Goal: Book appointment/travel/reservation

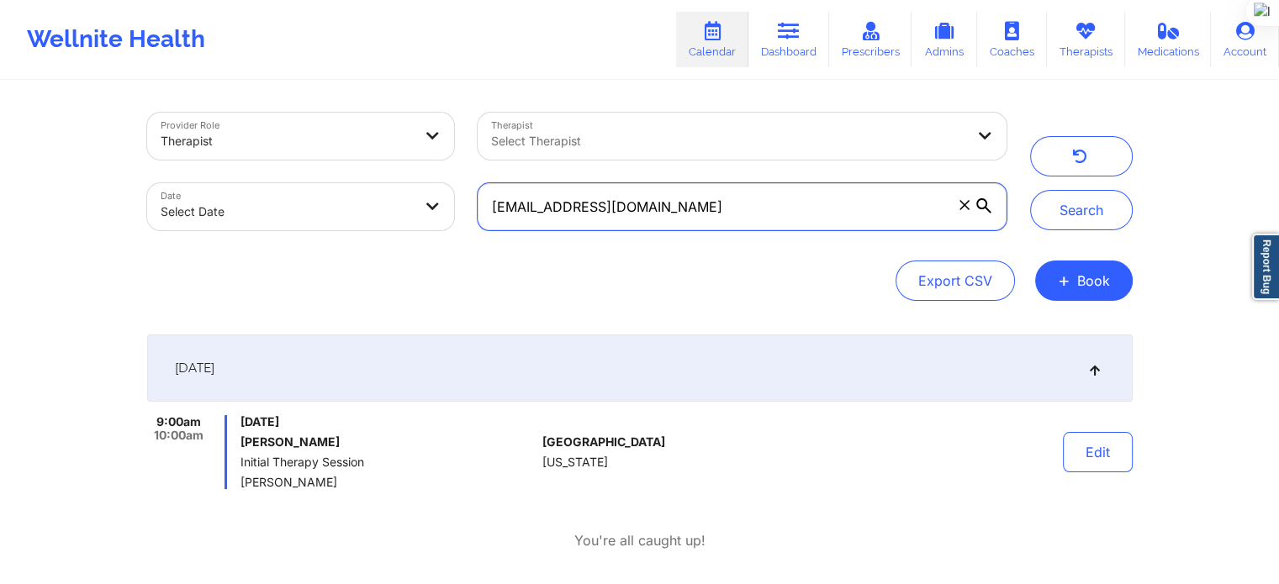
drag, startPoint x: 655, startPoint y: 222, endPoint x: 289, endPoint y: 229, distance: 365.7
click at [286, 231] on div "Provider Role Therapist Therapist Select Therapist Date Select Date gvargas77@g…" at bounding box center [576, 171] width 883 height 141
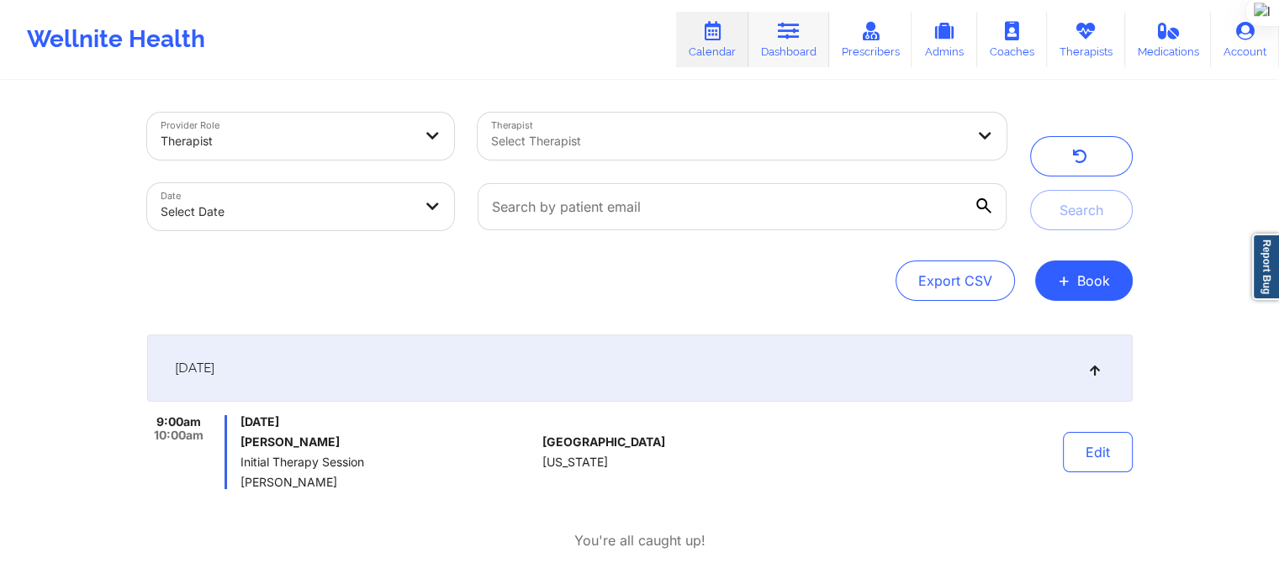
drag, startPoint x: 805, startPoint y: 34, endPoint x: 803, endPoint y: 44, distance: 10.4
click at [805, 34] on link "Dashboard" at bounding box center [788, 39] width 81 height 55
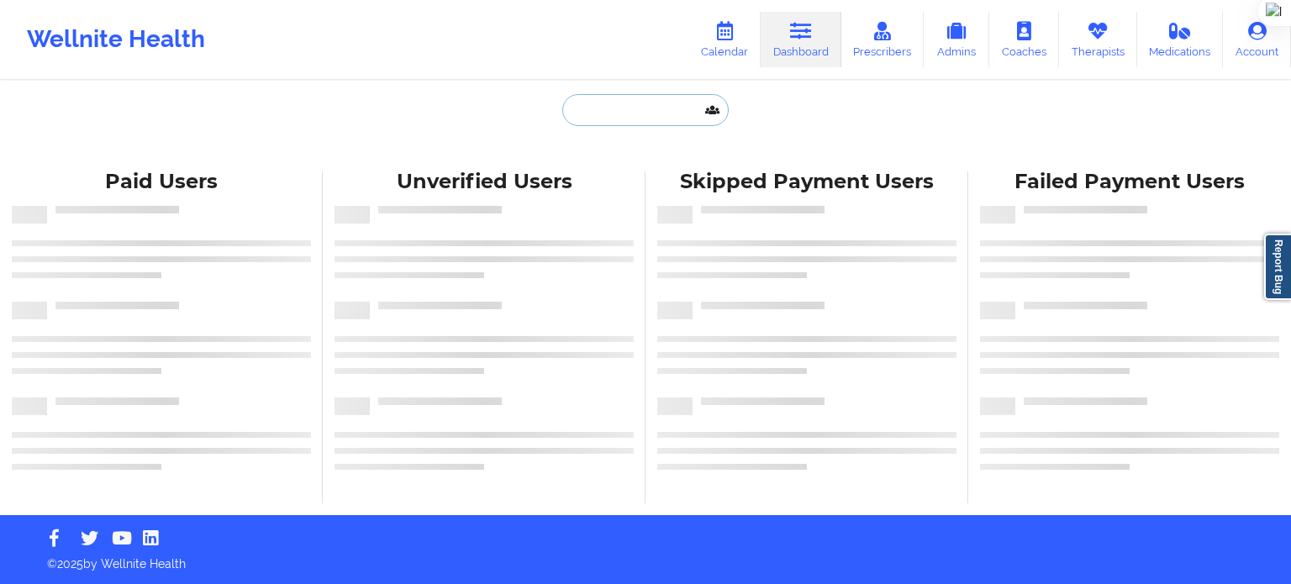
click at [649, 124] on input "text" at bounding box center [645, 110] width 166 height 32
paste input "(512) 585-8495"
type input "(512) 585-8495"
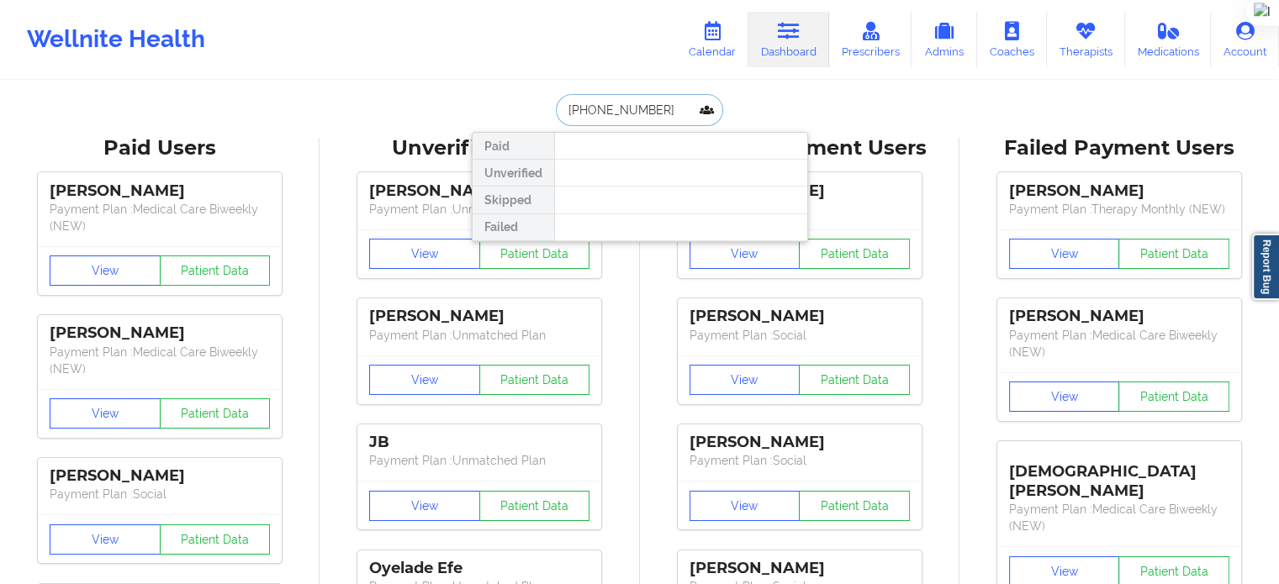
drag, startPoint x: 656, startPoint y: 105, endPoint x: 488, endPoint y: 129, distance: 169.8
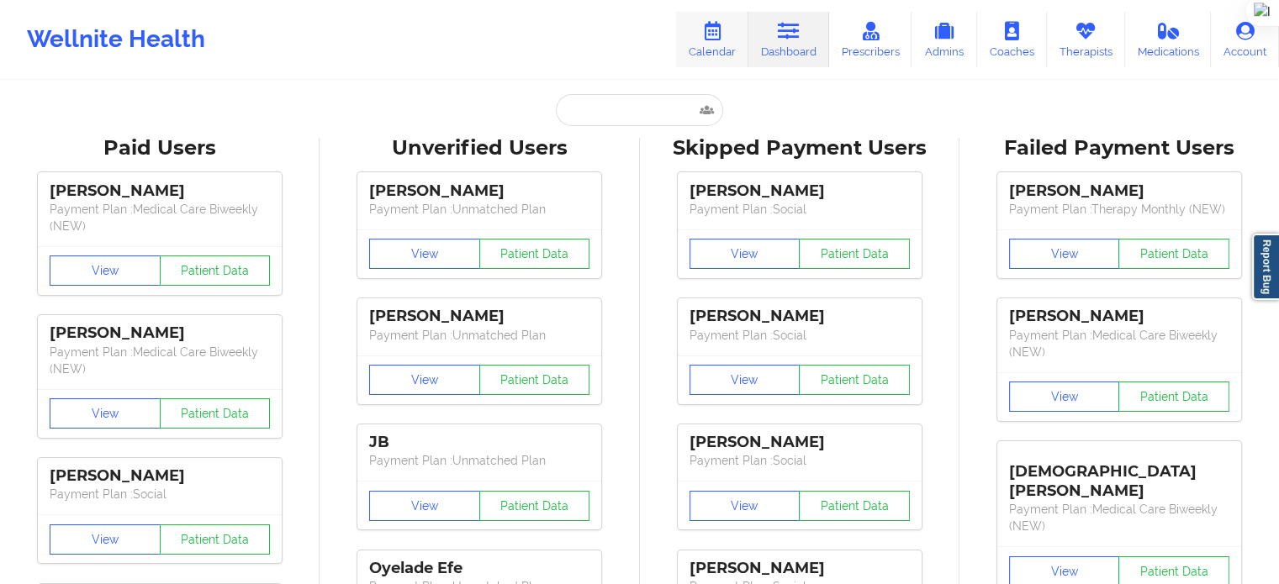
click at [707, 34] on icon at bounding box center [712, 31] width 22 height 18
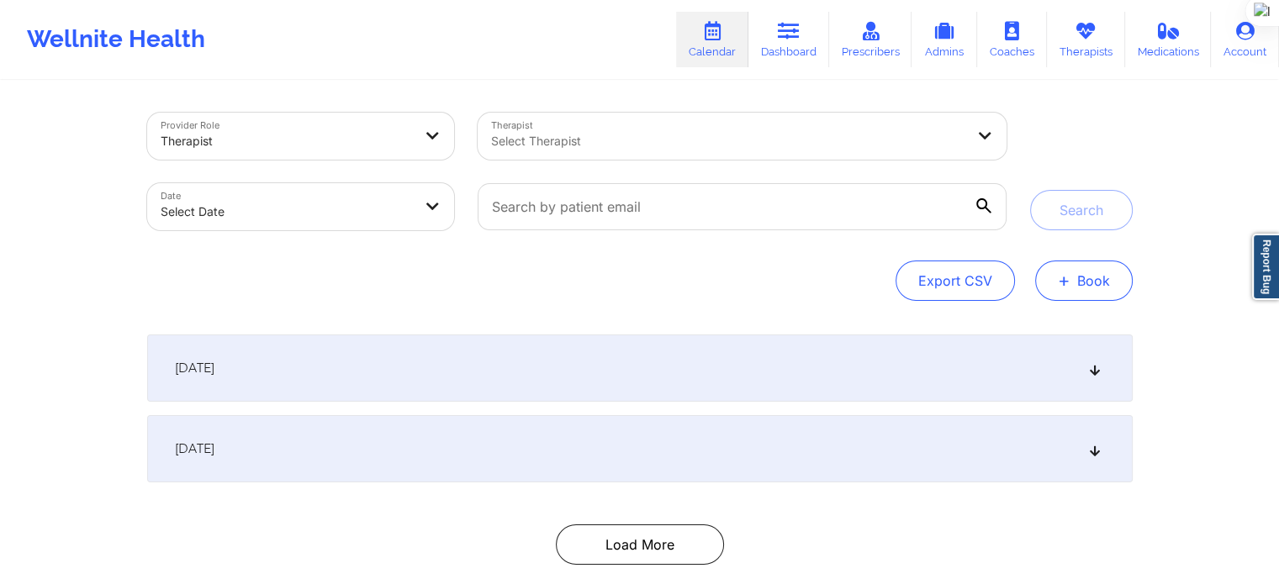
click at [1083, 287] on button "+ Book" at bounding box center [1084, 281] width 98 height 40
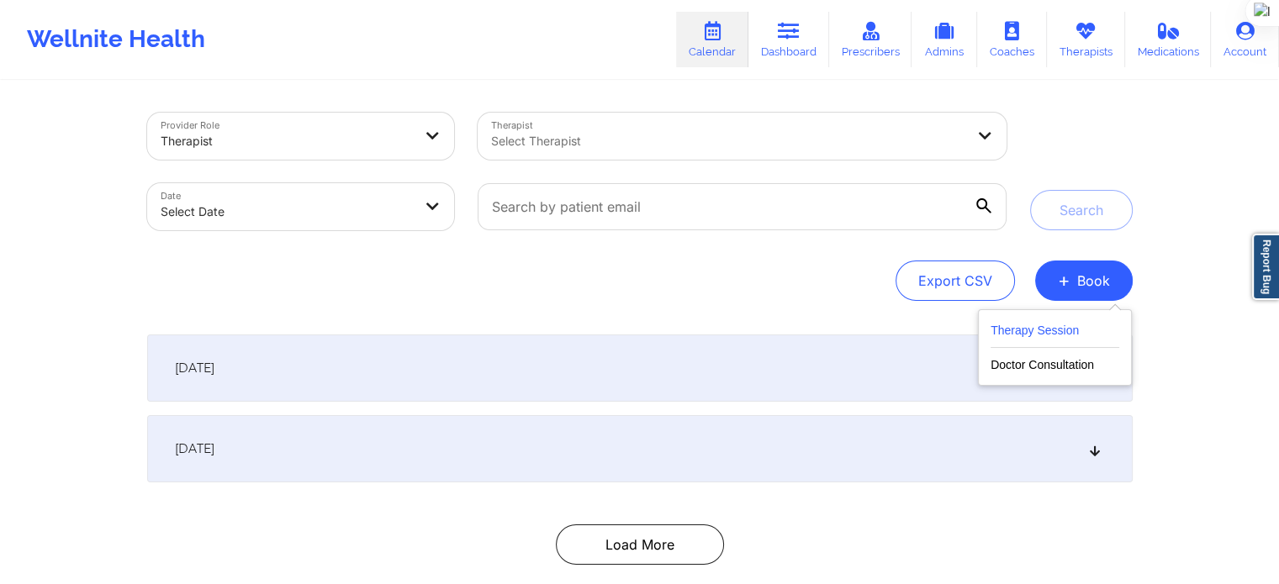
click at [1047, 332] on button "Therapy Session" at bounding box center [1054, 334] width 129 height 28
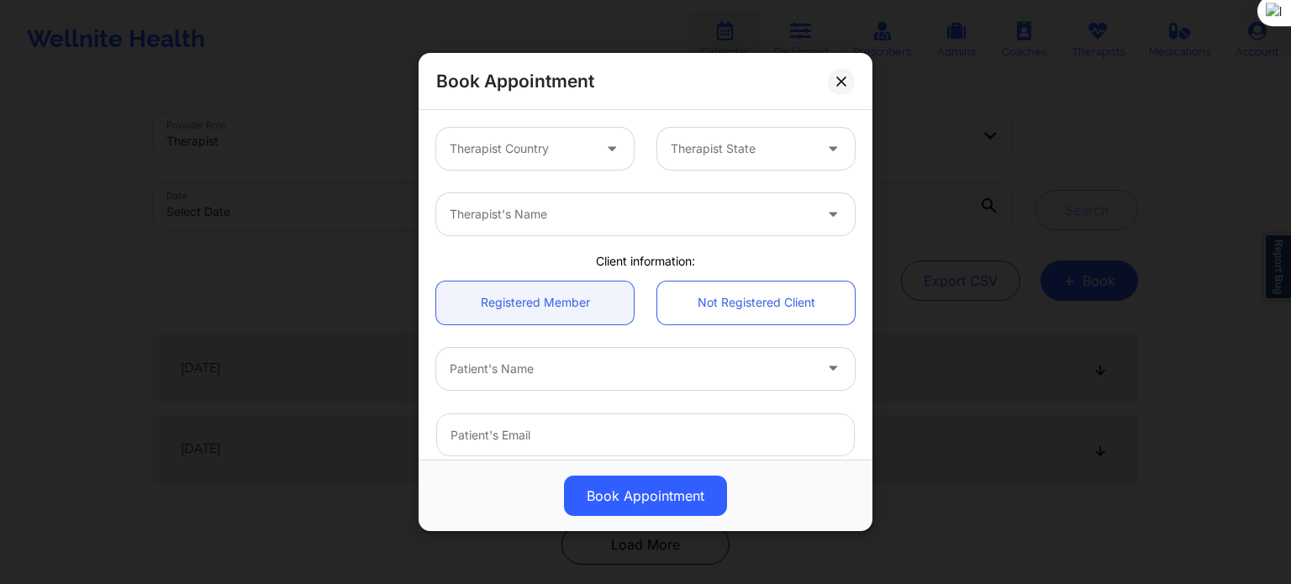
click at [726, 139] on div at bounding box center [742, 149] width 142 height 20
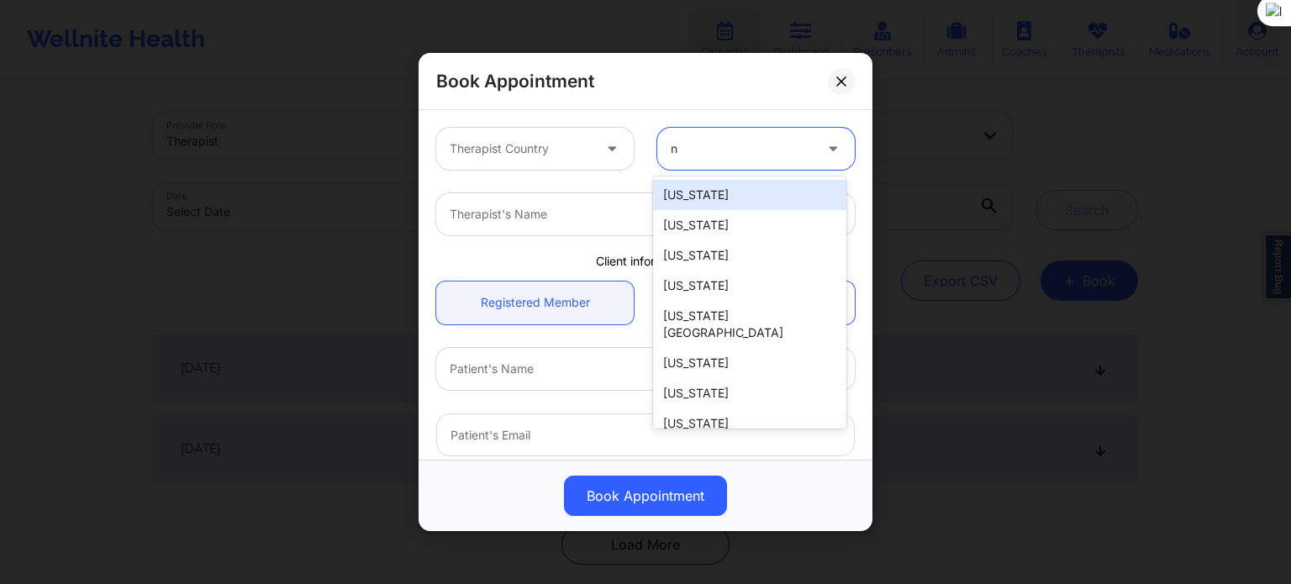
type input "ne"
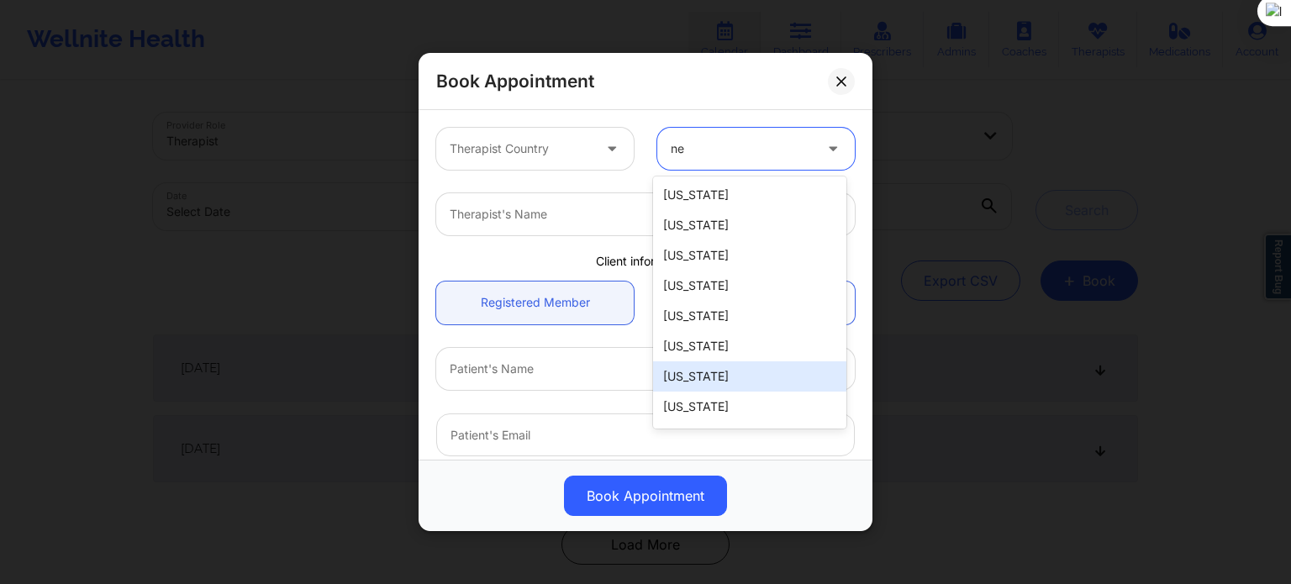
scroll to position [57, 0]
click at [733, 379] on div "[US_STATE]" at bounding box center [749, 380] width 193 height 30
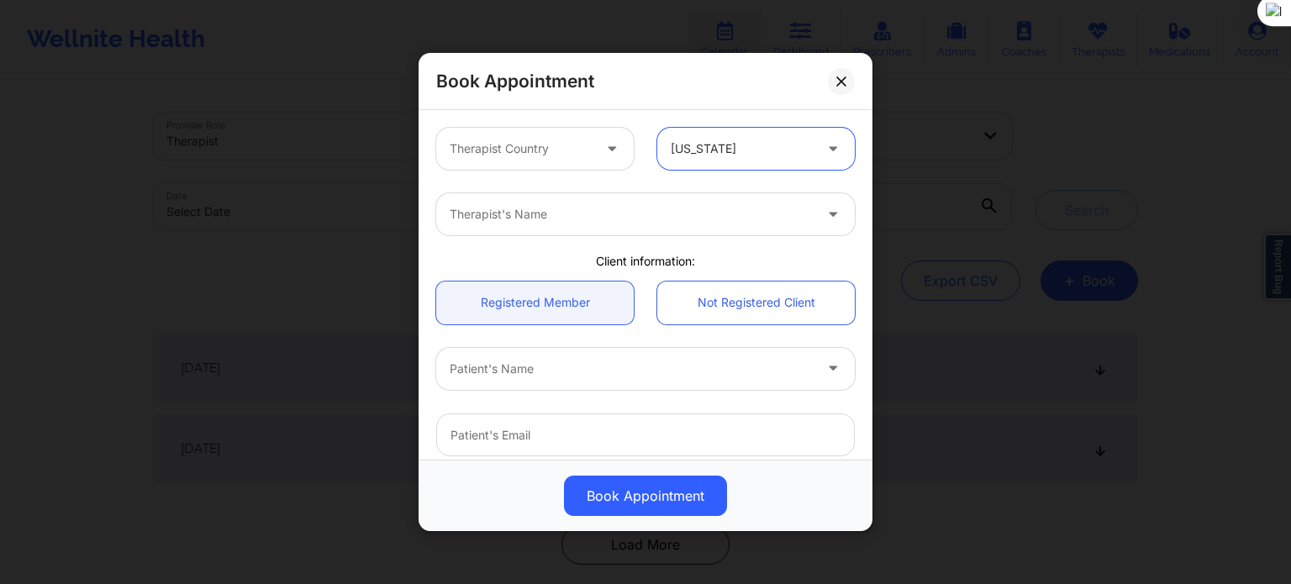
click at [554, 149] on div at bounding box center [521, 149] width 142 height 20
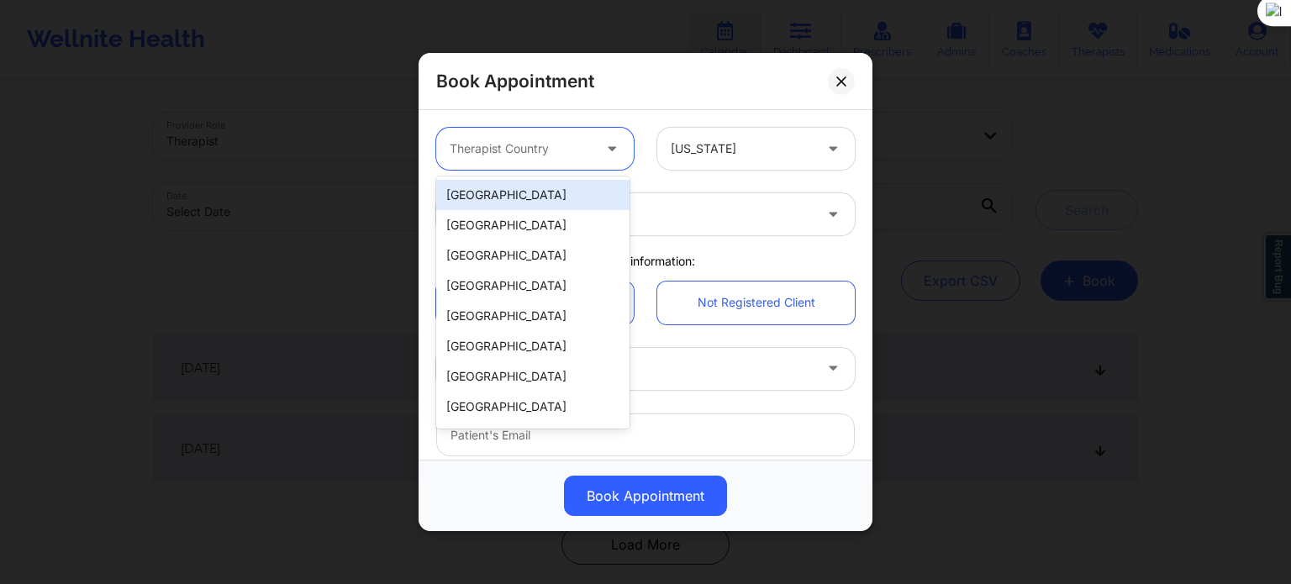
click at [503, 206] on div "[GEOGRAPHIC_DATA]" at bounding box center [532, 195] width 193 height 30
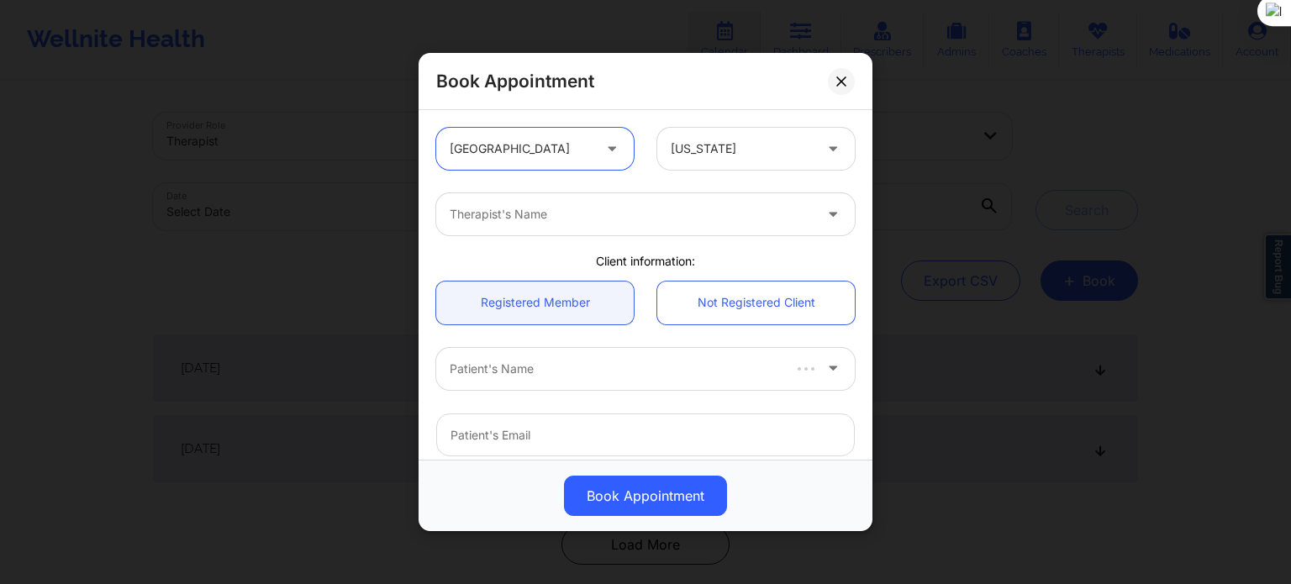
click at [505, 219] on div at bounding box center [631, 214] width 363 height 20
click at [602, 219] on div at bounding box center [631, 214] width 363 height 20
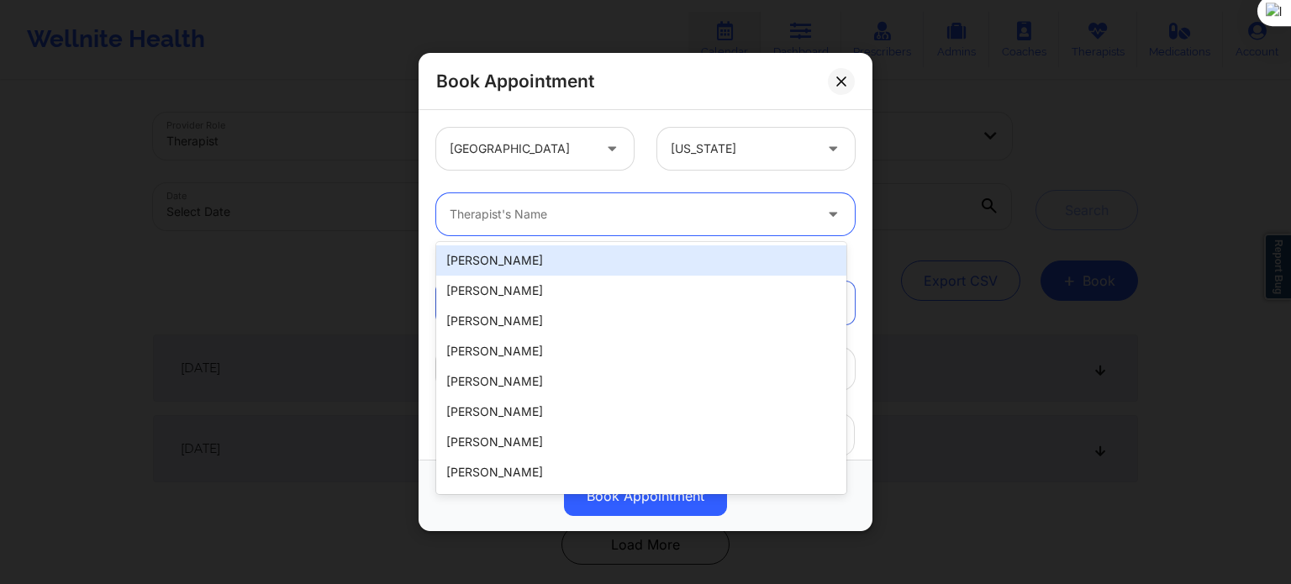
paste input "[PERSON_NAME]"
type input "[PERSON_NAME]"
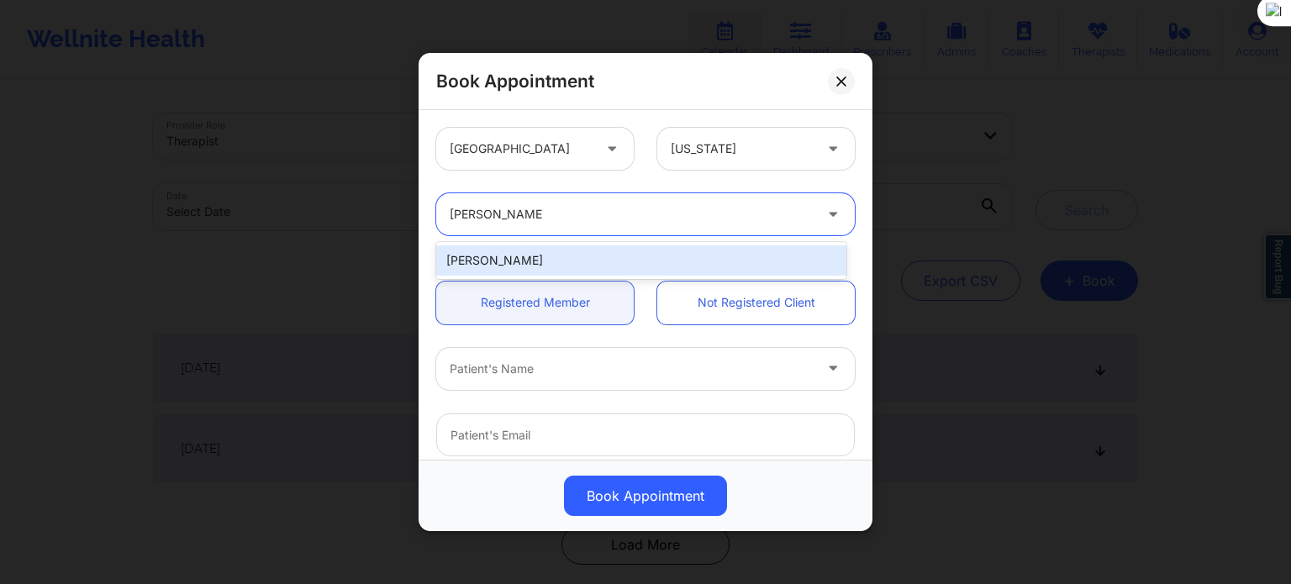
click at [573, 255] on div "[PERSON_NAME]" at bounding box center [641, 260] width 410 height 30
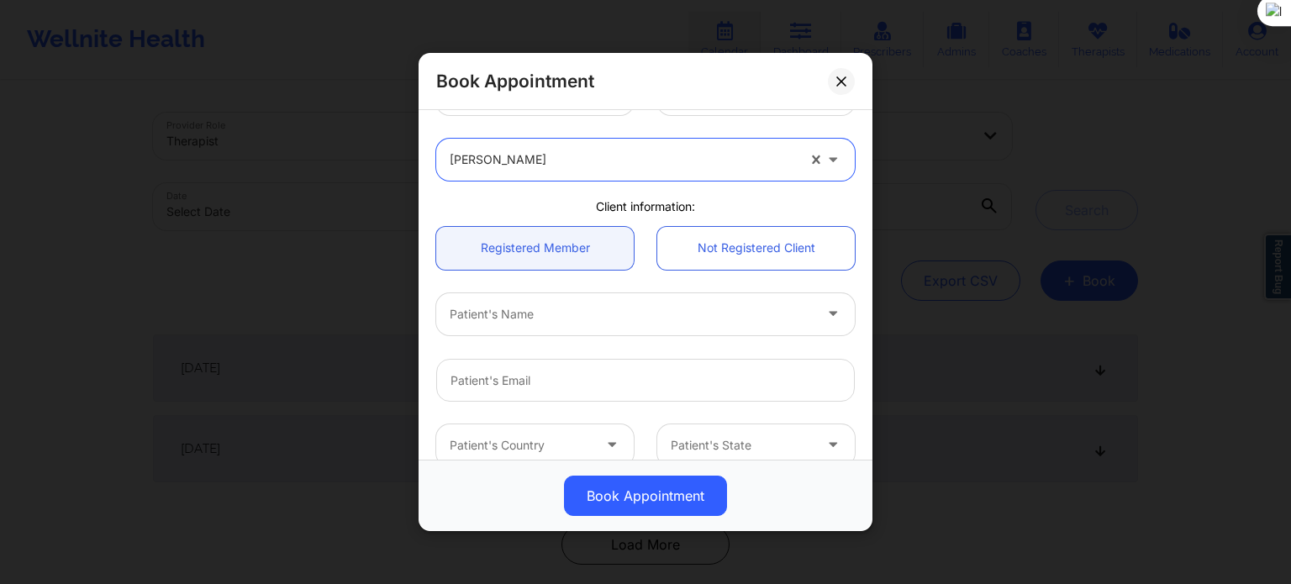
scroll to position [84, 0]
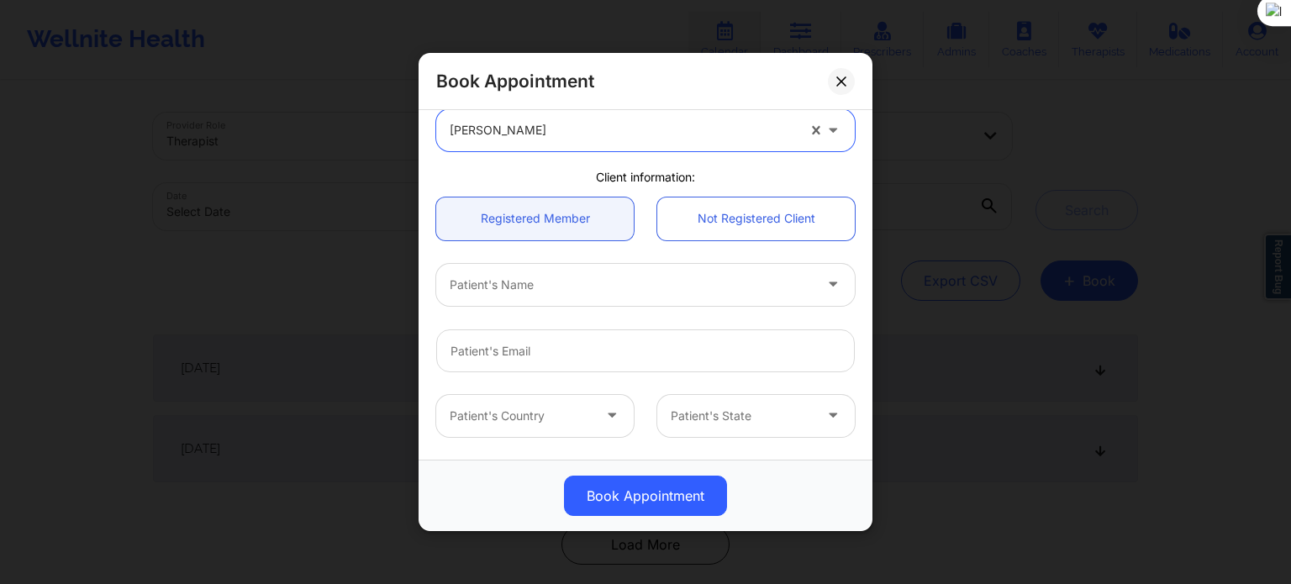
click at [525, 295] on div "Patient's Name" at bounding box center [625, 285] width 378 height 42
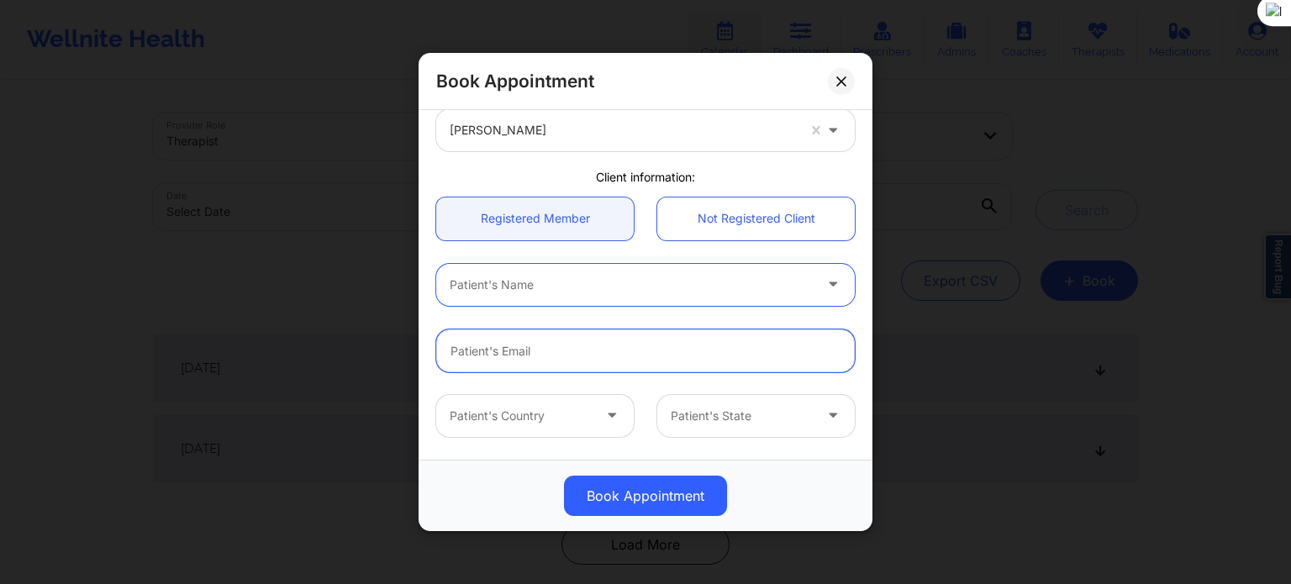
click at [530, 358] on input "email" at bounding box center [645, 351] width 419 height 43
paste input "lovett202225@hotmail.com"
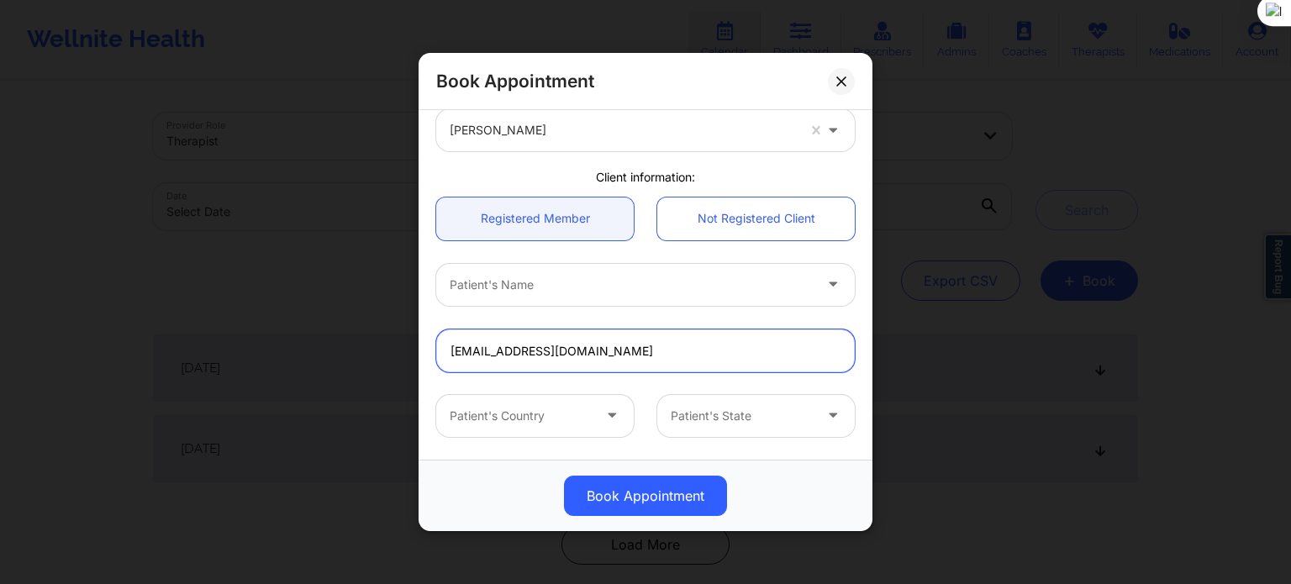
type input "lovett202225@hotmail.com"
click at [637, 386] on div "Patient's Country Patient's State" at bounding box center [645, 416] width 442 height 66
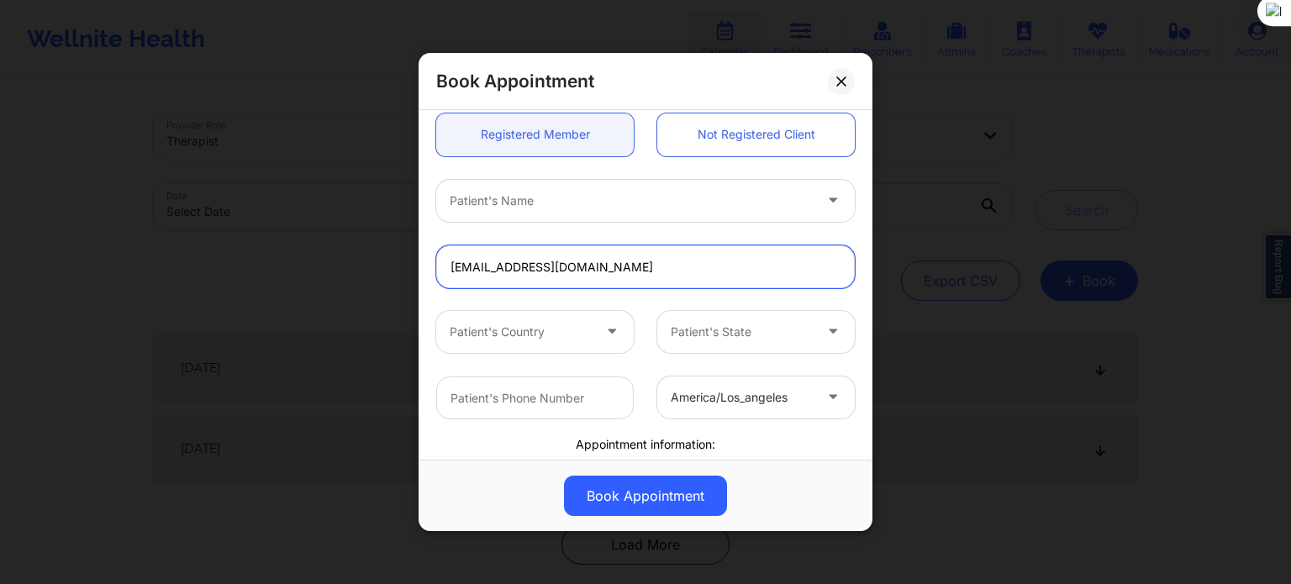
click at [609, 278] on input "lovett202225@hotmail.com" at bounding box center [645, 266] width 419 height 43
drag, startPoint x: 633, startPoint y: 268, endPoint x: 372, endPoint y: 272, distance: 260.6
click at [372, 272] on div "Book Appointment United States New York Janell Stallworth Client information: R…" at bounding box center [645, 292] width 1291 height 584
paste input "ANTONIO LOVETT Jr"
type input "ANTONIO LOVETT Jr"
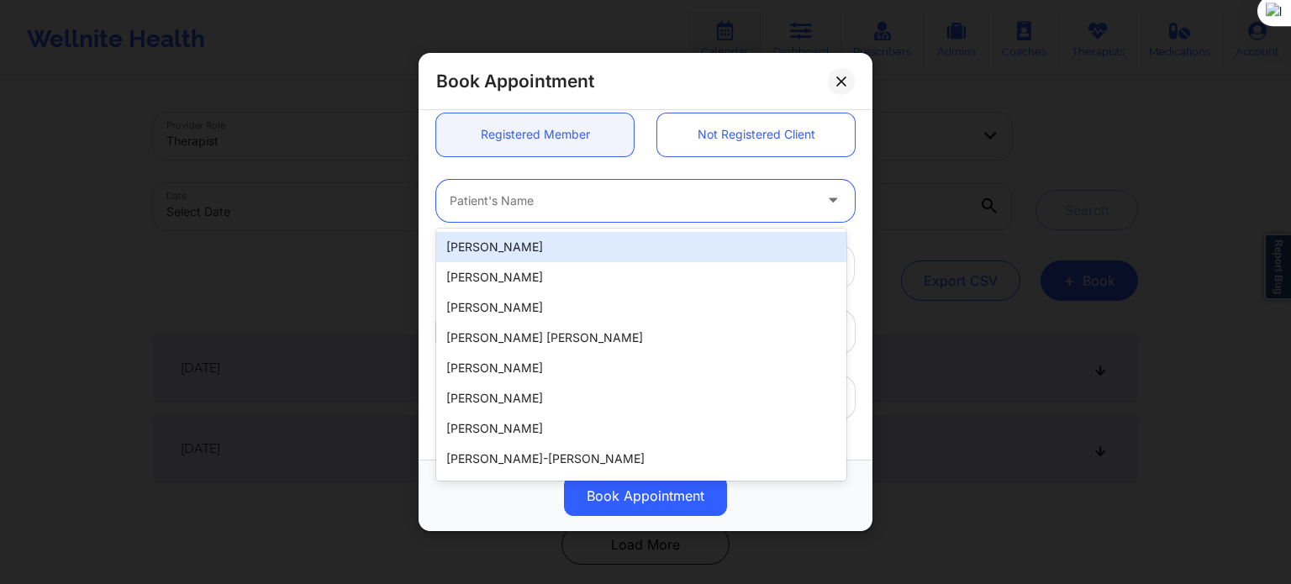
click at [654, 208] on div at bounding box center [631, 201] width 363 height 20
paste input "ANTONIO LOVETT Jr"
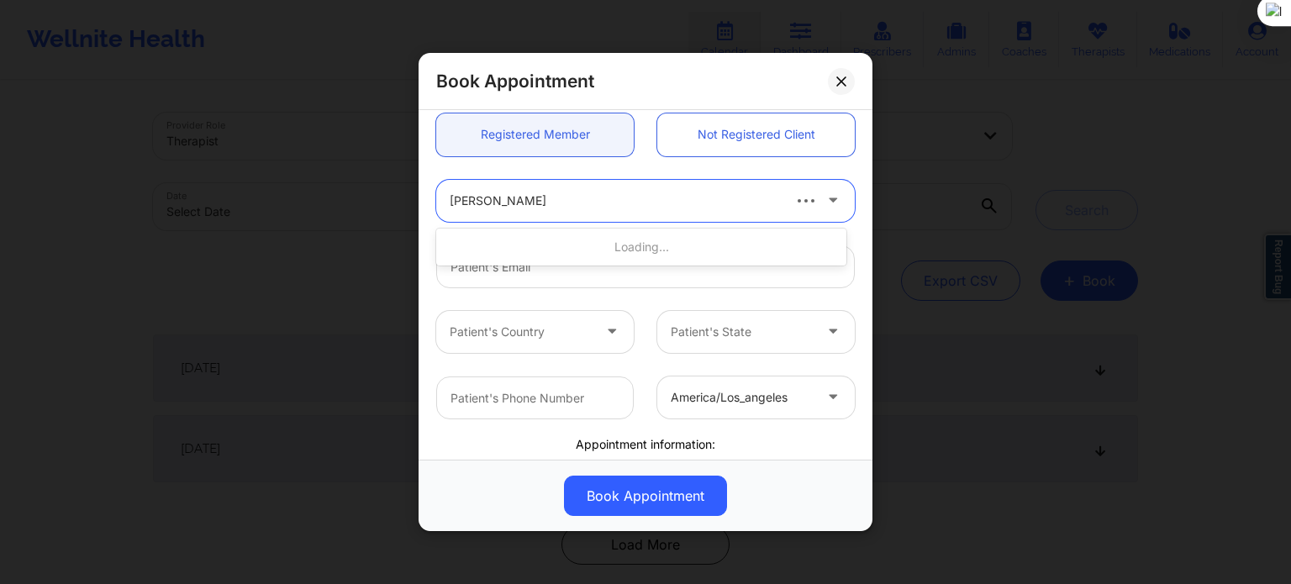
click at [535, 199] on input "ANTONIO LOVETT Jr" at bounding box center [522, 200] width 145 height 17
click at [531, 198] on input "ANTONIO LOVETT Jr" at bounding box center [522, 200] width 145 height 17
click at [531, 198] on input "ANTONIOLOVETT Jr" at bounding box center [510, 200] width 120 height 17
click at [505, 202] on input "ANTONIOLOVETT Jr" at bounding box center [510, 200] width 120 height 17
type input "ANTONIO LOVETT Jr"
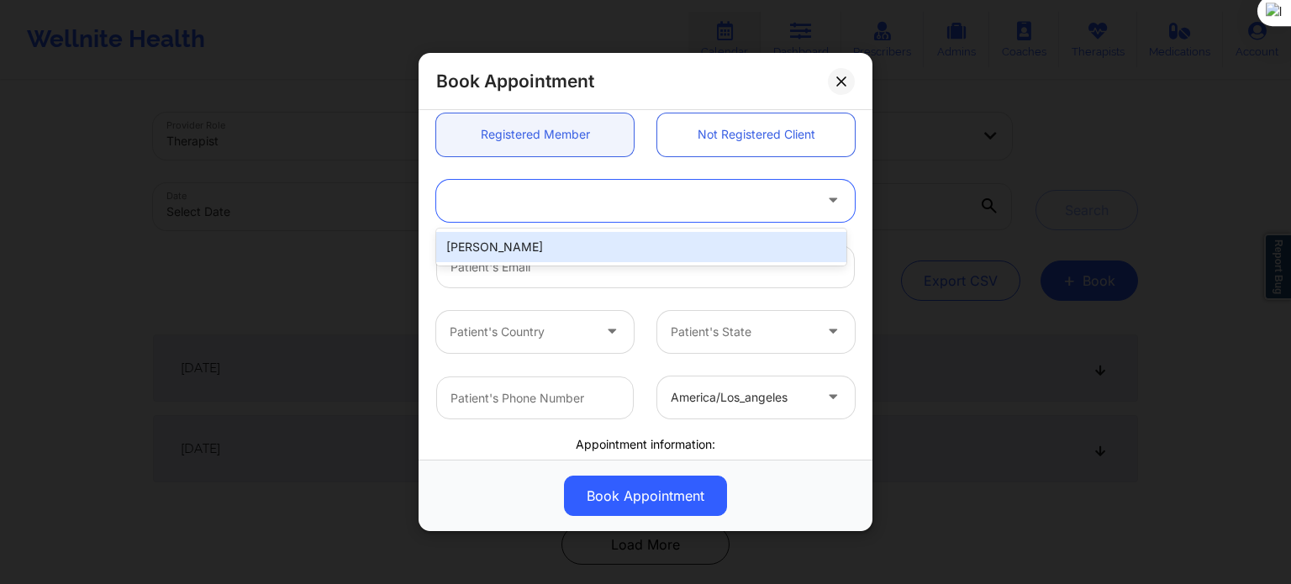
click at [582, 203] on div at bounding box center [631, 201] width 363 height 20
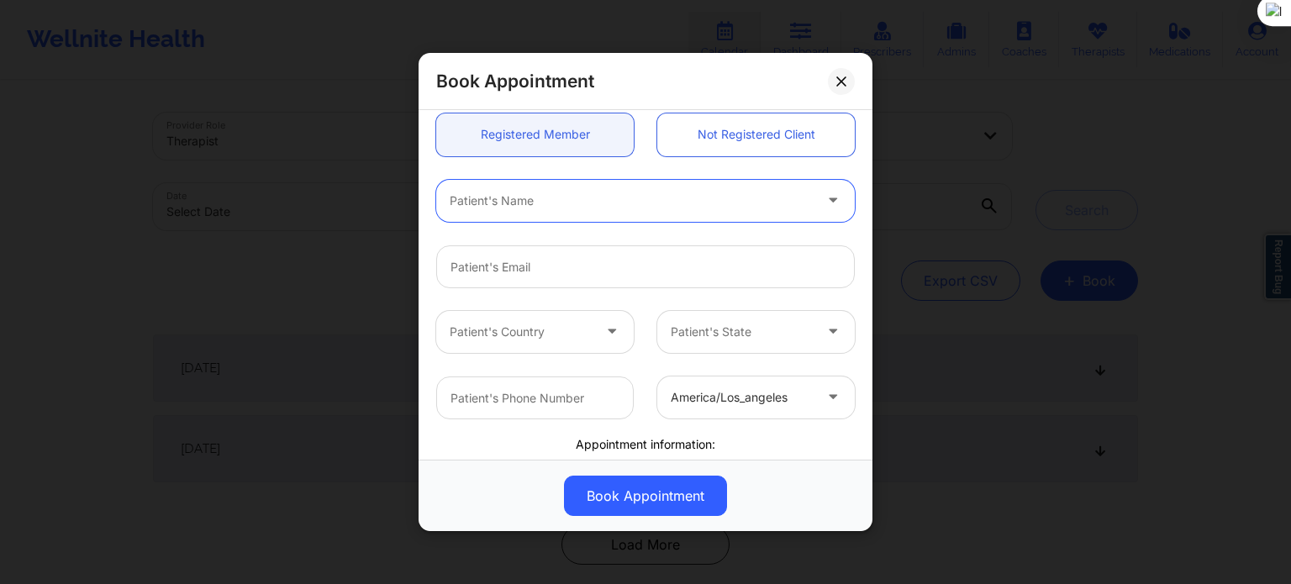
paste input "ANTONIO LOVETT Jr"
click at [530, 199] on input "ANTONIO LOVETT Jr" at bounding box center [522, 200] width 145 height 17
type input "ANTONIO LOVETT Jr"
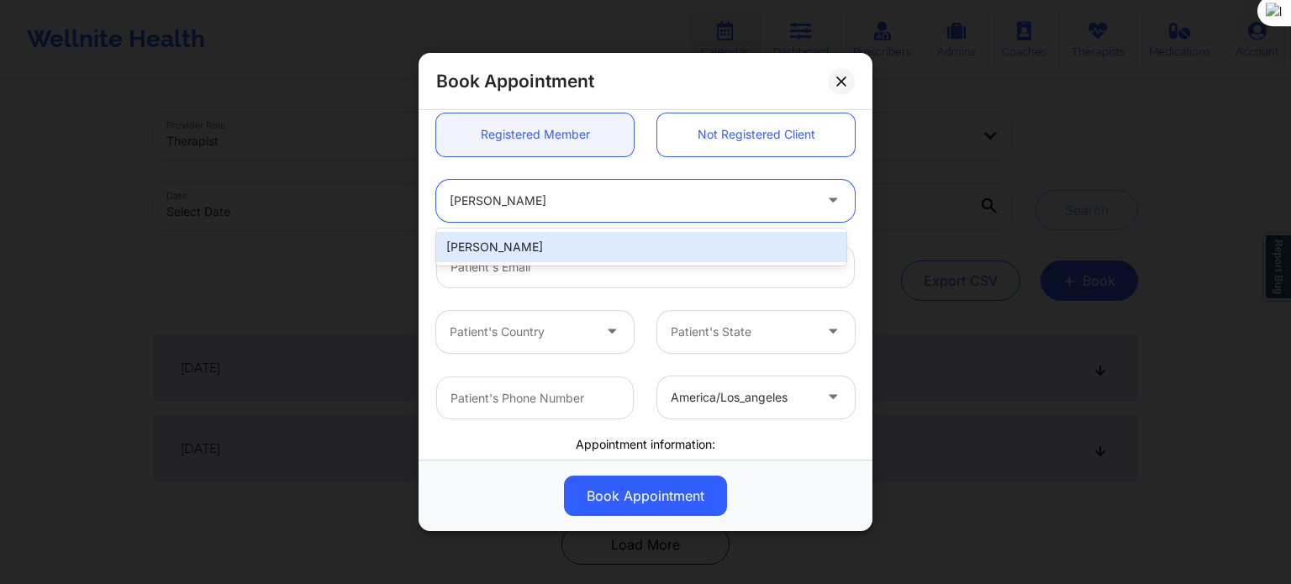
click at [524, 237] on div "Antonio Lovett Jr" at bounding box center [641, 247] width 410 height 30
type input "lovett202225@hotmail.com"
type input "+1727-637-5437"
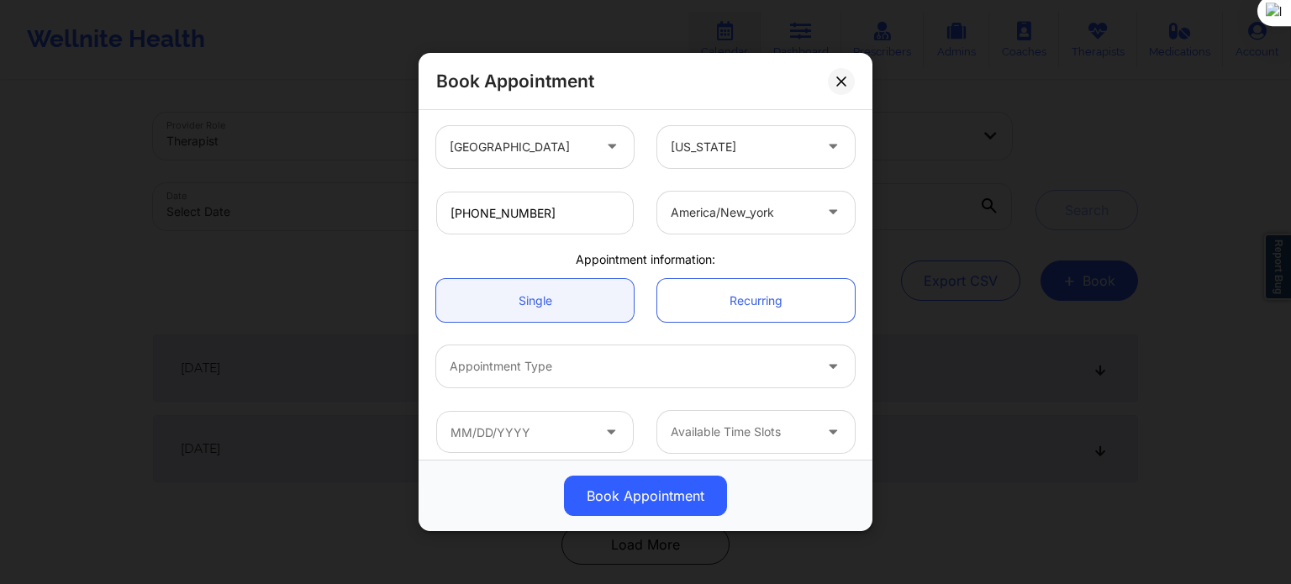
scroll to position [363, 0]
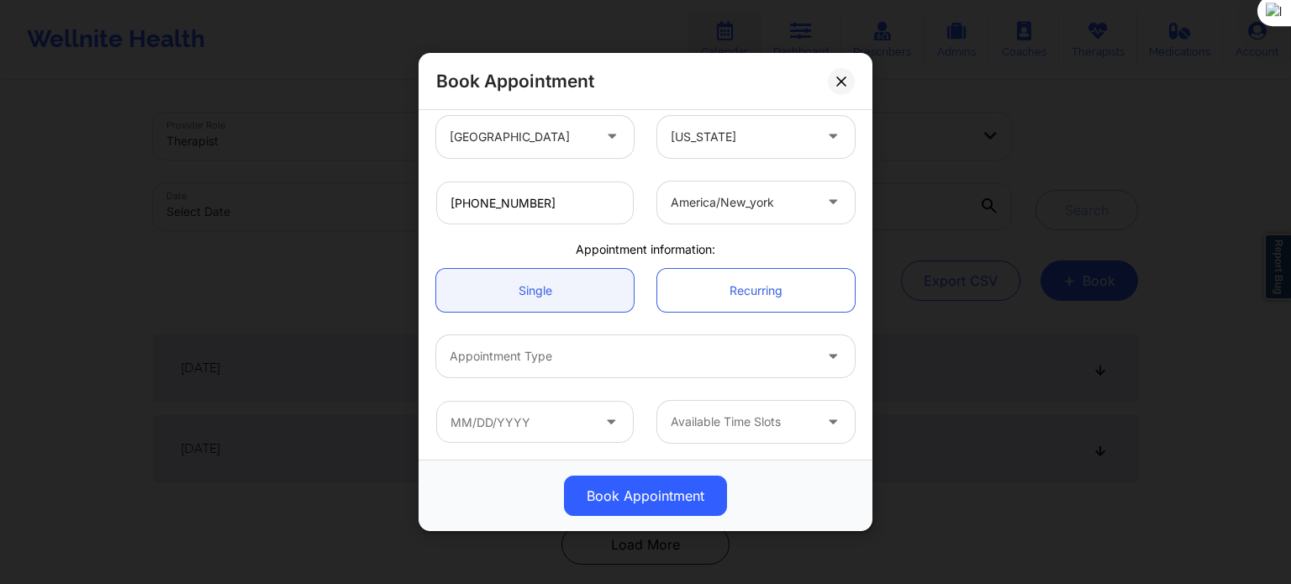
click at [572, 351] on div at bounding box center [631, 356] width 363 height 20
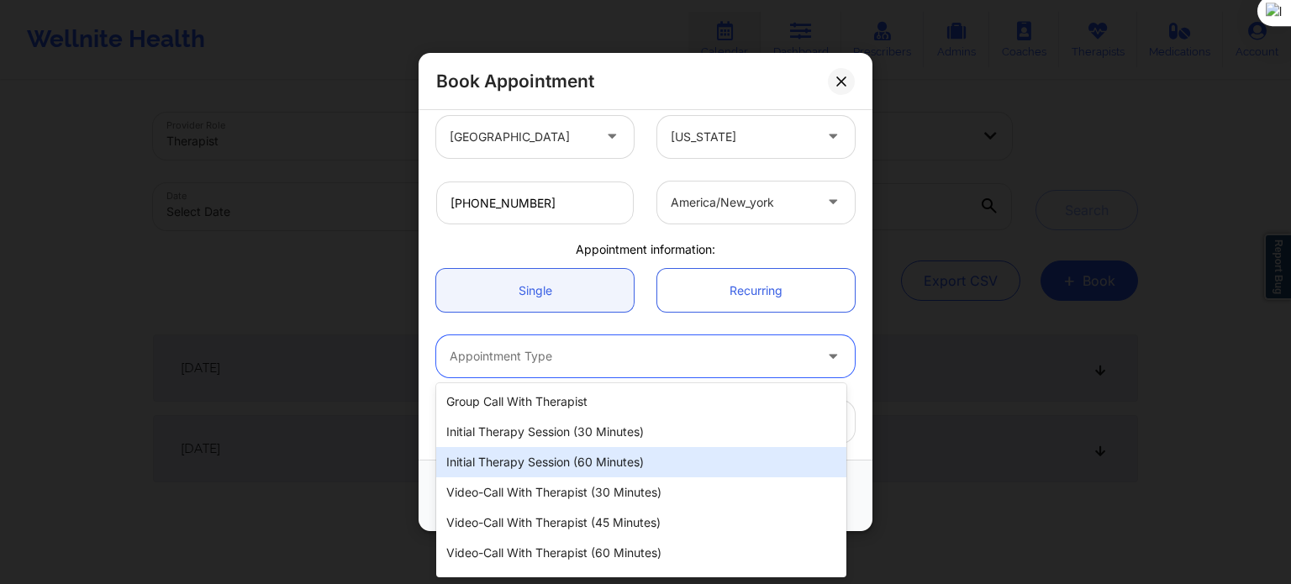
click at [578, 467] on div "Initial Therapy Session (60 minutes)" at bounding box center [641, 462] width 410 height 30
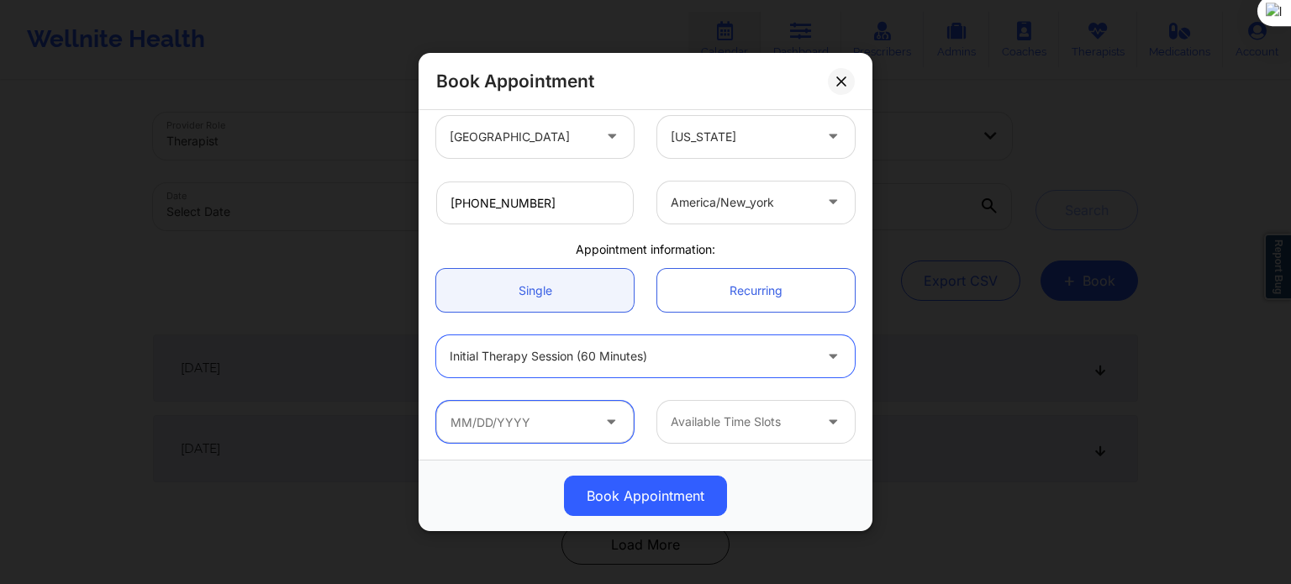
click at [541, 423] on input "text" at bounding box center [535, 422] width 198 height 42
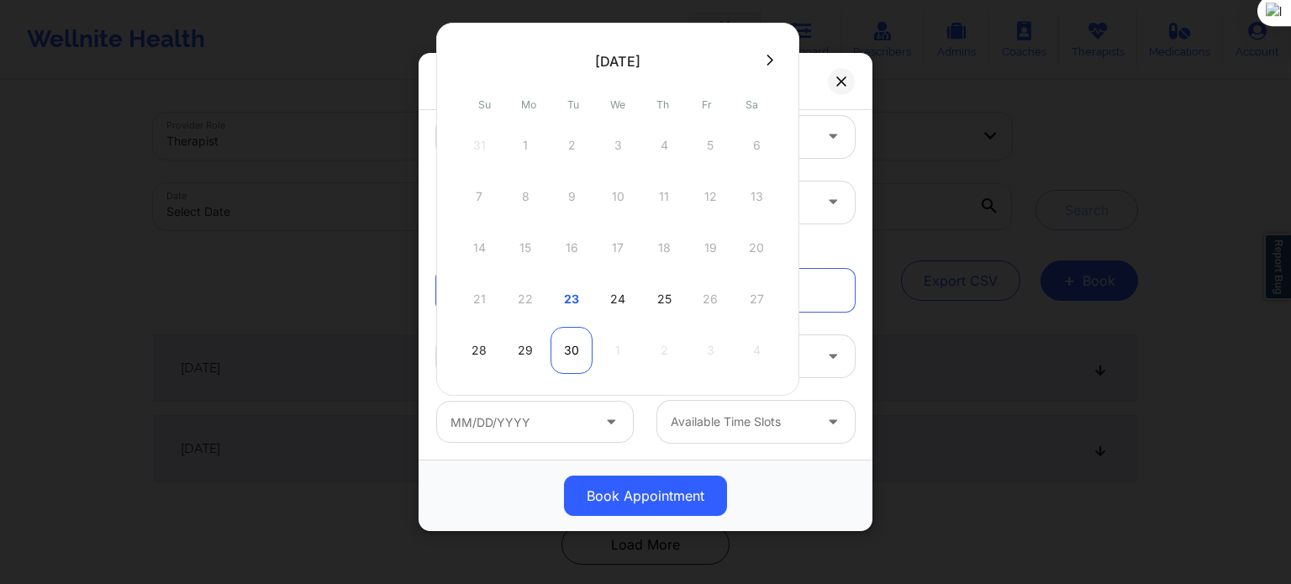
click at [578, 348] on div "30" at bounding box center [572, 350] width 42 height 47
type input "09/30/2025"
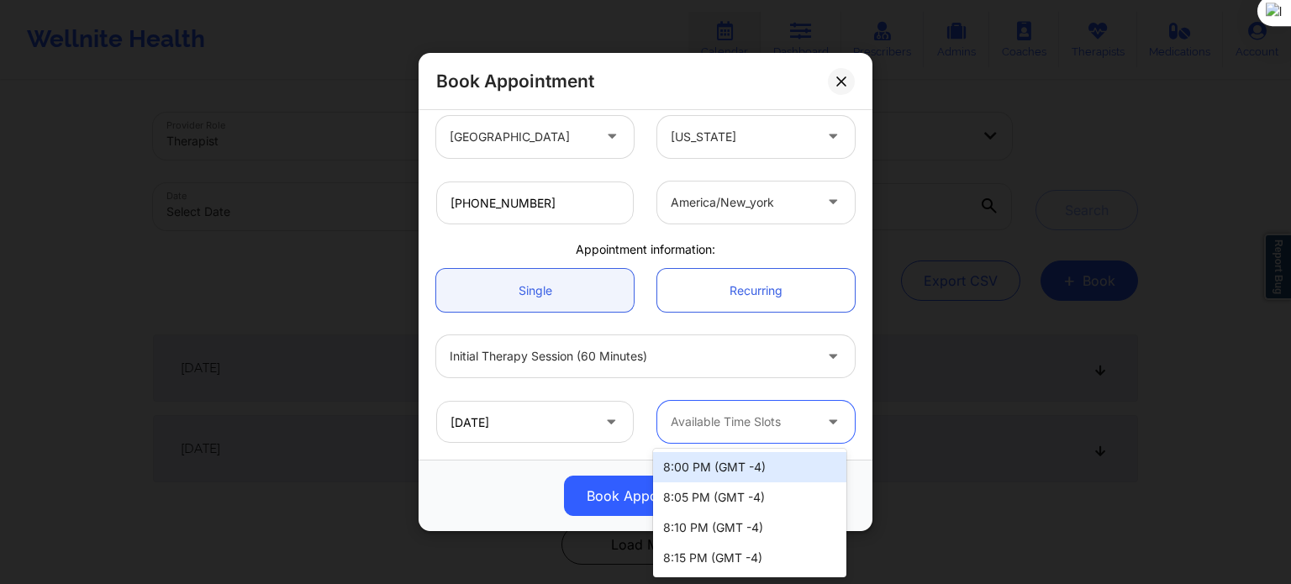
click at [715, 430] on div at bounding box center [742, 422] width 142 height 20
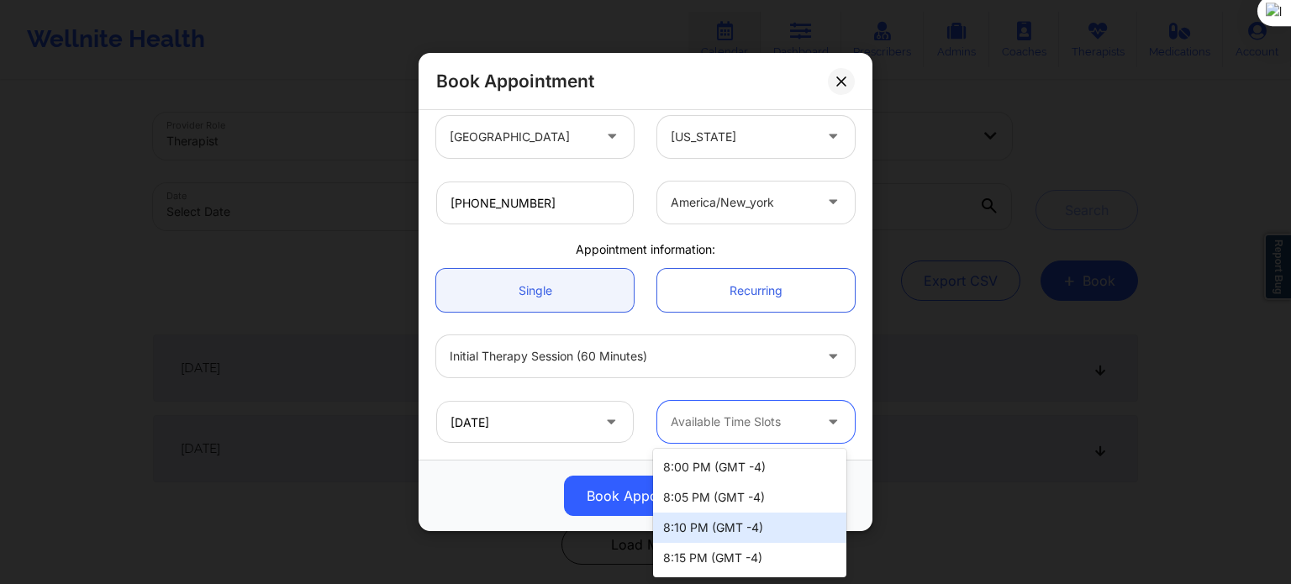
scroll to position [90, 0]
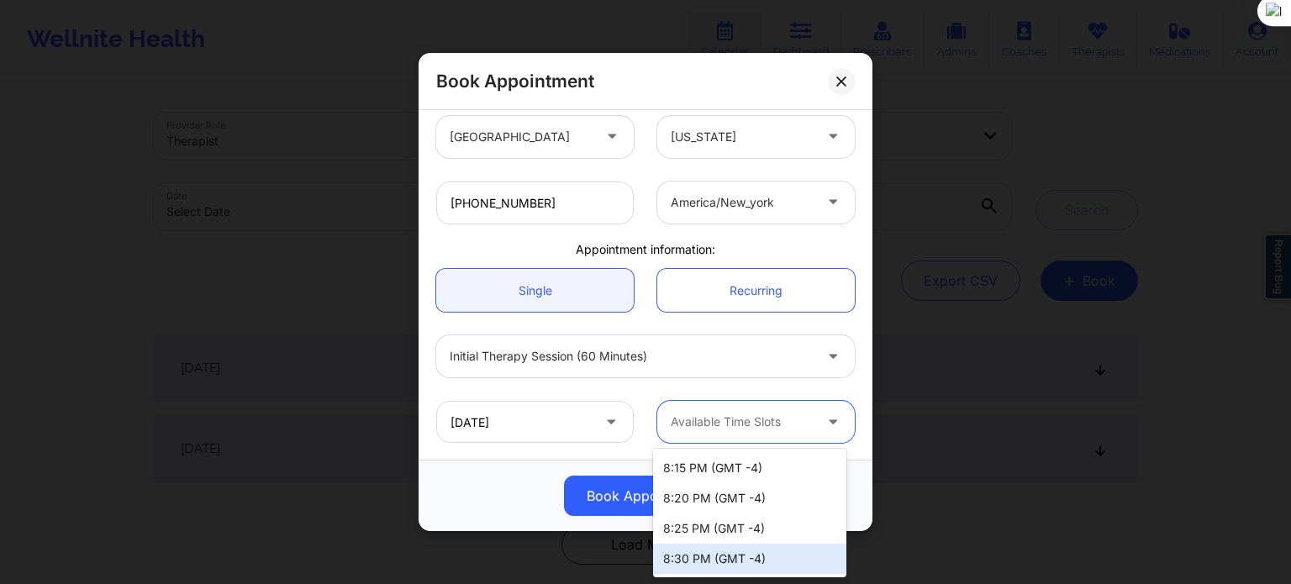
click at [735, 567] on div "8:30 PM (GMT -4)" at bounding box center [749, 559] width 193 height 30
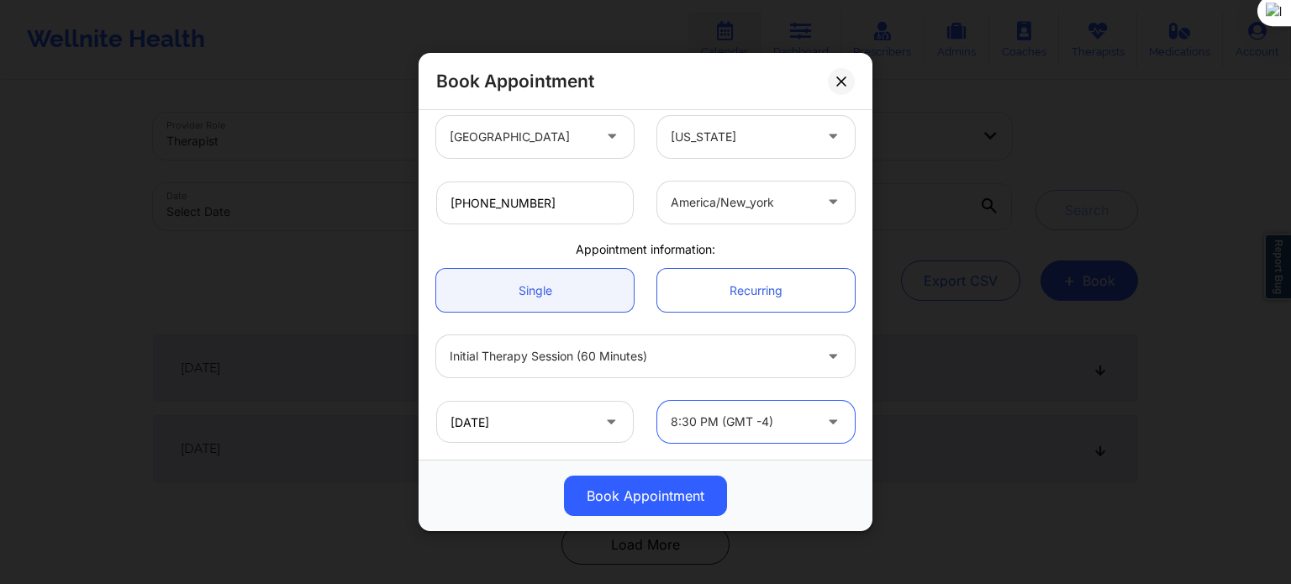
click at [809, 476] on div "Book Appointment" at bounding box center [645, 496] width 430 height 40
click at [825, 421] on icon at bounding box center [833, 419] width 17 height 14
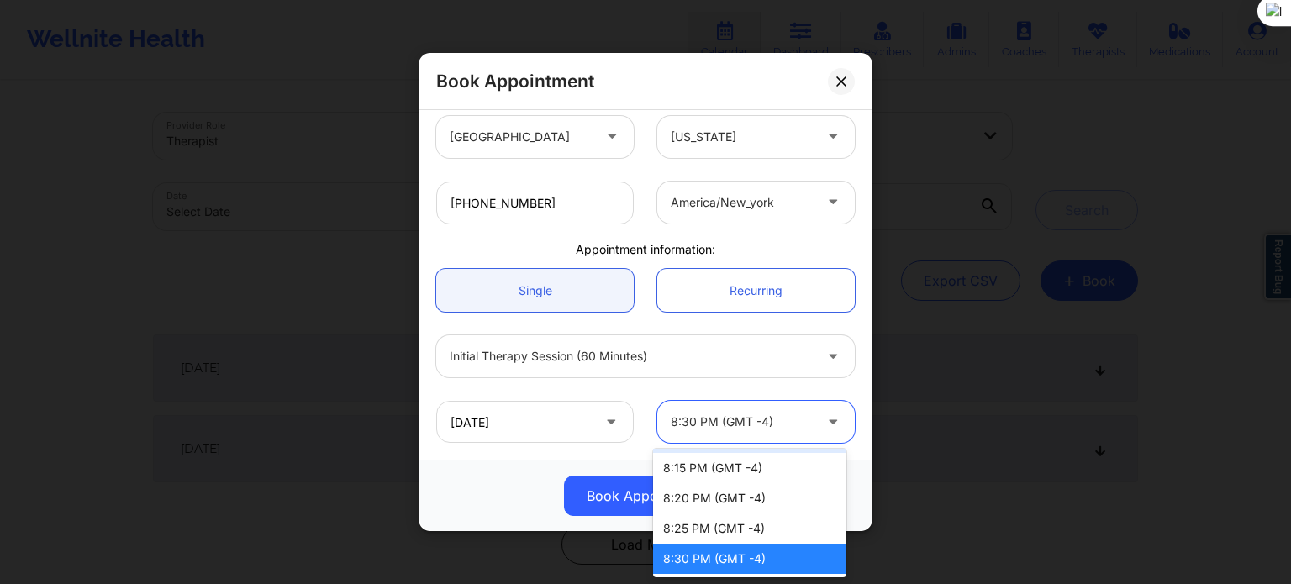
scroll to position [0, 0]
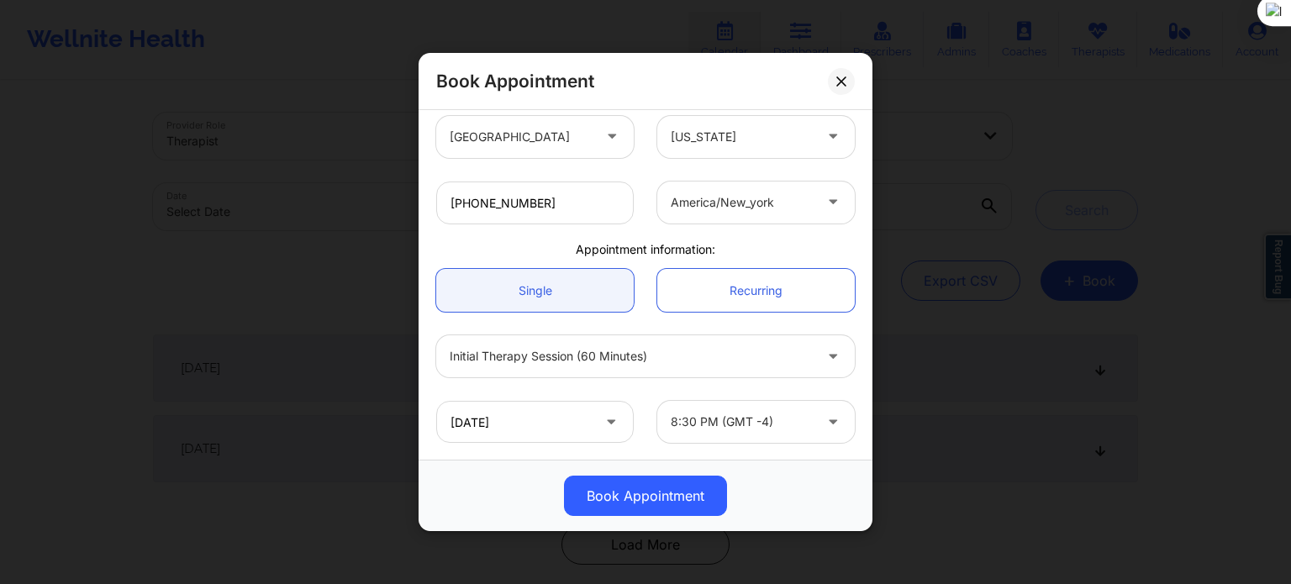
click at [625, 460] on div "Book Appointment" at bounding box center [646, 495] width 454 height 71
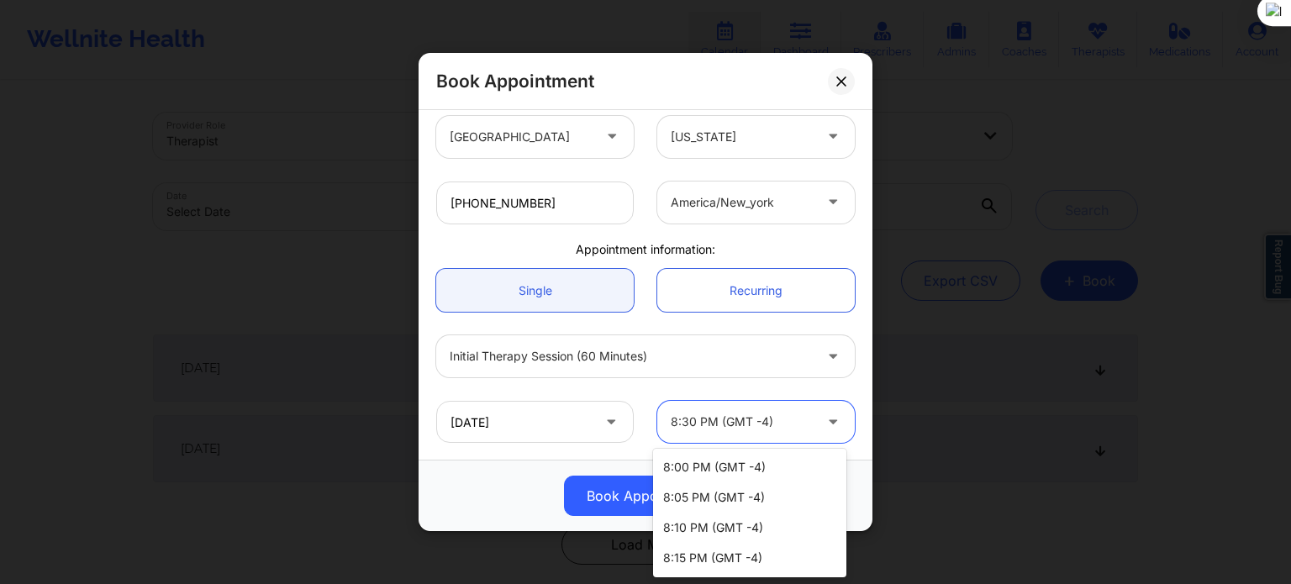
drag, startPoint x: 778, startPoint y: 419, endPoint x: 757, endPoint y: 427, distance: 22.3
click at [767, 424] on div at bounding box center [742, 422] width 142 height 20
click at [503, 470] on div "Book Appointment" at bounding box center [646, 495] width 454 height 71
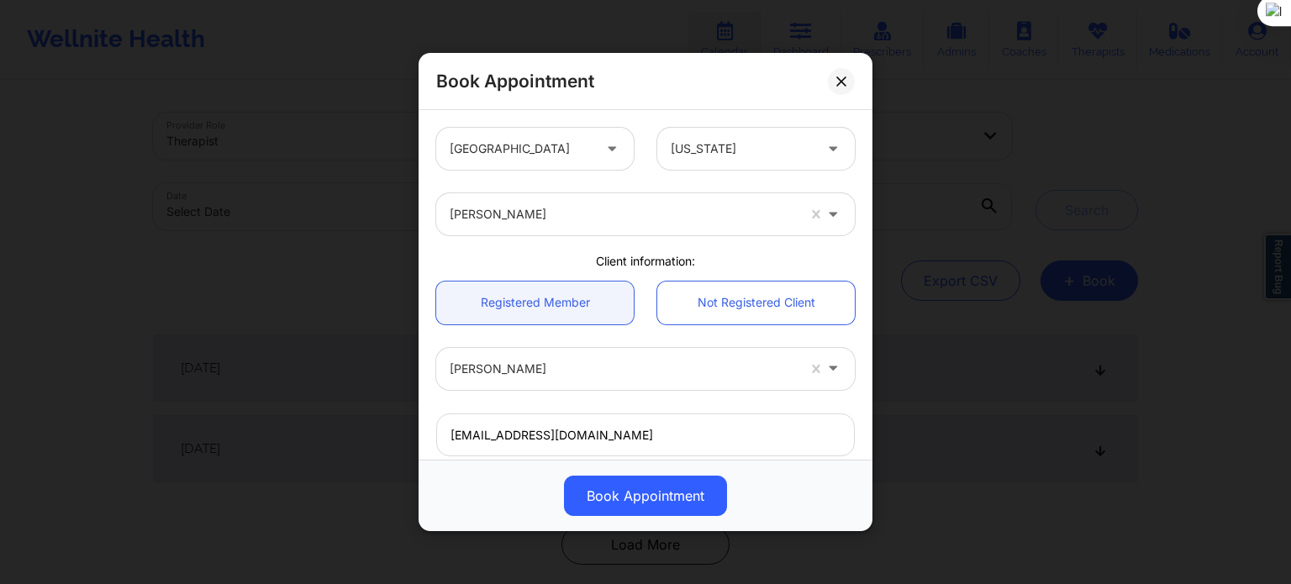
click at [628, 218] on div at bounding box center [623, 214] width 346 height 20
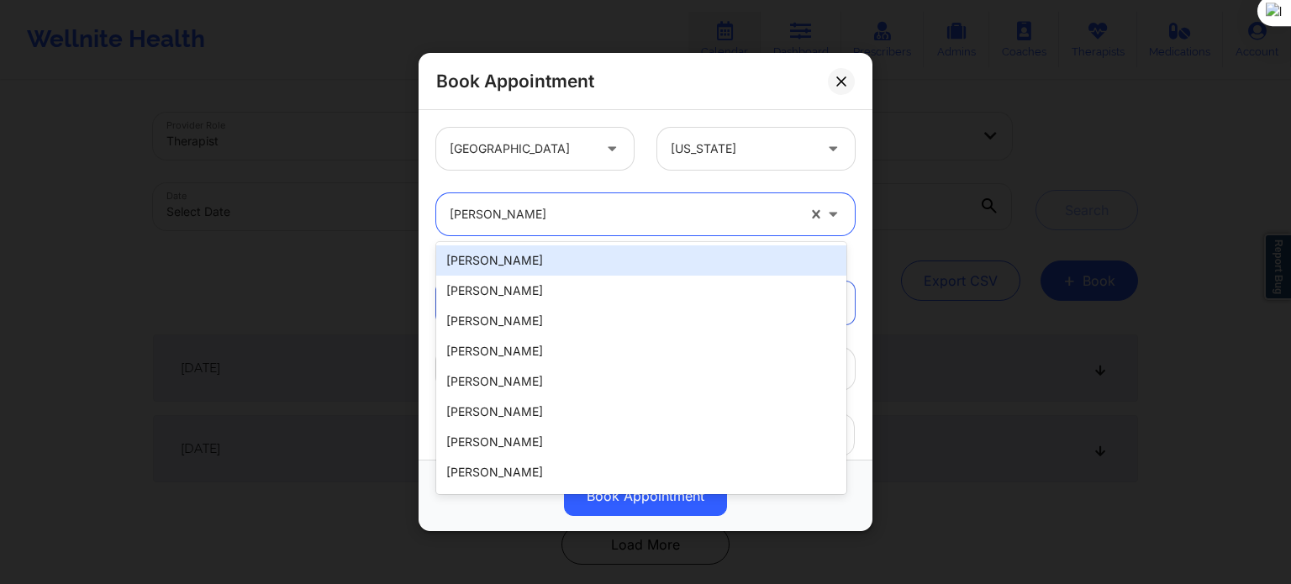
paste input "Lucas Hunter"
type input "Lucas Hunter"
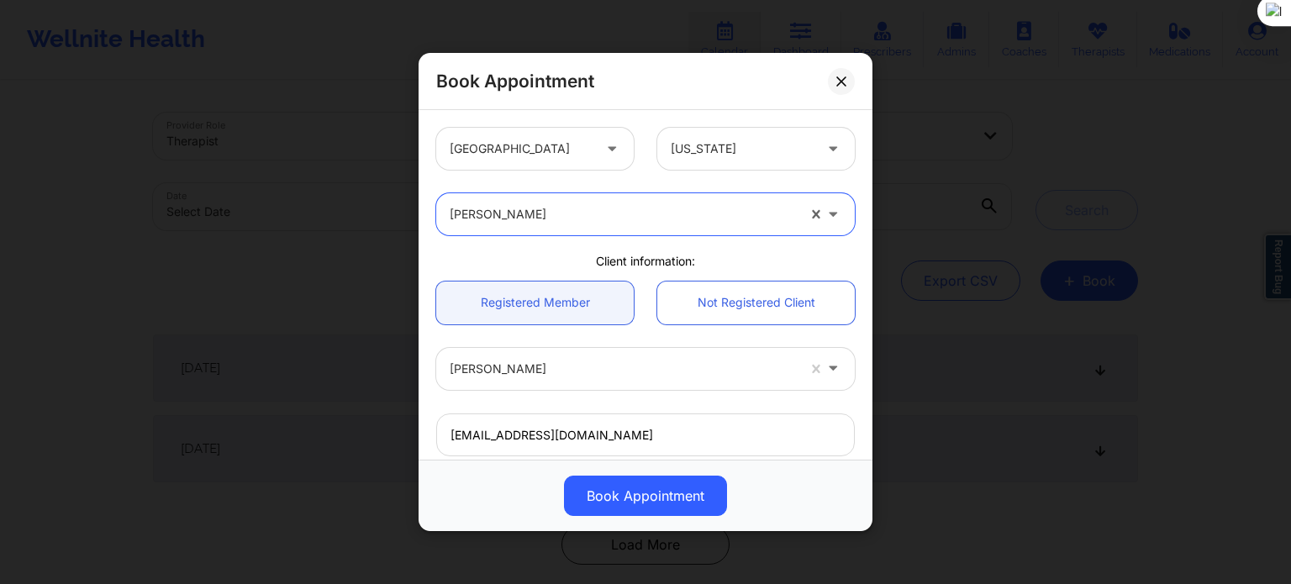
drag, startPoint x: 595, startPoint y: 209, endPoint x: 386, endPoint y: 237, distance: 211.1
click at [386, 237] on div "Book Appointment United States New York Janell Stallworth Client information: R…" at bounding box center [645, 292] width 1291 height 584
click at [588, 212] on div at bounding box center [623, 214] width 346 height 20
type input "sakina gon"
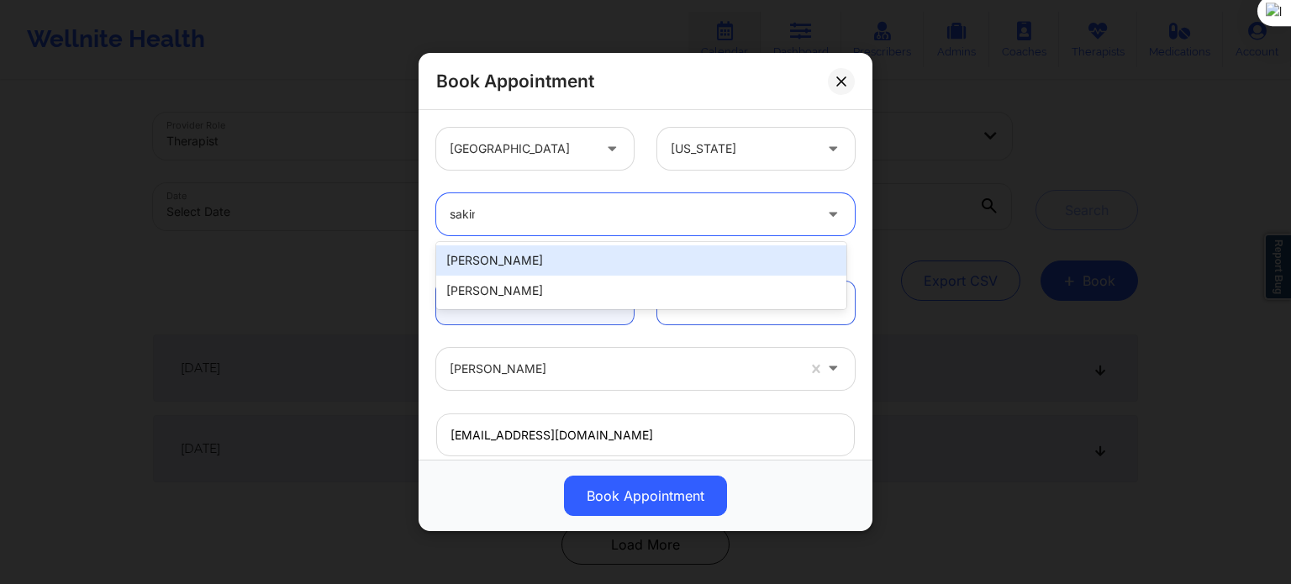
type input "sakina"
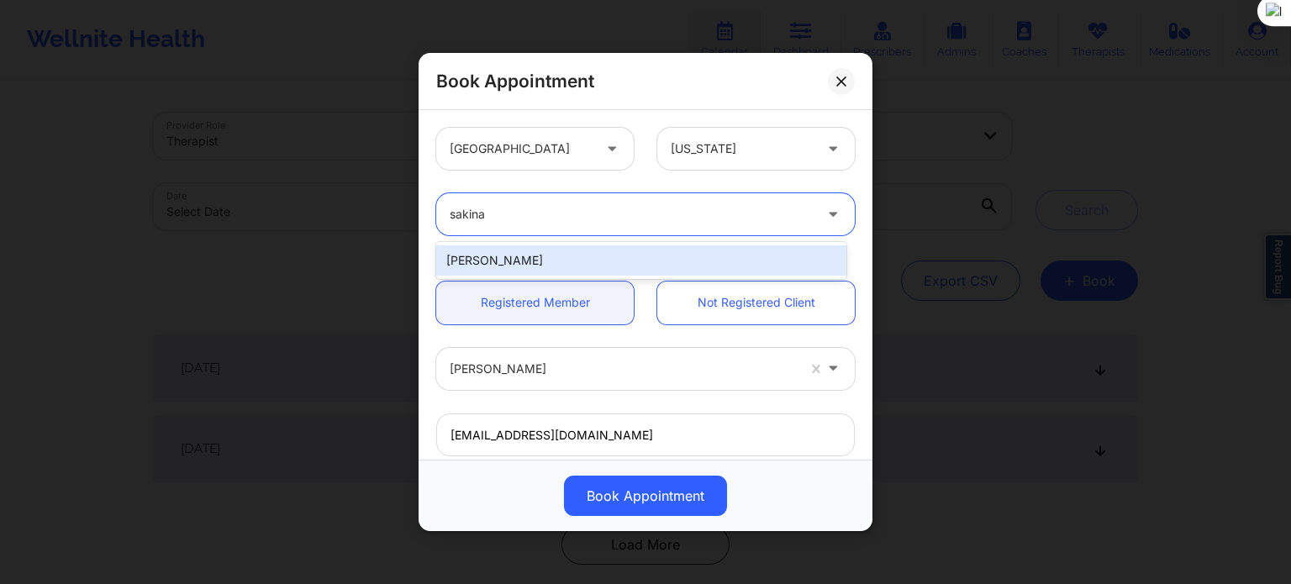
click at [573, 255] on div "Sakinah Long" at bounding box center [641, 260] width 410 height 30
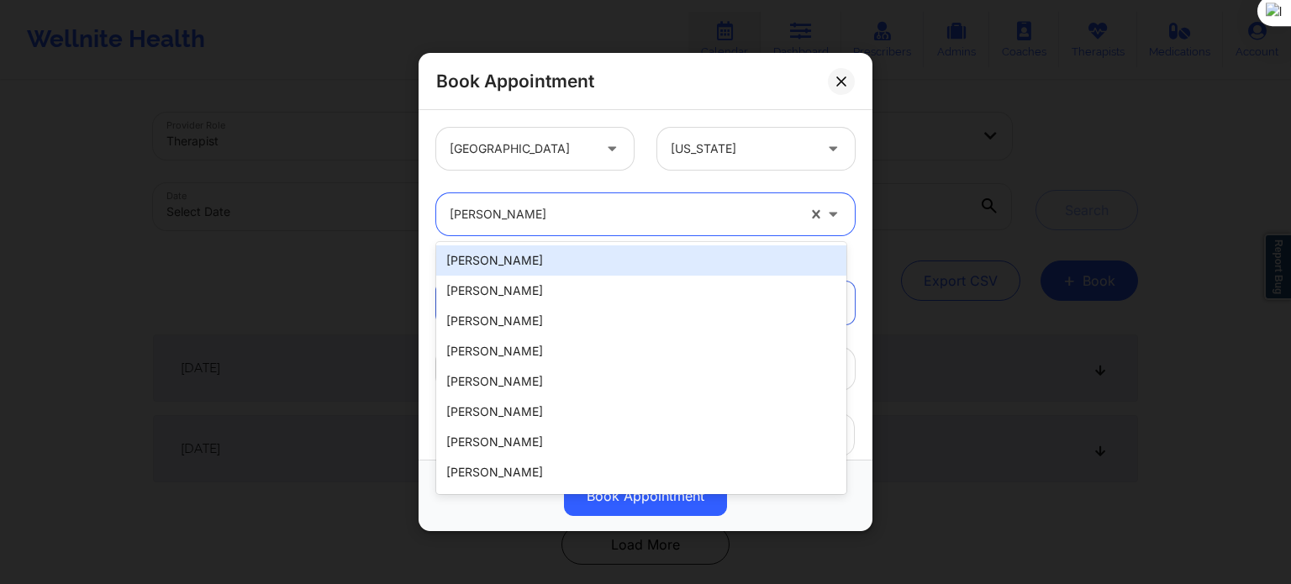
drag, startPoint x: 558, startPoint y: 213, endPoint x: 361, endPoint y: 214, distance: 196.7
click at [361, 214] on div "Book Appointment United States New York 20 results available. Use Up and Down t…" at bounding box center [645, 292] width 1291 height 584
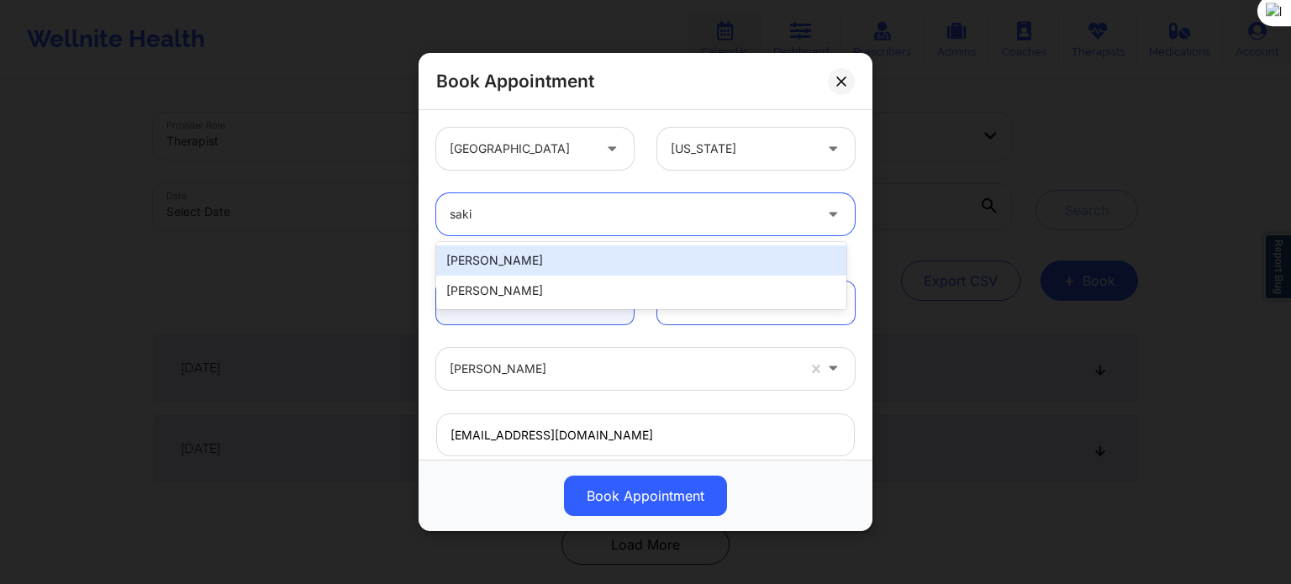
type input "sakim"
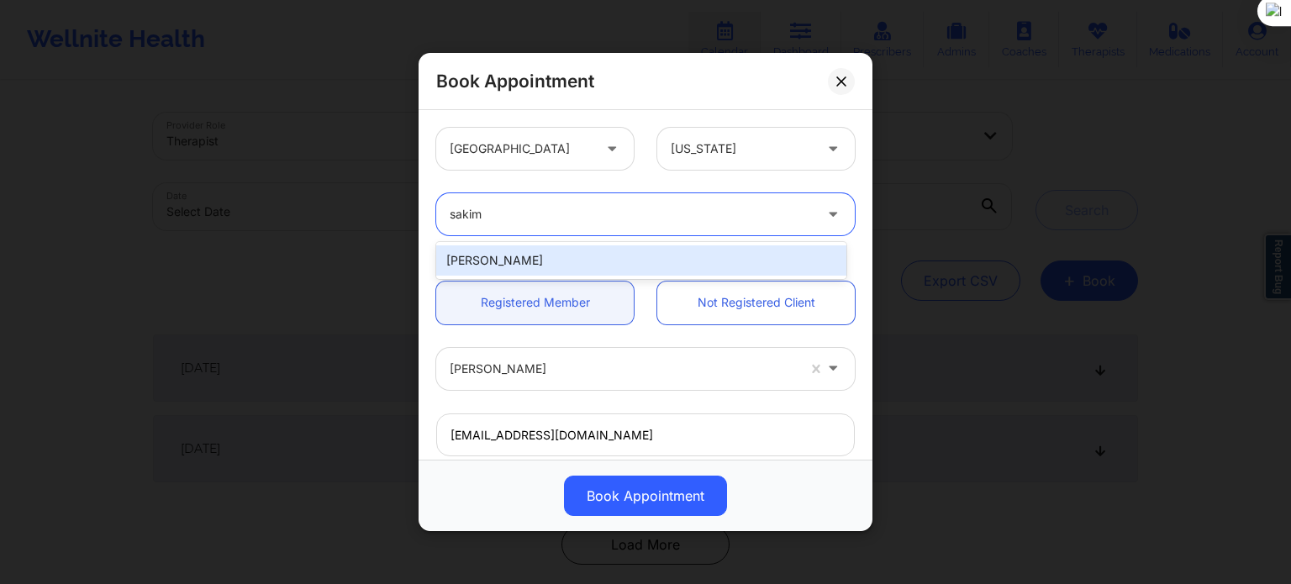
click at [459, 261] on div "[PERSON_NAME]" at bounding box center [641, 260] width 410 height 30
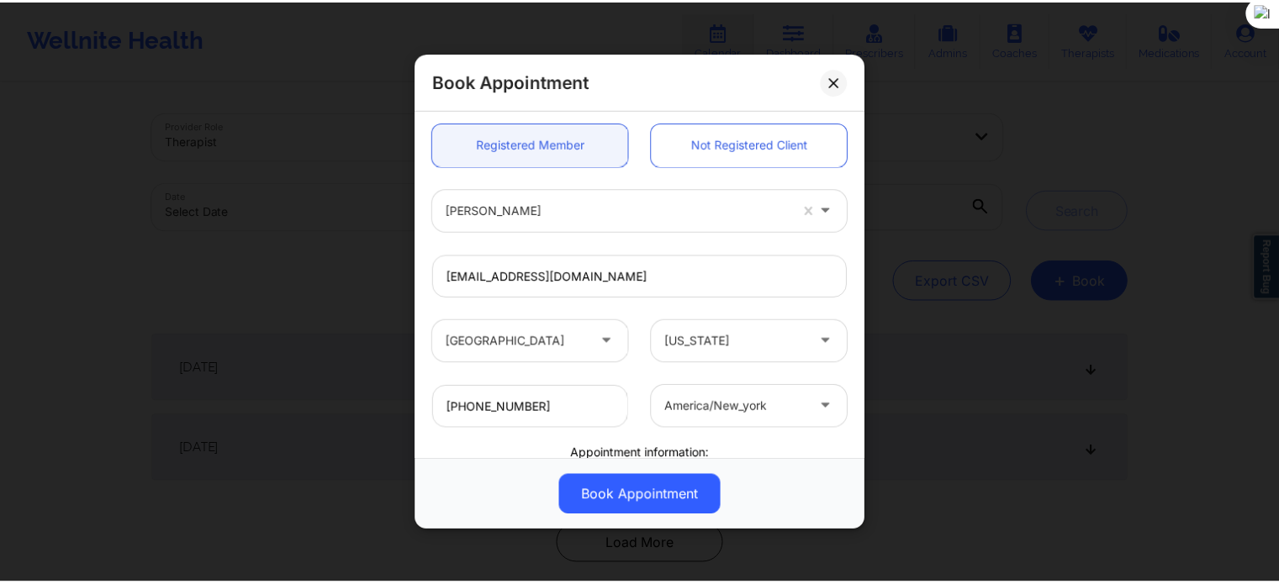
scroll to position [168, 0]
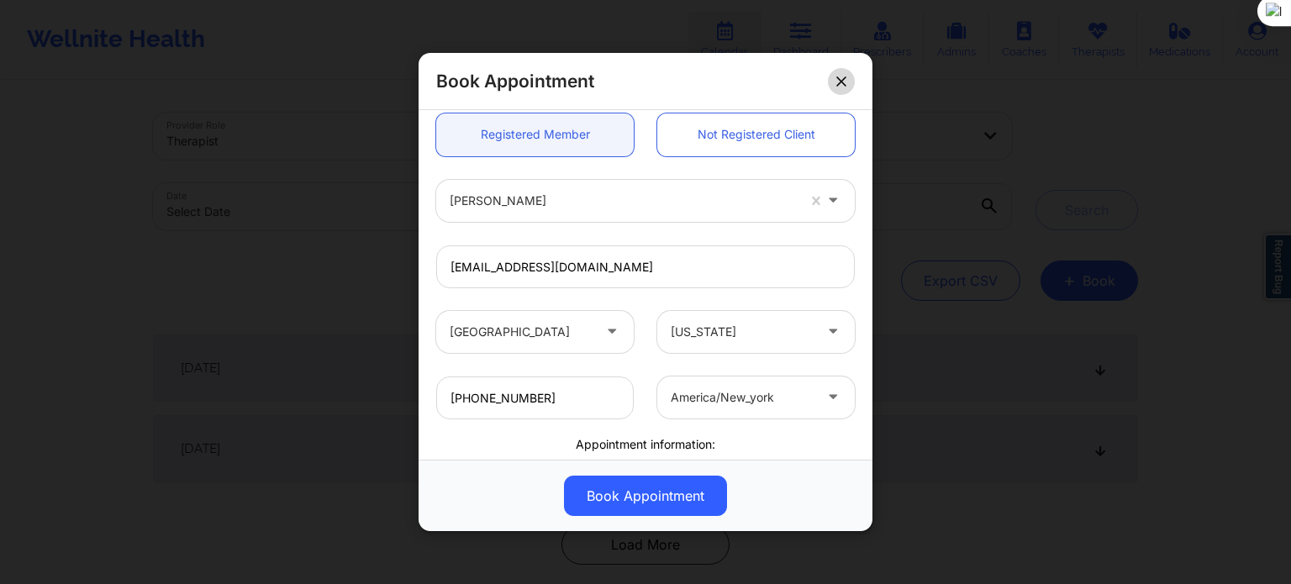
click at [853, 78] on button at bounding box center [841, 81] width 27 height 27
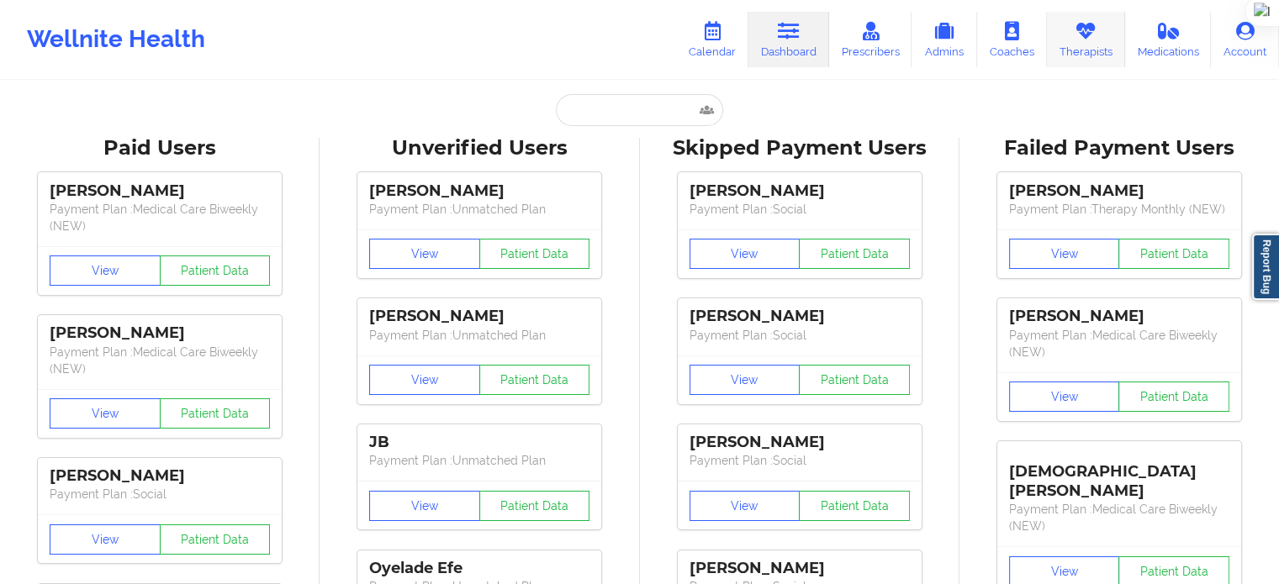
click at [1083, 37] on icon at bounding box center [1085, 31] width 22 height 18
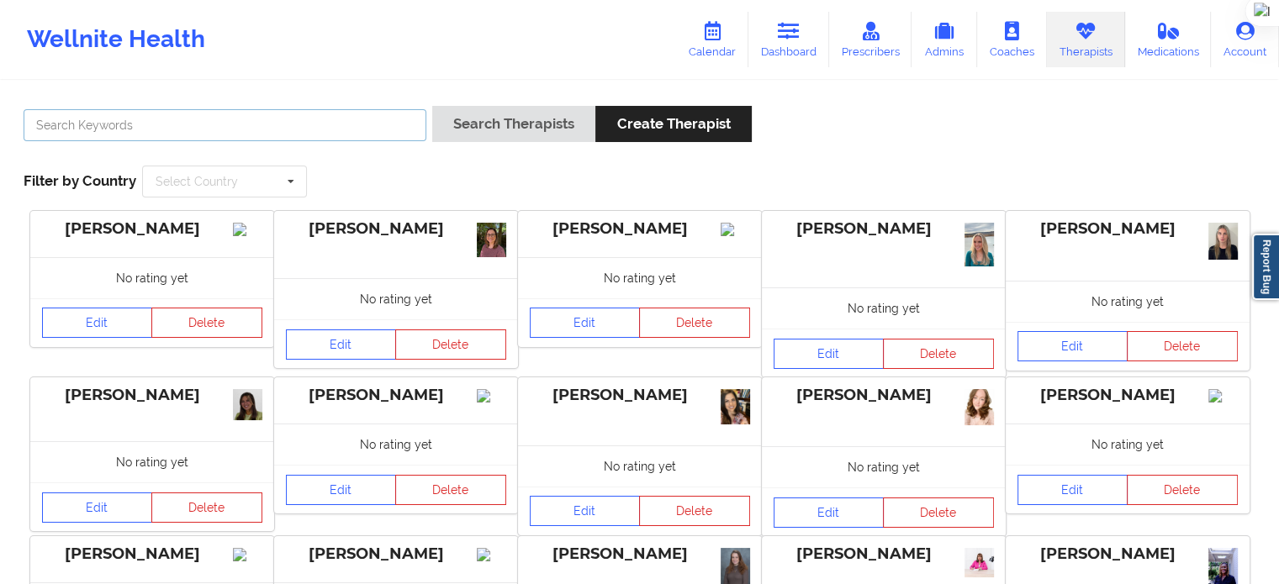
click at [330, 127] on input "text" at bounding box center [225, 125] width 403 height 32
paste input "(727) 637-5437"
type input "(727) 637-5437"
click at [166, 124] on input "text" at bounding box center [225, 125] width 403 height 32
paste input "[PERSON_NAME]"
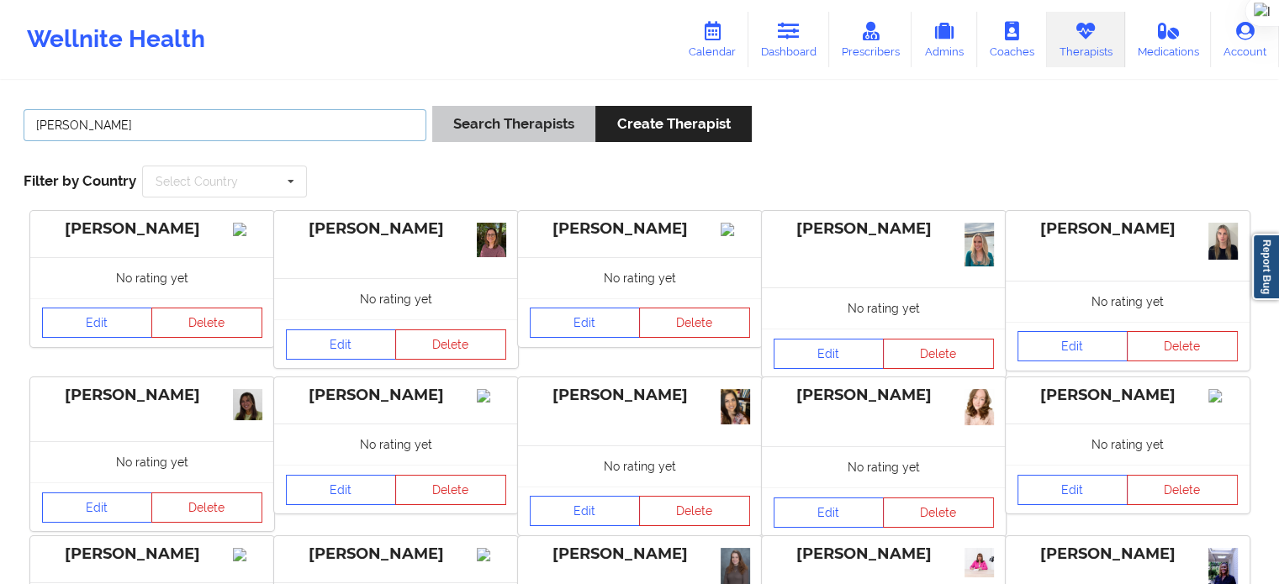
type input "[PERSON_NAME]"
click at [493, 120] on button "Search Therapists" at bounding box center [513, 124] width 163 height 36
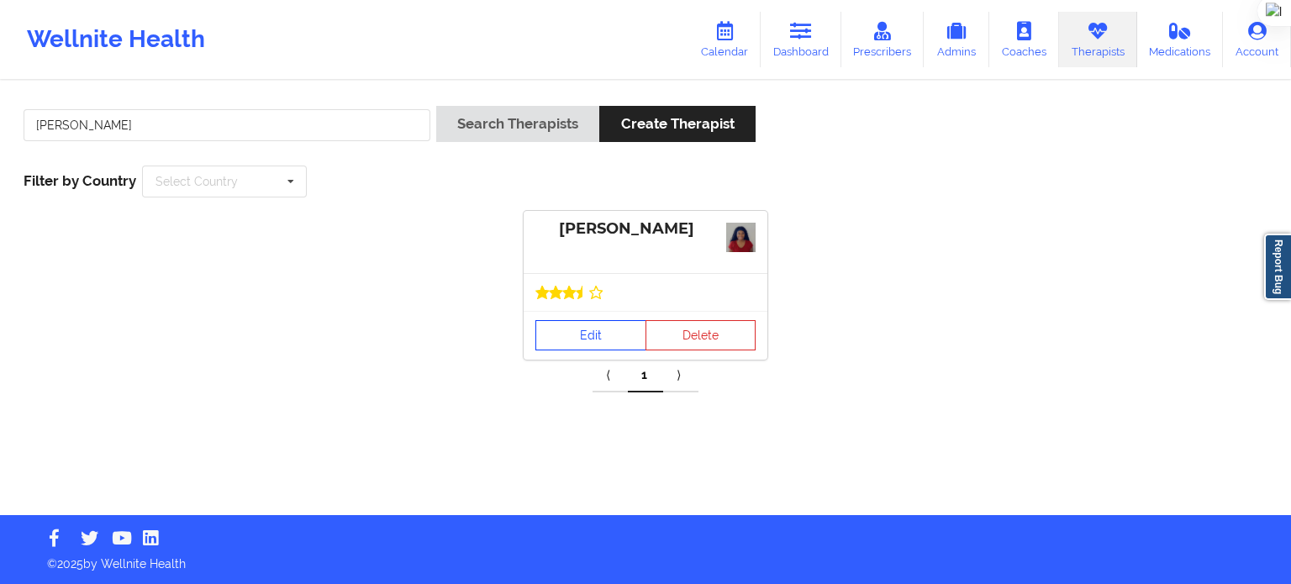
click at [602, 341] on link "Edit" at bounding box center [590, 335] width 111 height 30
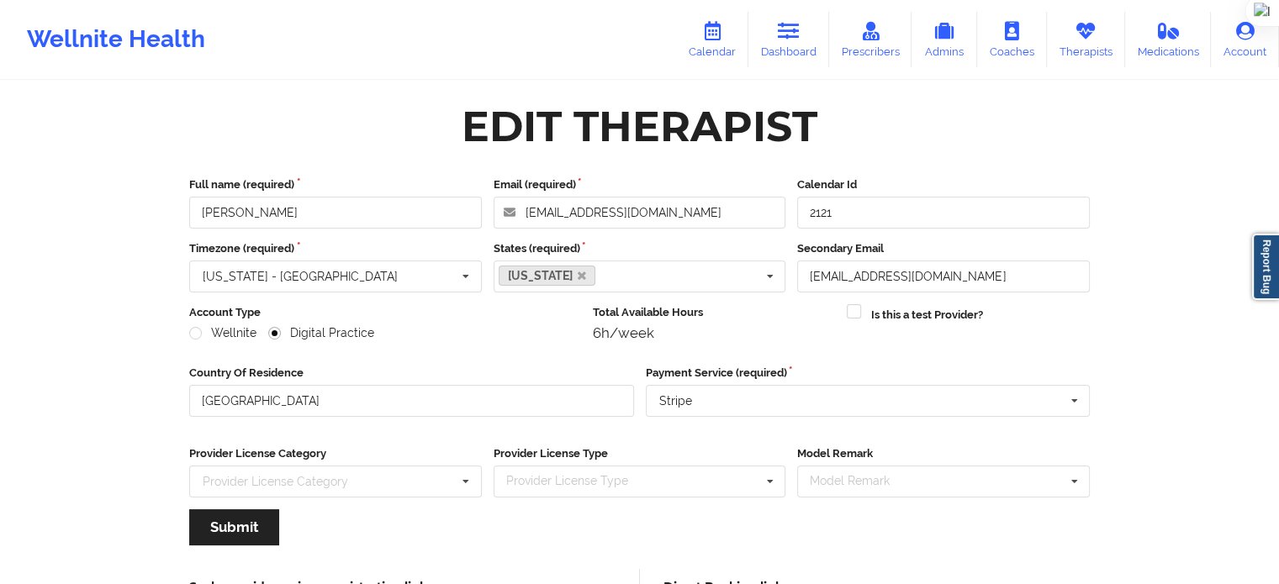
scroll to position [84, 0]
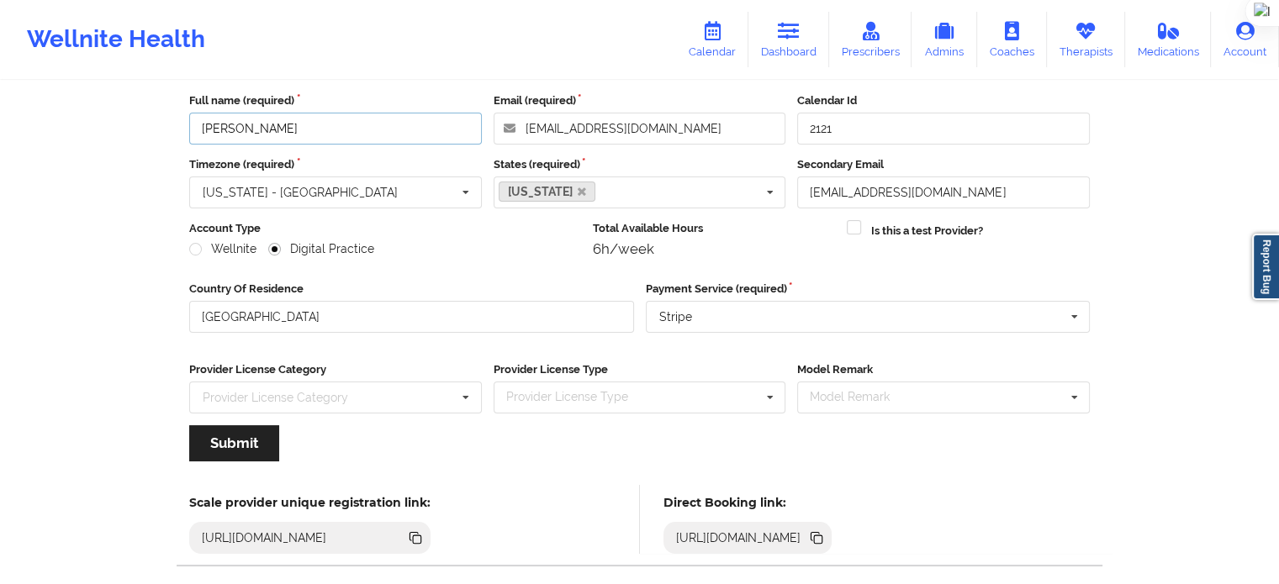
drag, startPoint x: 316, startPoint y: 129, endPoint x: 177, endPoint y: 129, distance: 138.7
click at [177, 129] on div "Full name (required) Janell Stallworth Email (required) jstallworth1130@gmail.c…" at bounding box center [639, 283] width 924 height 404
click at [1078, 34] on icon at bounding box center [1085, 31] width 22 height 18
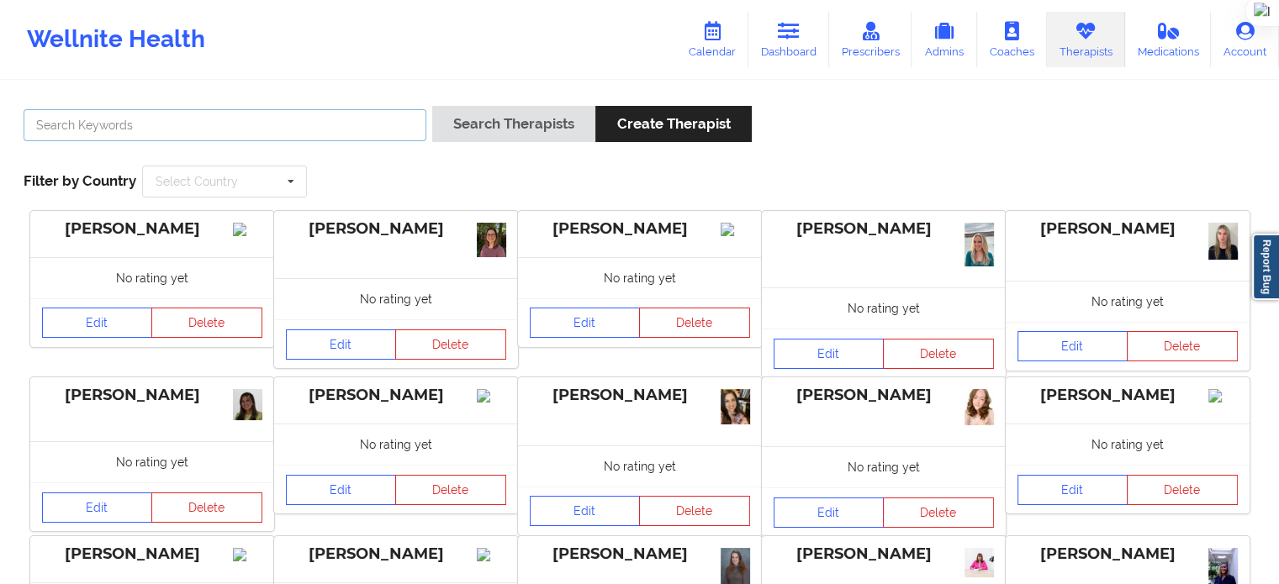
click at [373, 118] on input "text" at bounding box center [225, 125] width 403 height 32
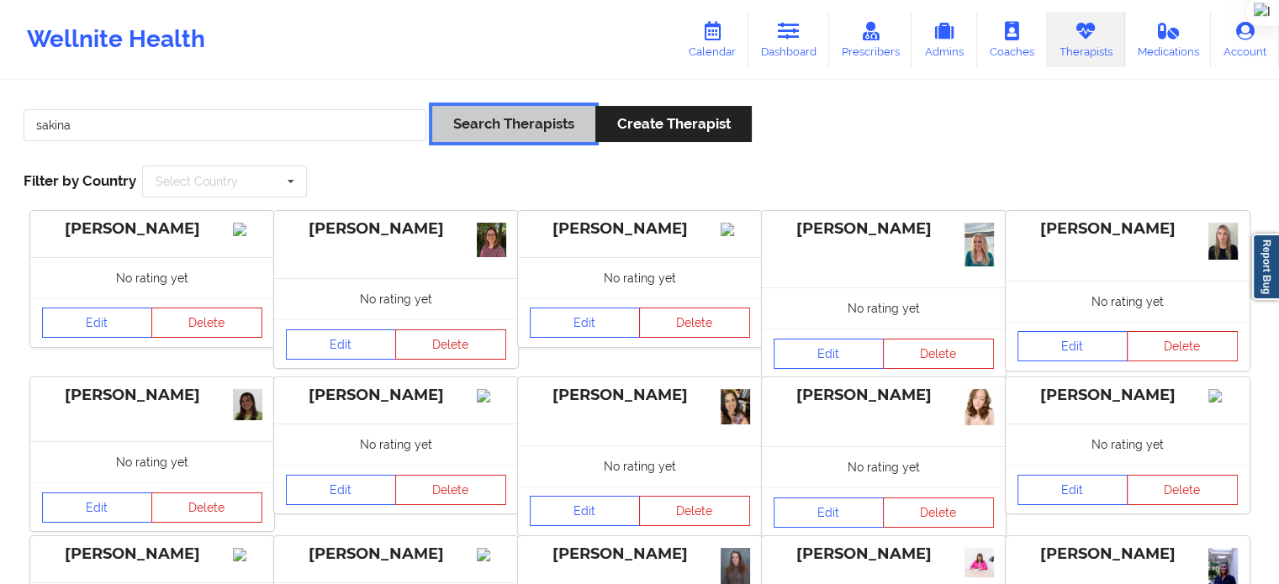
click at [578, 117] on button "Search Therapists" at bounding box center [513, 124] width 163 height 36
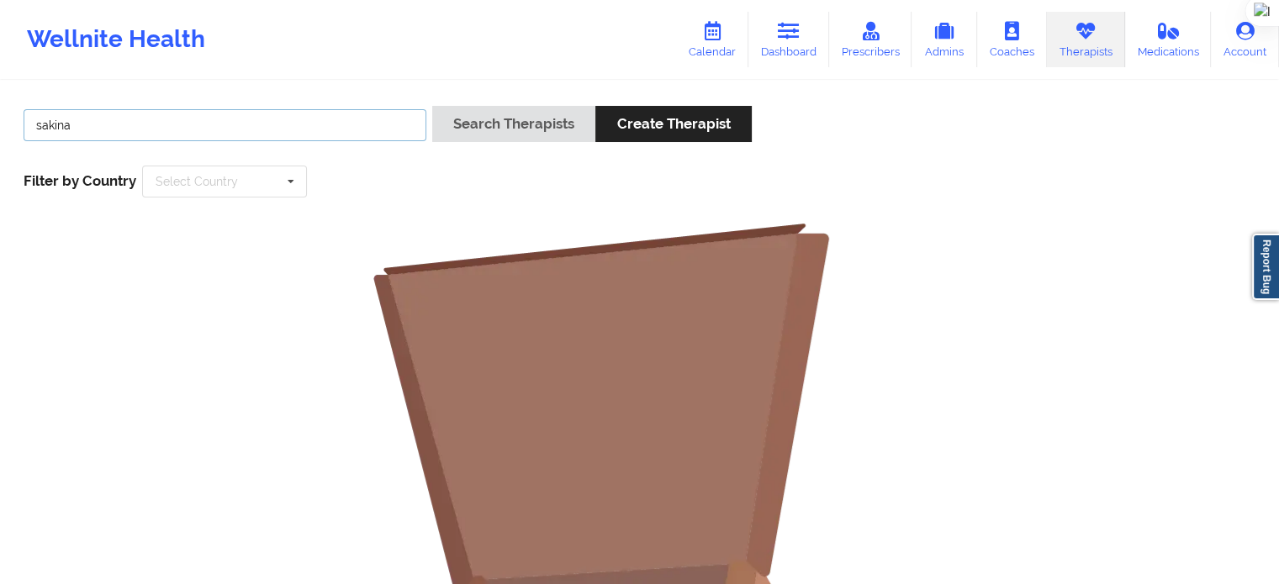
click at [171, 125] on input "sakina" at bounding box center [225, 125] width 403 height 32
type input "sakim"
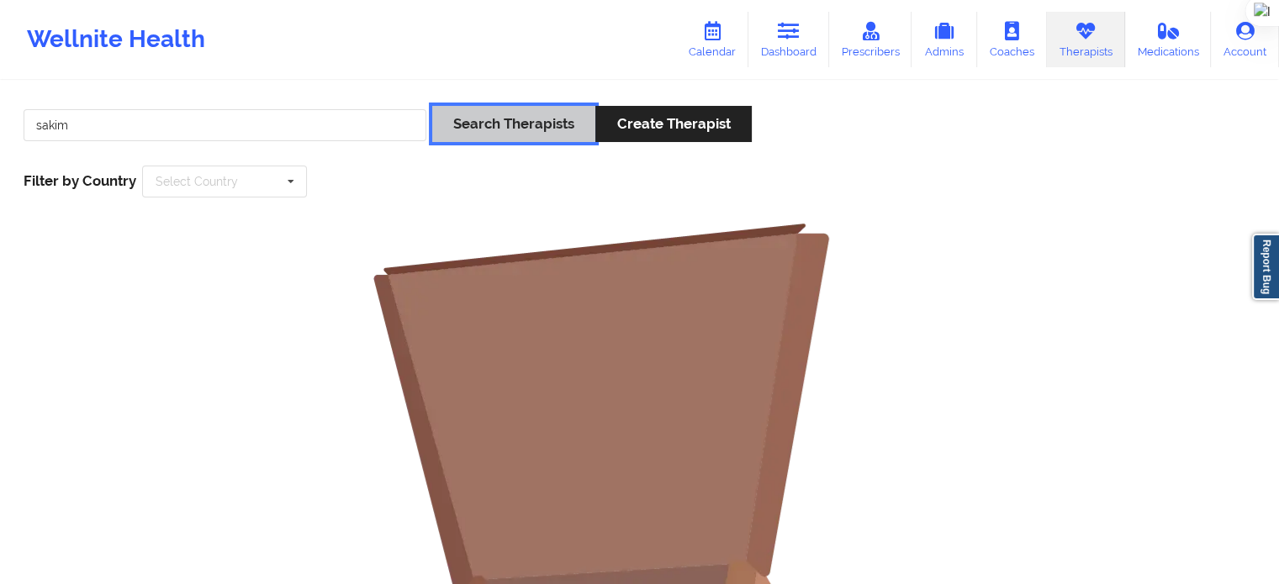
click at [479, 130] on button "Search Therapists" at bounding box center [513, 124] width 163 height 36
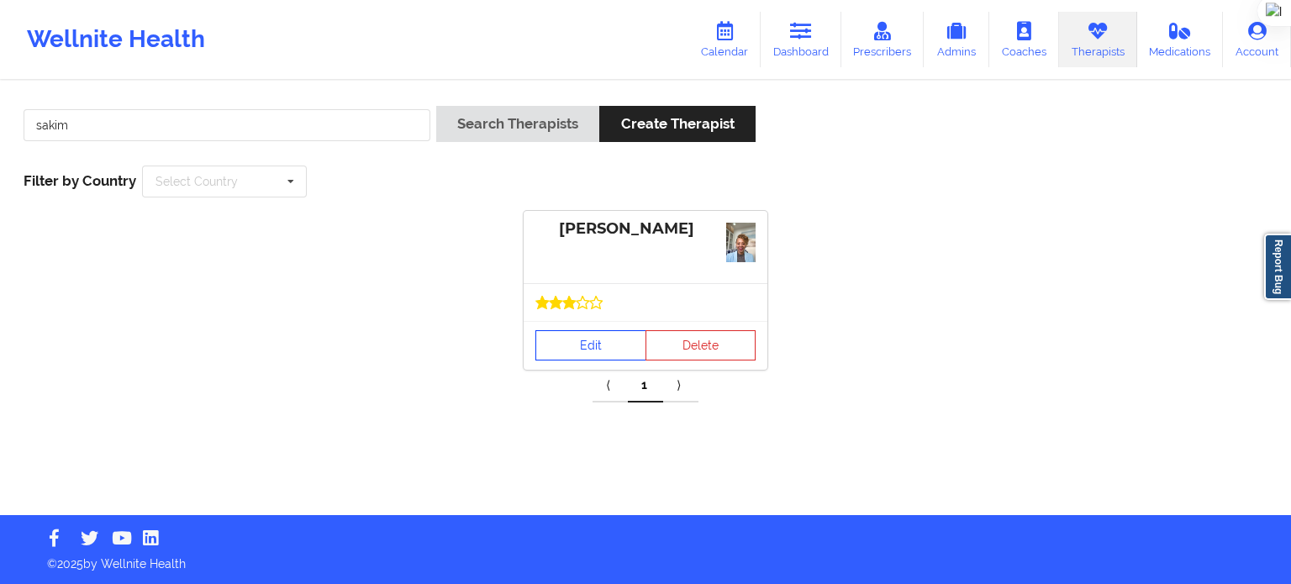
click at [623, 350] on link "Edit" at bounding box center [590, 345] width 111 height 30
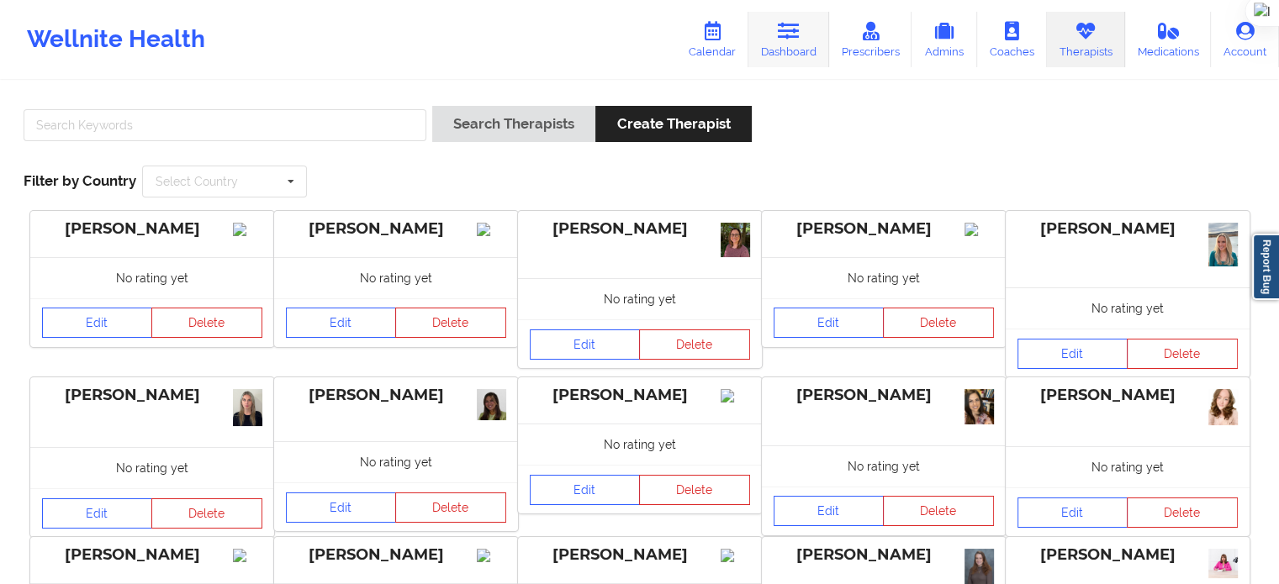
click at [783, 36] on icon at bounding box center [789, 31] width 22 height 18
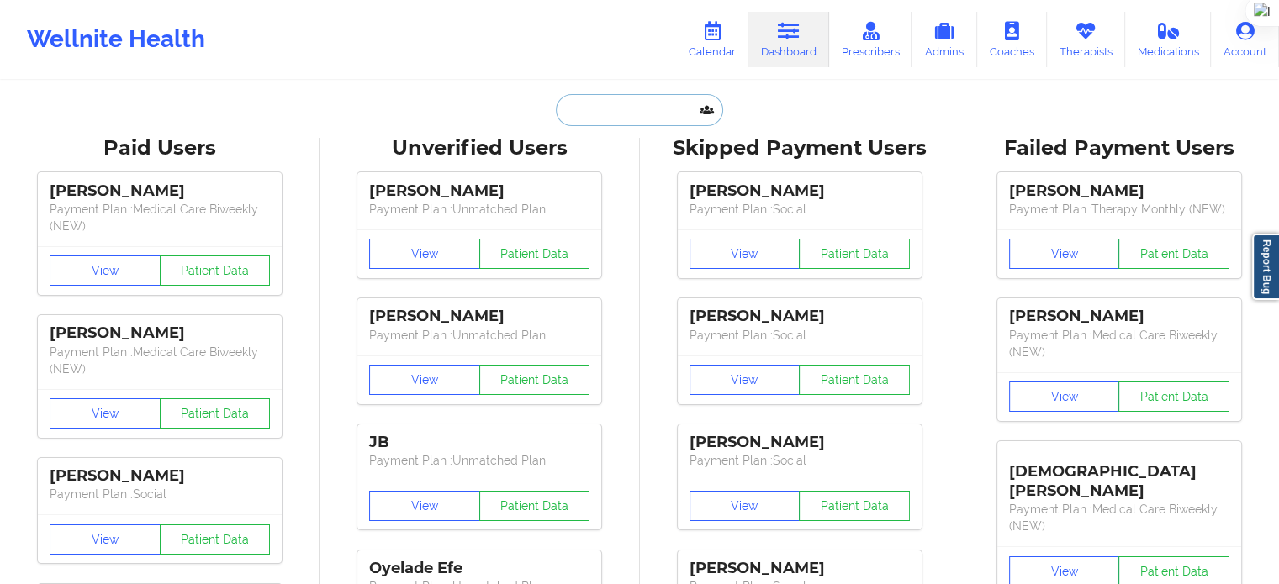
click at [588, 113] on input "text" at bounding box center [639, 110] width 166 height 32
paste input "[EMAIL_ADDRESS][DOMAIN_NAME]"
type input "[EMAIL_ADDRESS][DOMAIN_NAME]"
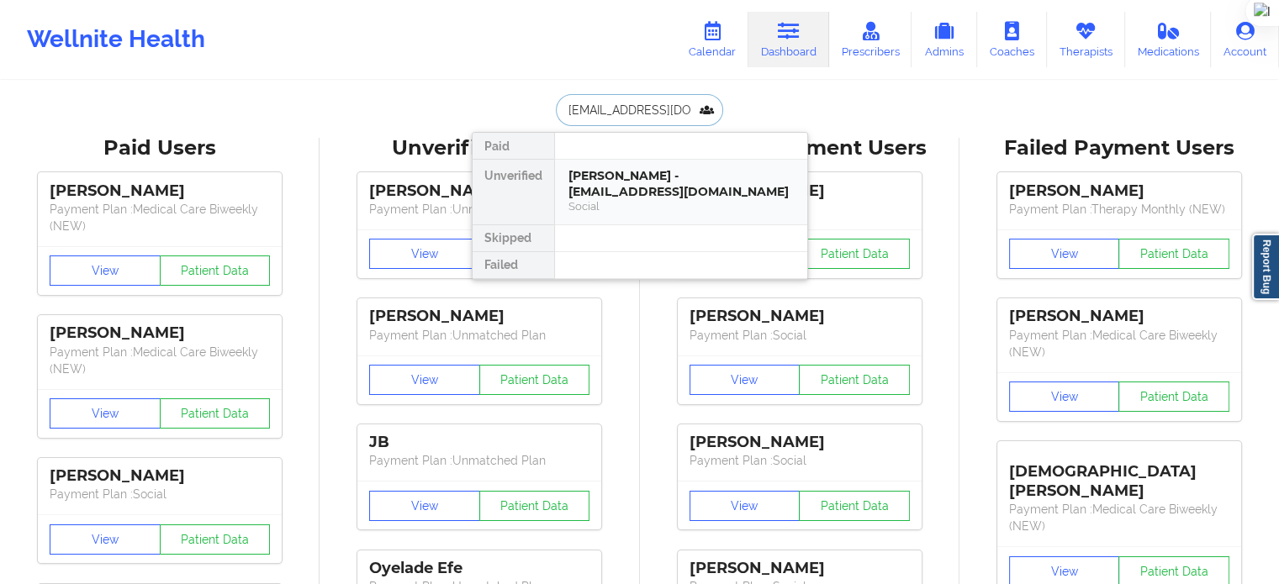
click at [638, 195] on div "Lucas R Hunter - hlucas810@gmail.com" at bounding box center [680, 183] width 225 height 31
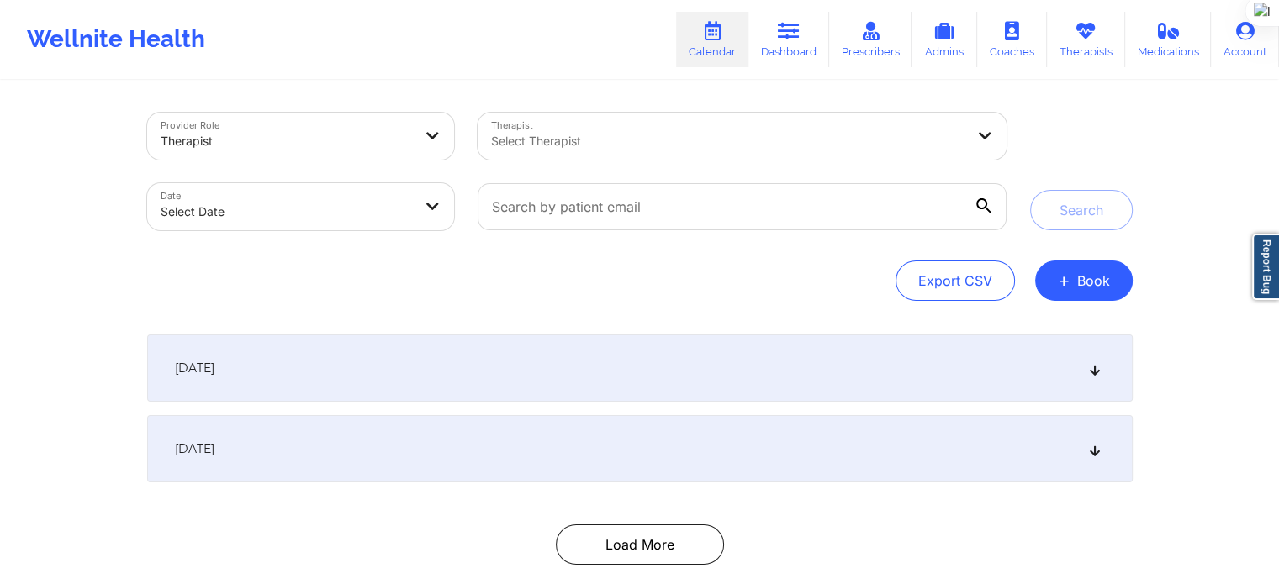
click at [610, 150] on div at bounding box center [727, 141] width 473 height 20
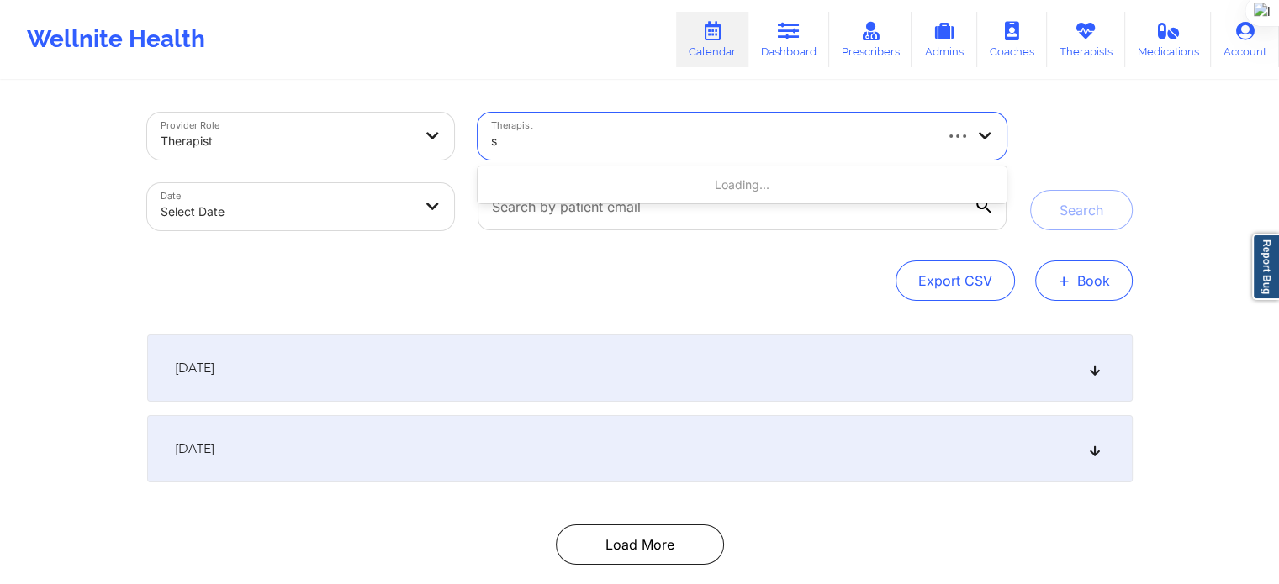
type input "s"
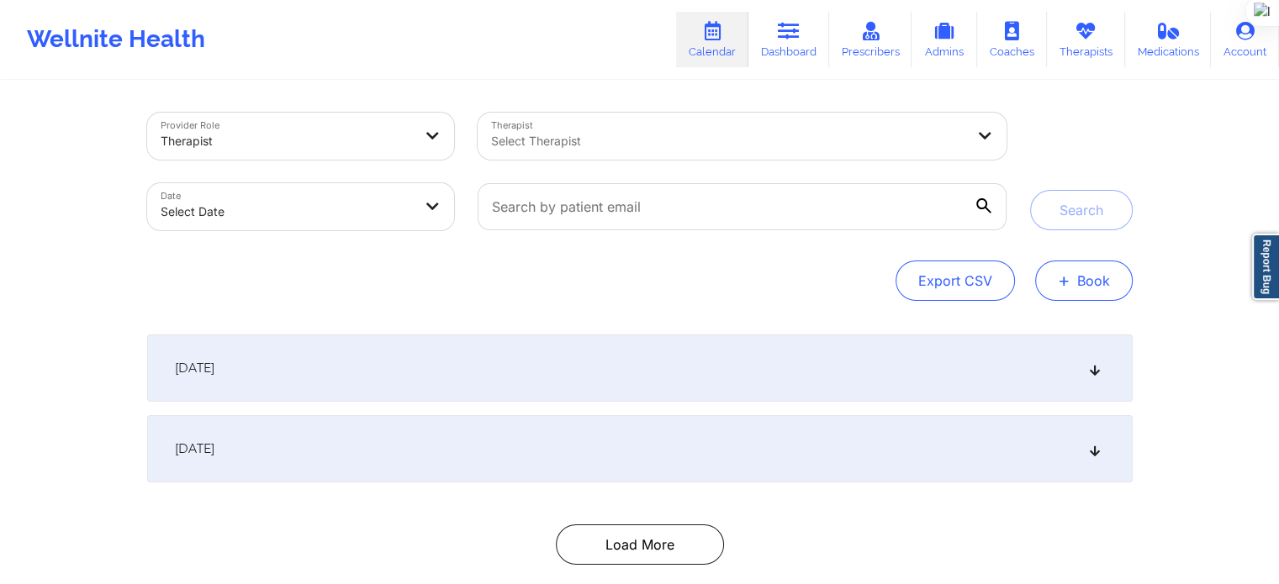
click at [1088, 283] on button "+ Book" at bounding box center [1084, 281] width 98 height 40
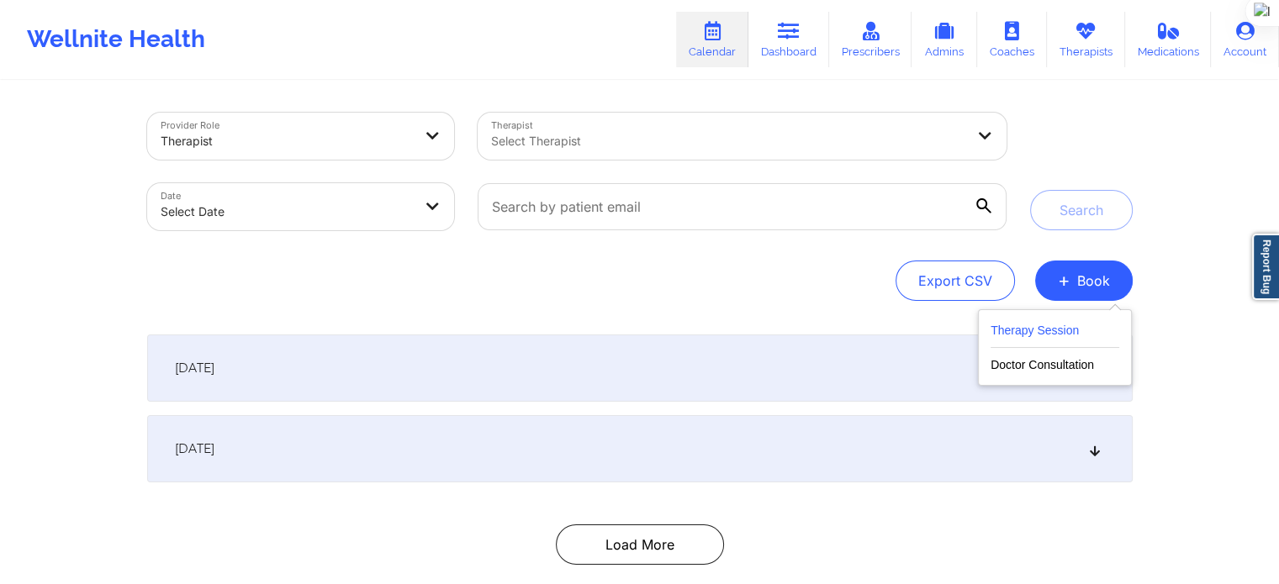
click at [1014, 324] on button "Therapy Session" at bounding box center [1054, 334] width 129 height 28
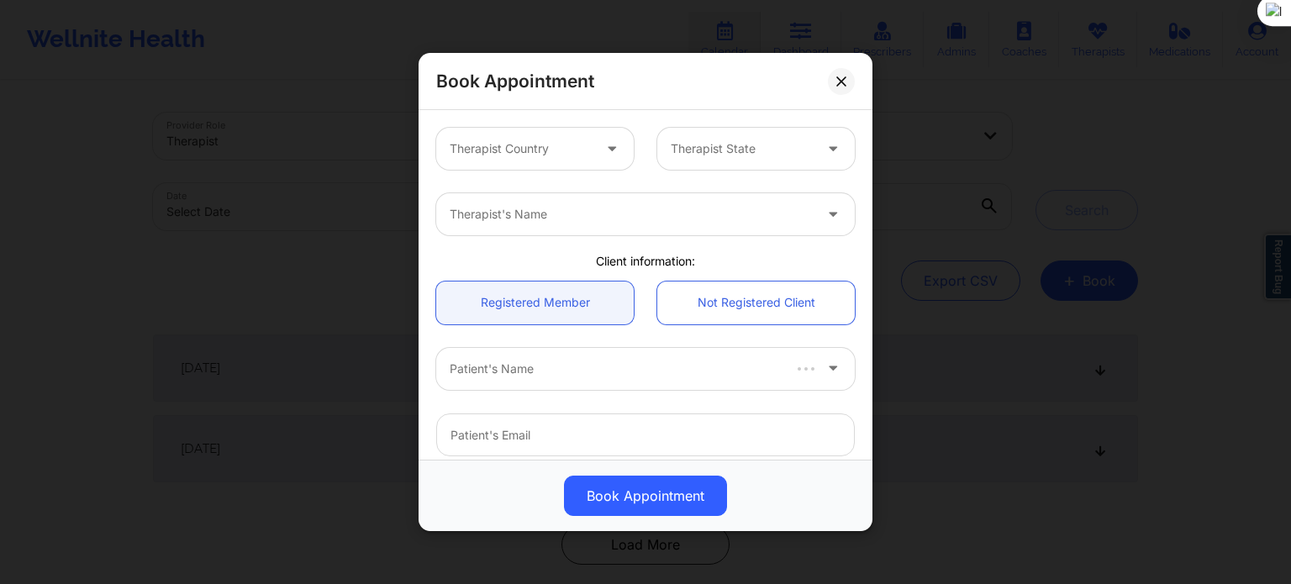
click at [541, 152] on div at bounding box center [521, 149] width 142 height 20
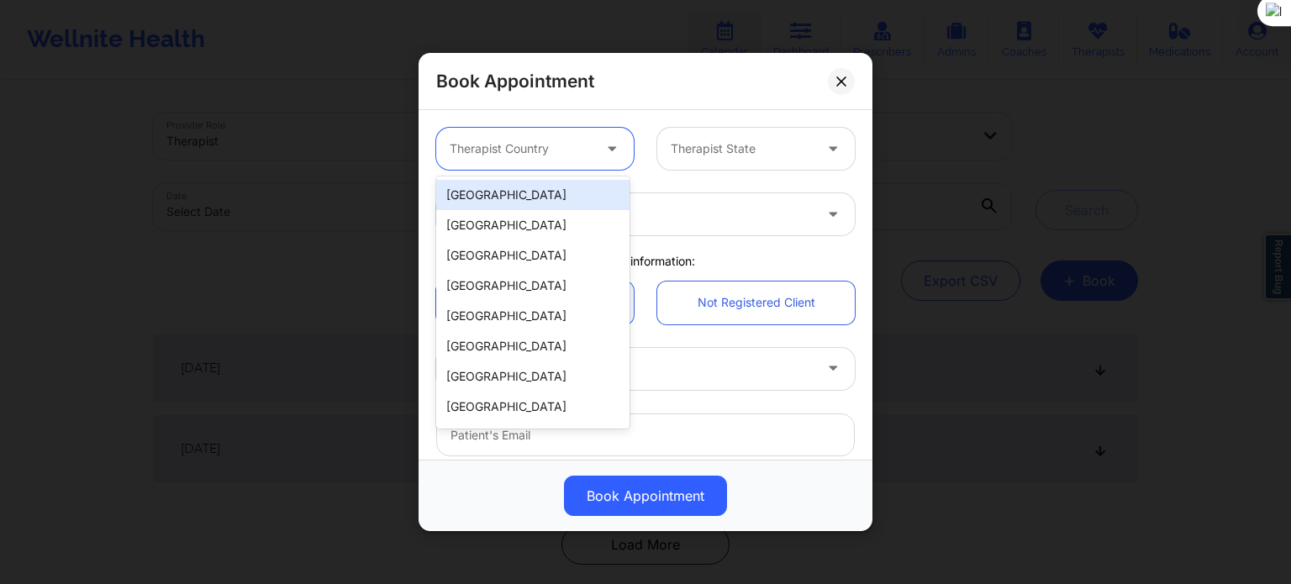
click at [521, 208] on div "[GEOGRAPHIC_DATA]" at bounding box center [532, 195] width 193 height 30
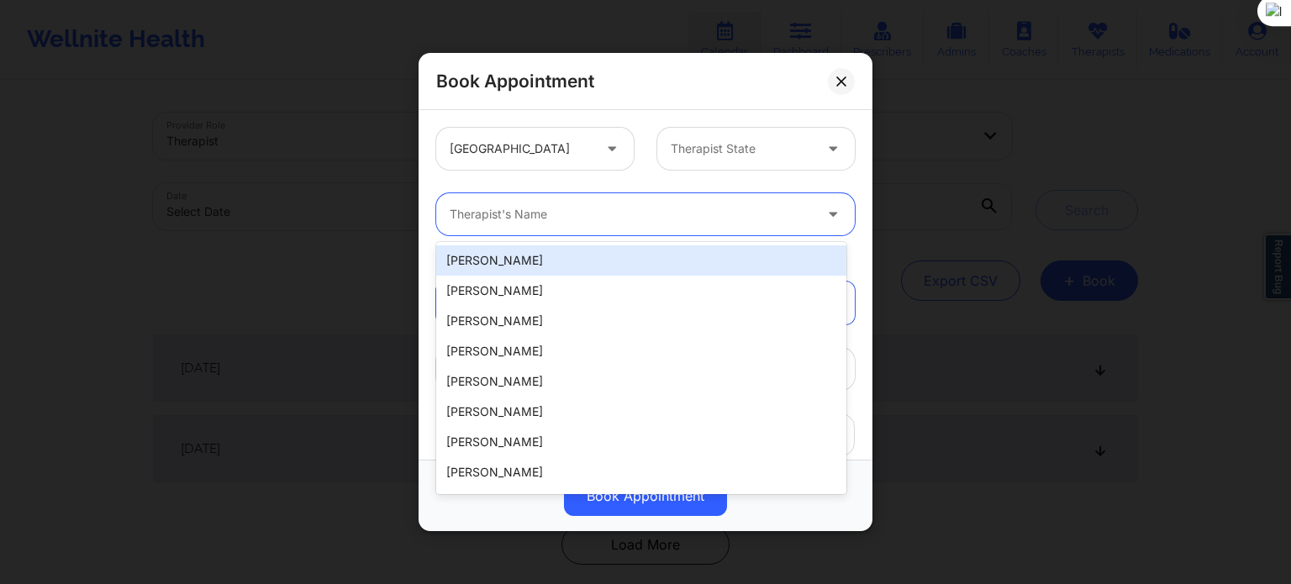
click at [607, 221] on div at bounding box center [631, 214] width 363 height 20
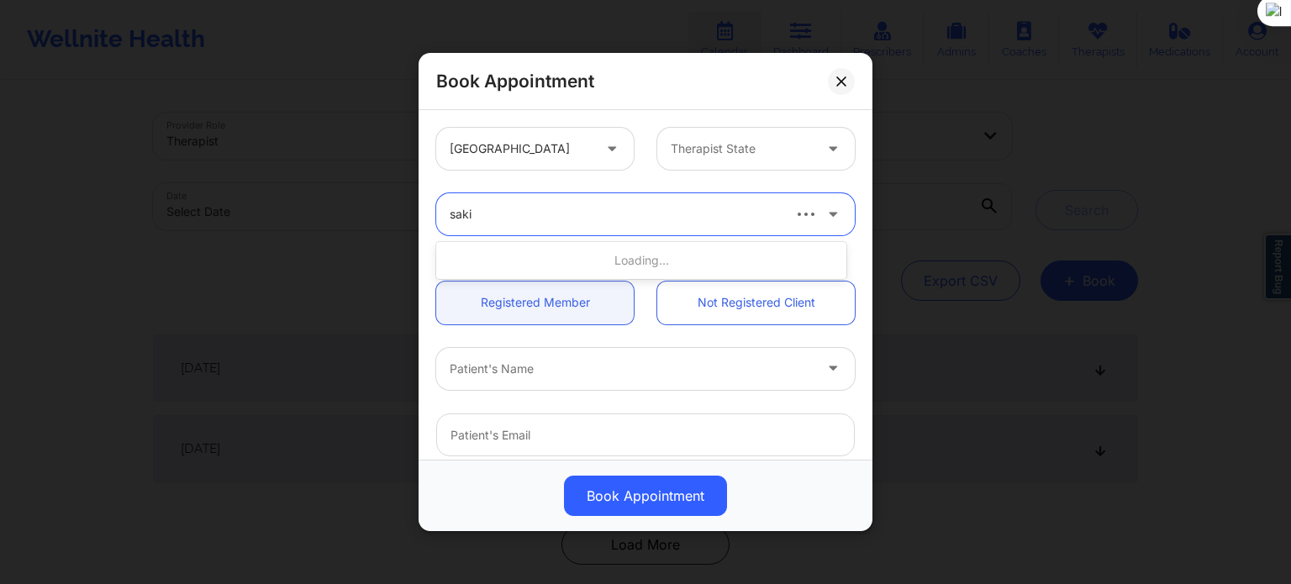
type input "sakim"
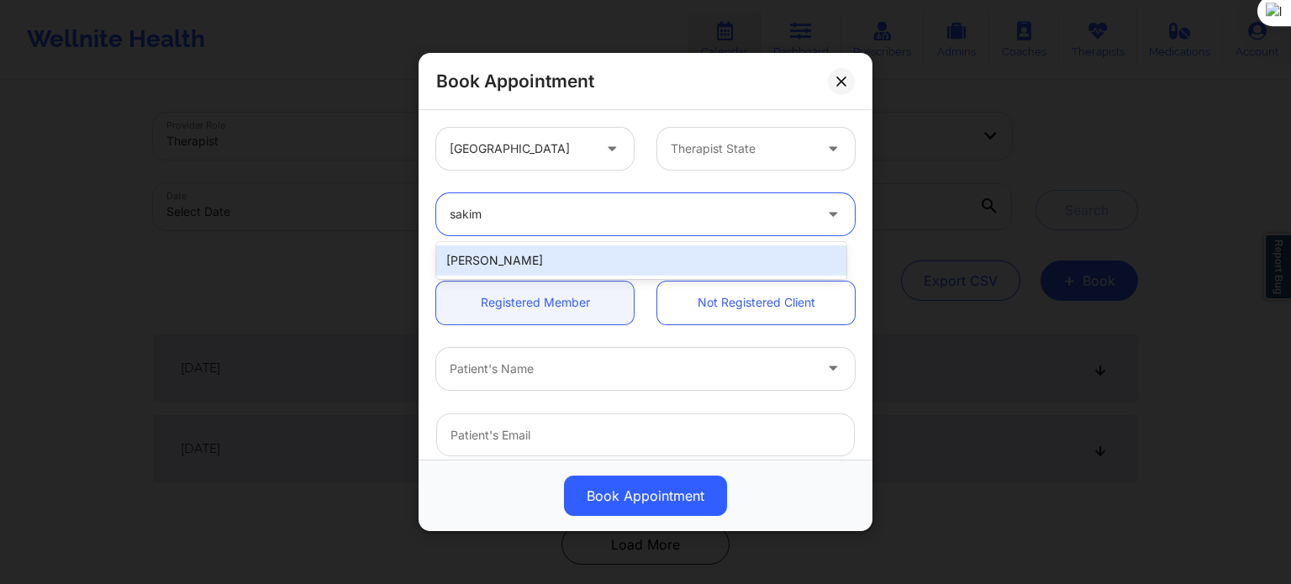
click at [584, 258] on div "[PERSON_NAME]" at bounding box center [641, 260] width 410 height 30
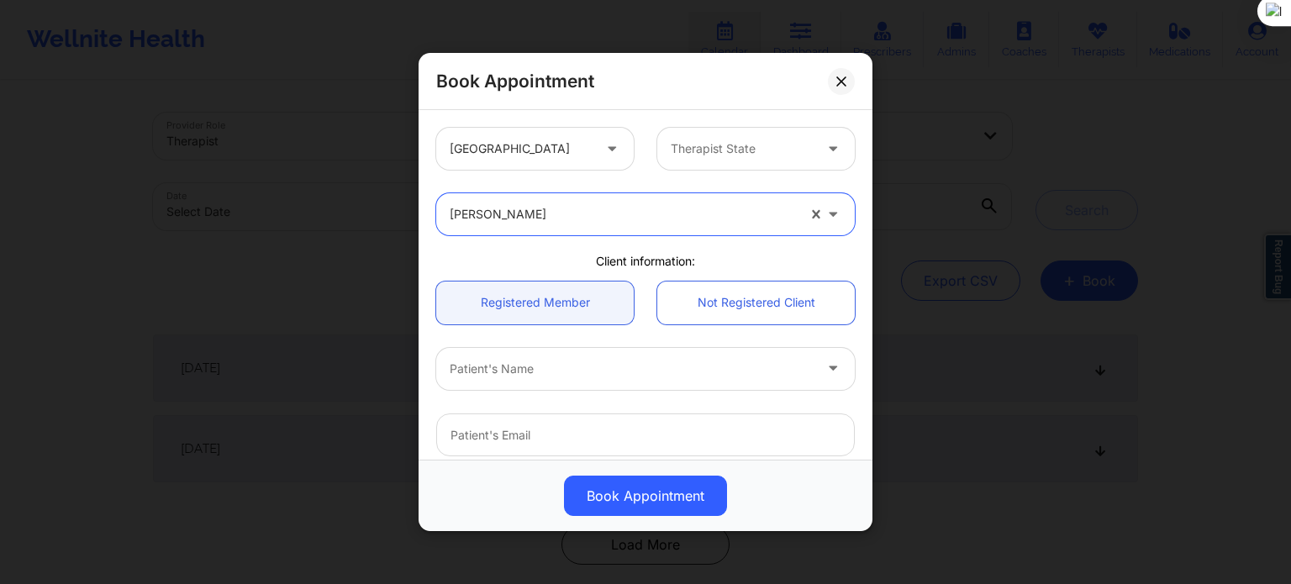
click at [699, 140] on div at bounding box center [742, 149] width 142 height 20
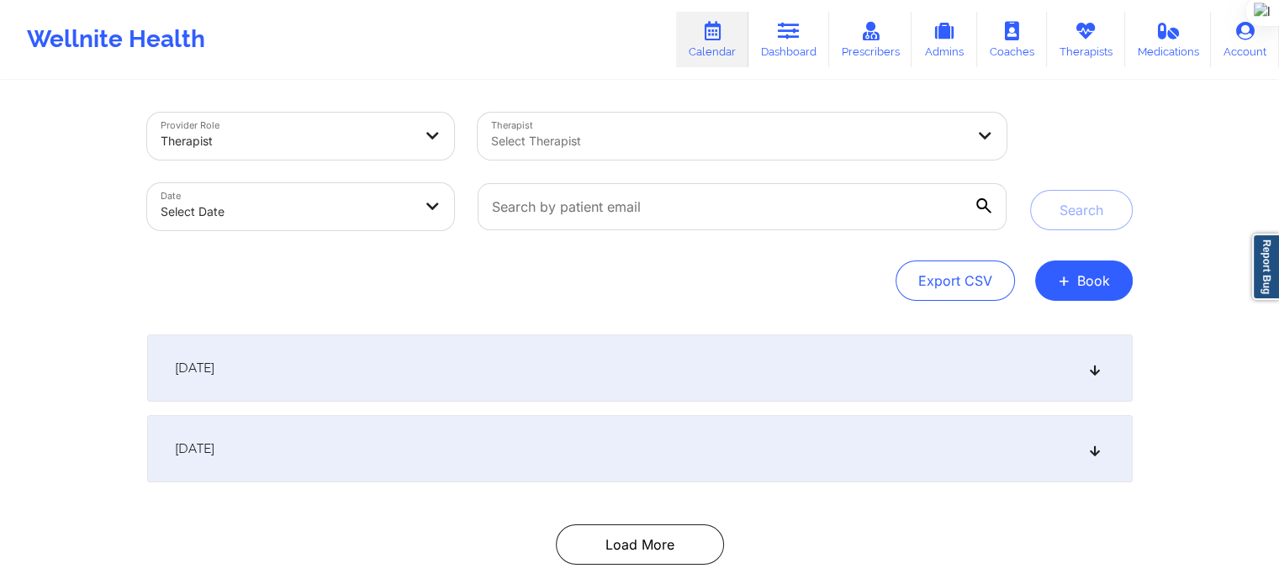
click at [567, 110] on div "Therapist Select Therapist" at bounding box center [741, 136] width 551 height 71
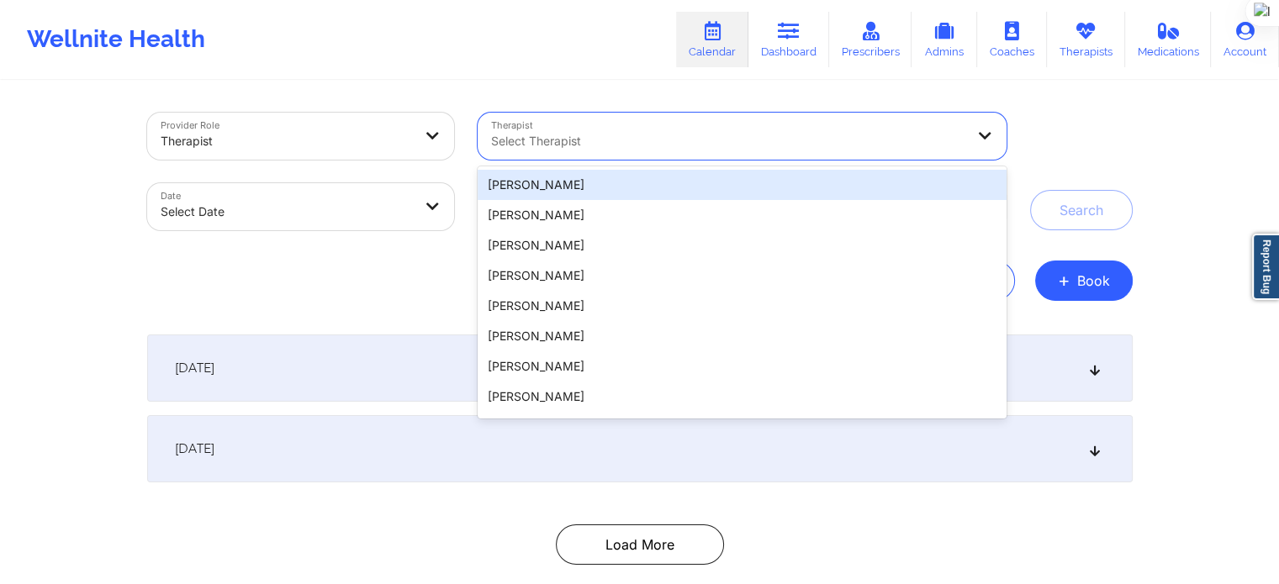
click at [561, 140] on div at bounding box center [727, 141] width 473 height 20
click at [1106, 267] on button "+ Book" at bounding box center [1084, 281] width 98 height 40
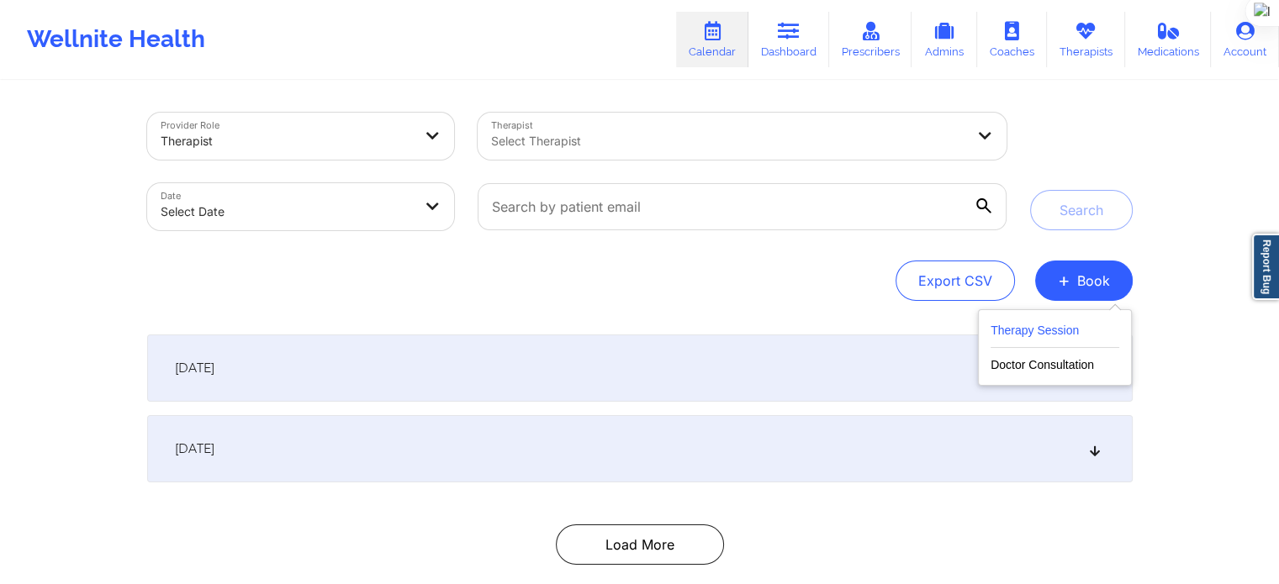
click at [1058, 329] on button "Therapy Session" at bounding box center [1054, 334] width 129 height 28
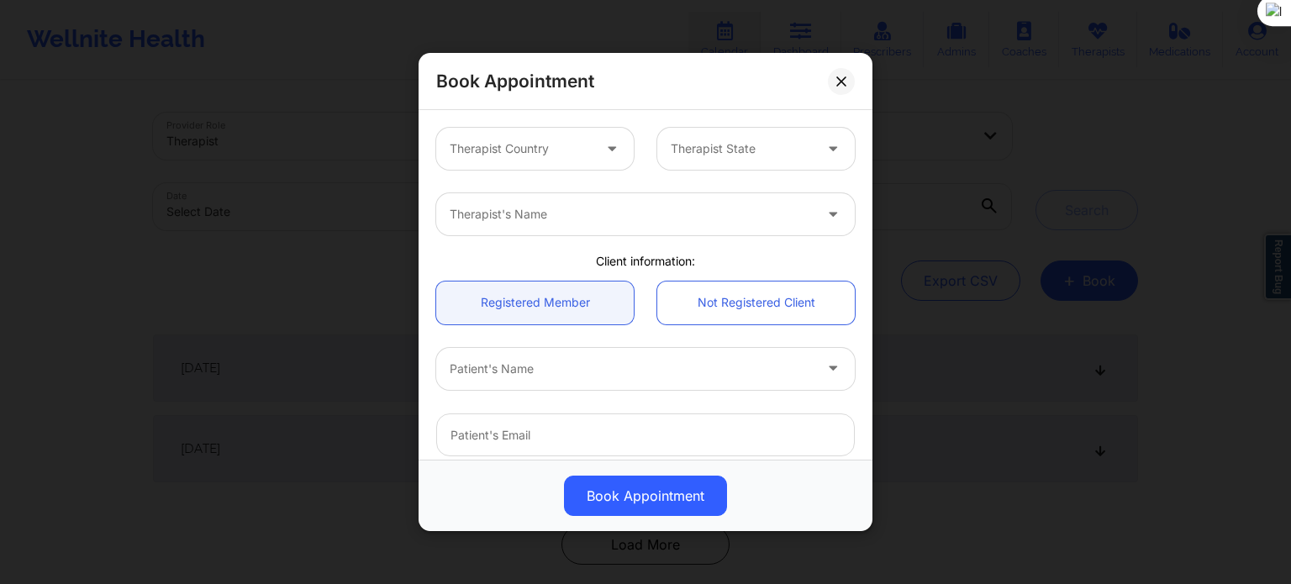
click at [575, 161] on div "Therapist Country" at bounding box center [514, 149] width 157 height 42
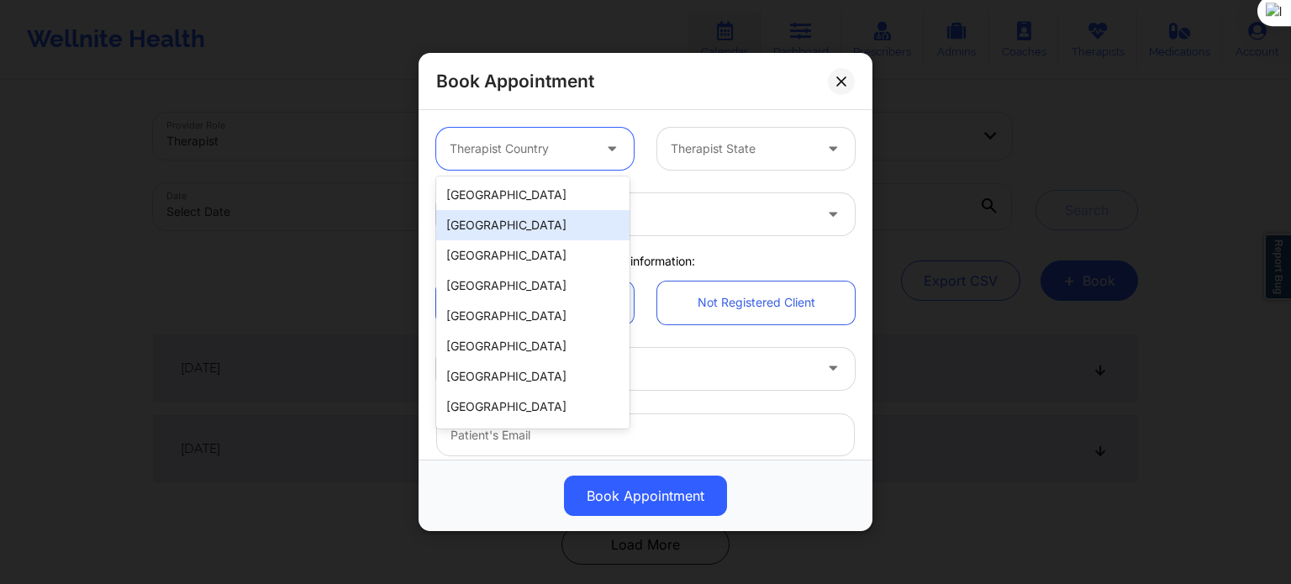
click at [550, 213] on div "[GEOGRAPHIC_DATA]" at bounding box center [532, 225] width 193 height 30
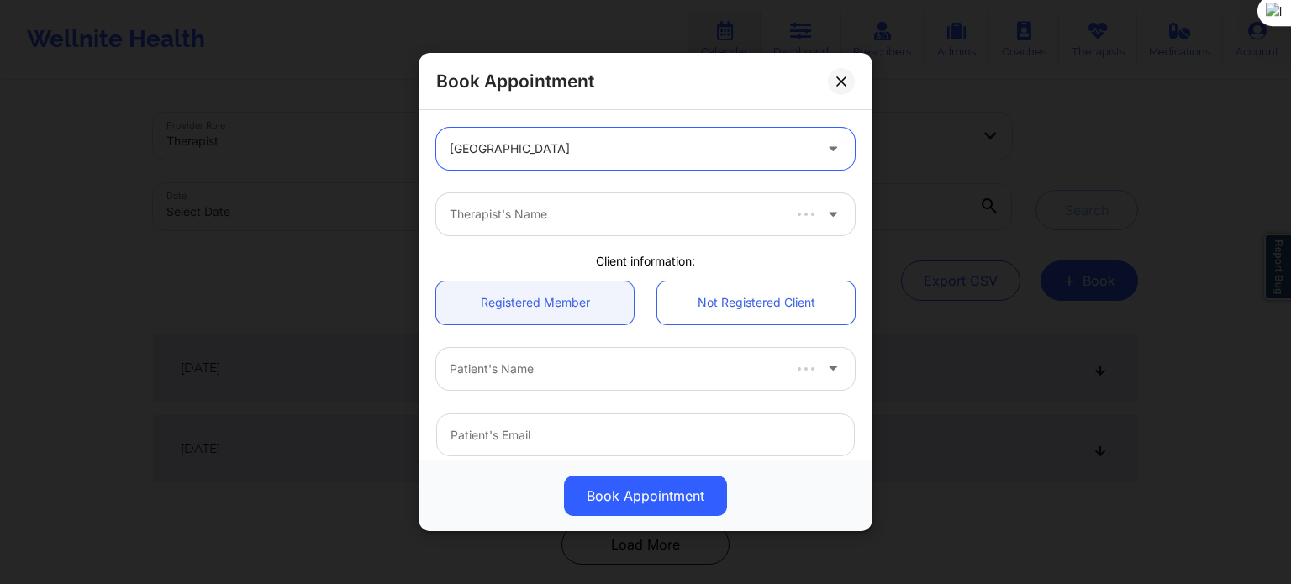
click at [562, 155] on div at bounding box center [631, 149] width 363 height 20
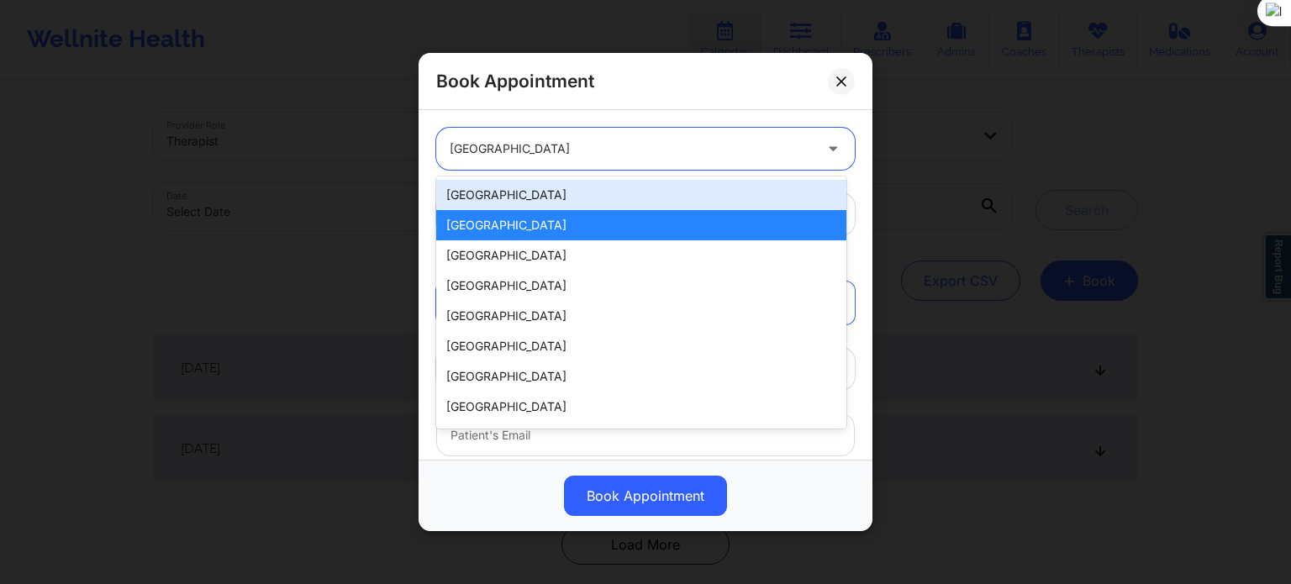
click at [538, 199] on div "[GEOGRAPHIC_DATA]" at bounding box center [641, 195] width 410 height 30
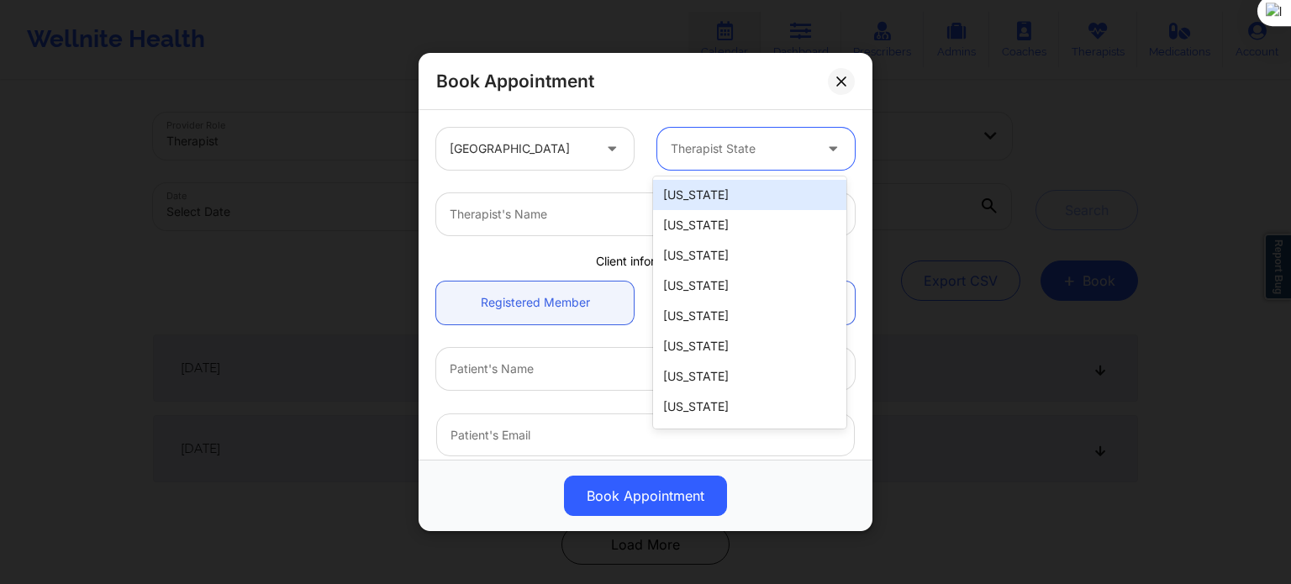
click at [687, 149] on div at bounding box center [742, 149] width 142 height 20
type input "new y"
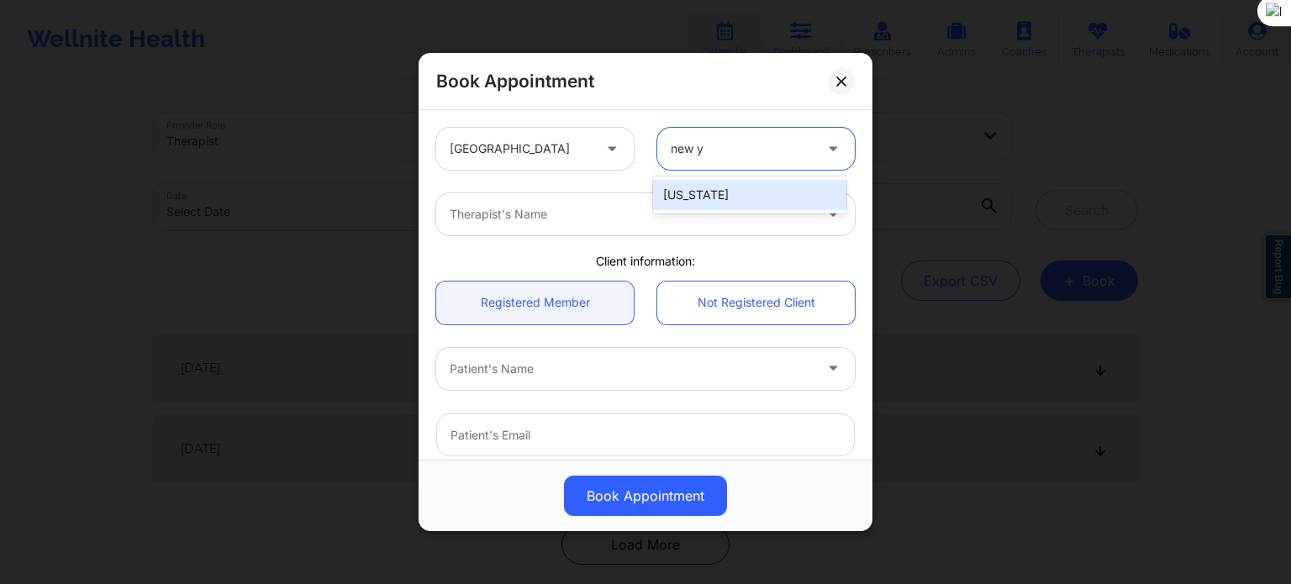
click at [720, 201] on div "[US_STATE]" at bounding box center [749, 195] width 193 height 30
click at [672, 220] on div at bounding box center [631, 214] width 363 height 20
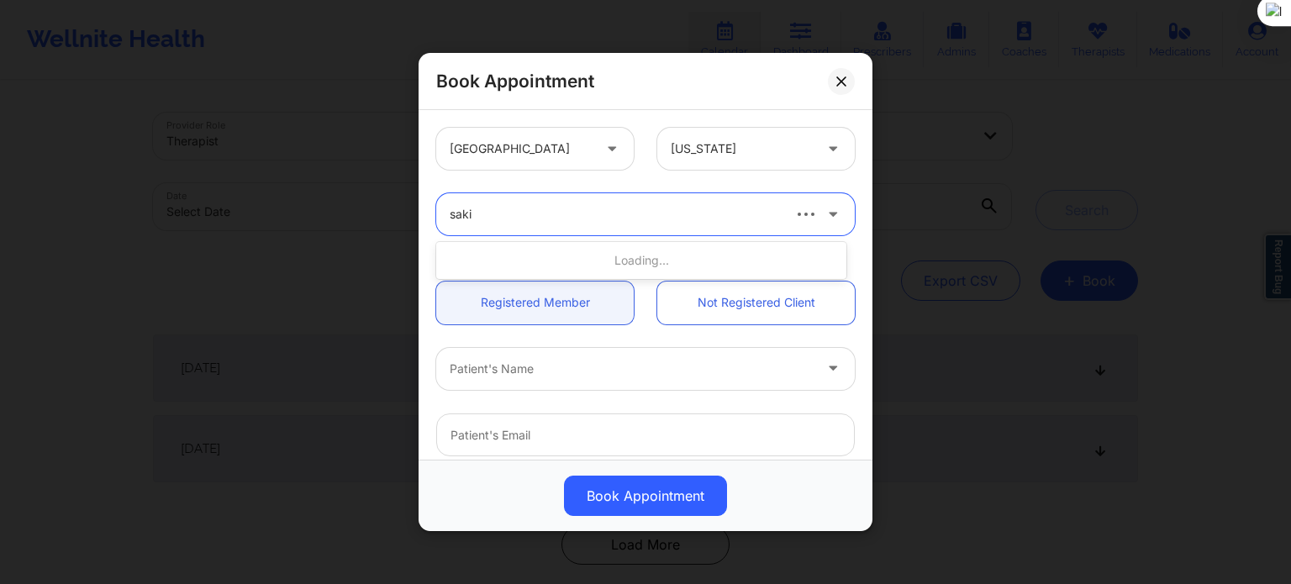
type input "sakim"
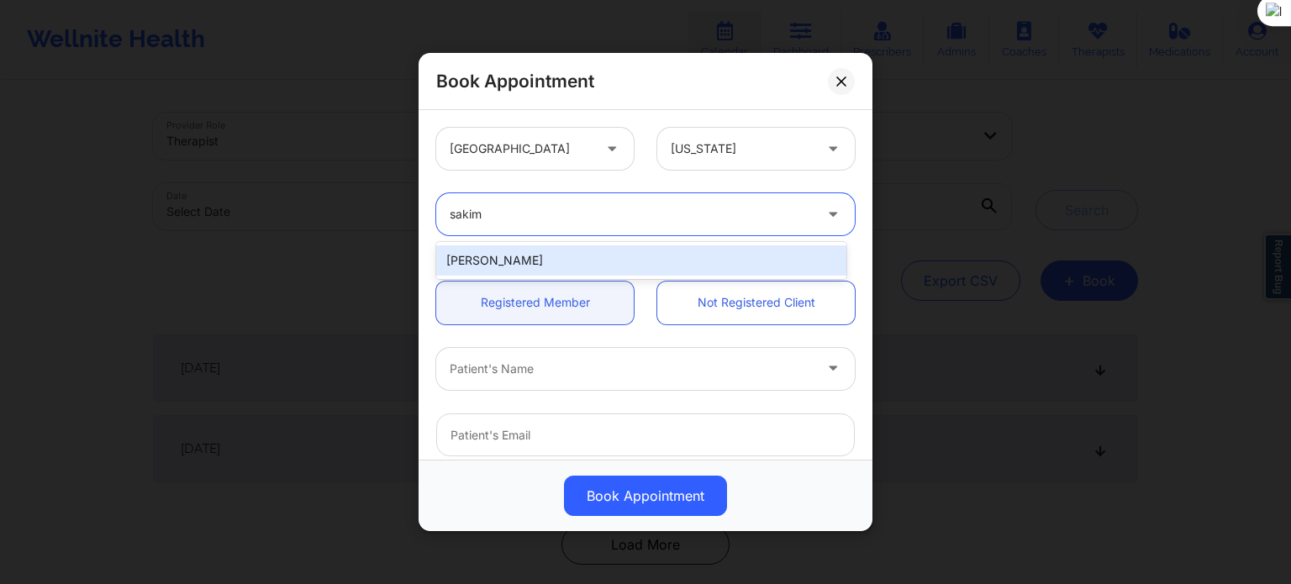
click at [646, 268] on div "[PERSON_NAME]" at bounding box center [641, 260] width 410 height 30
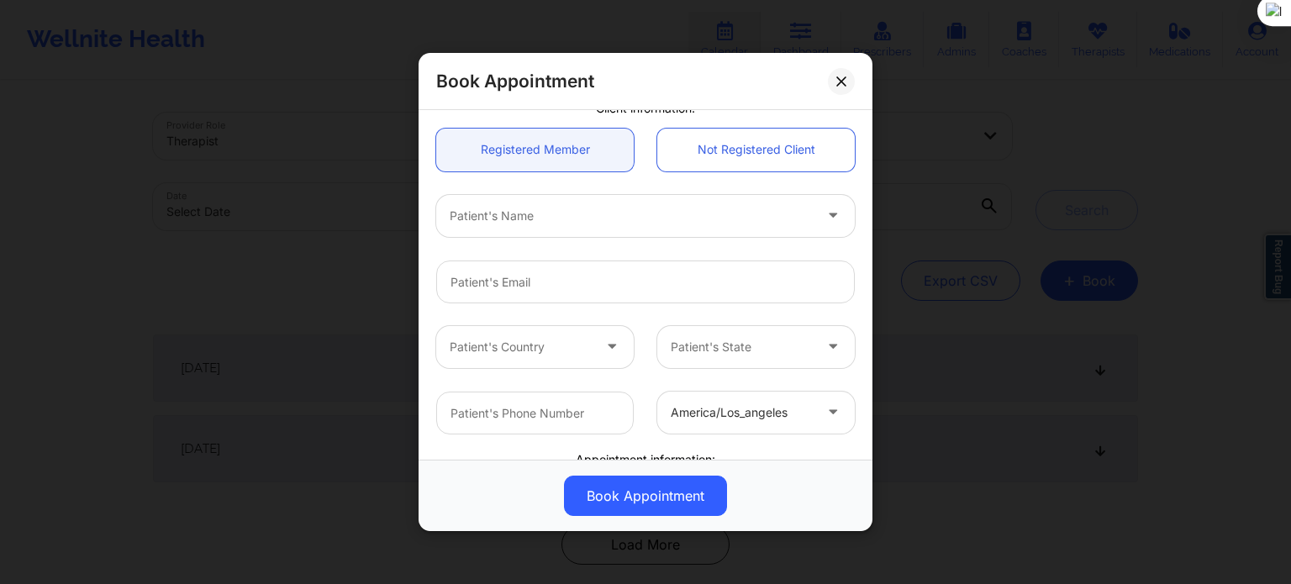
scroll to position [168, 0]
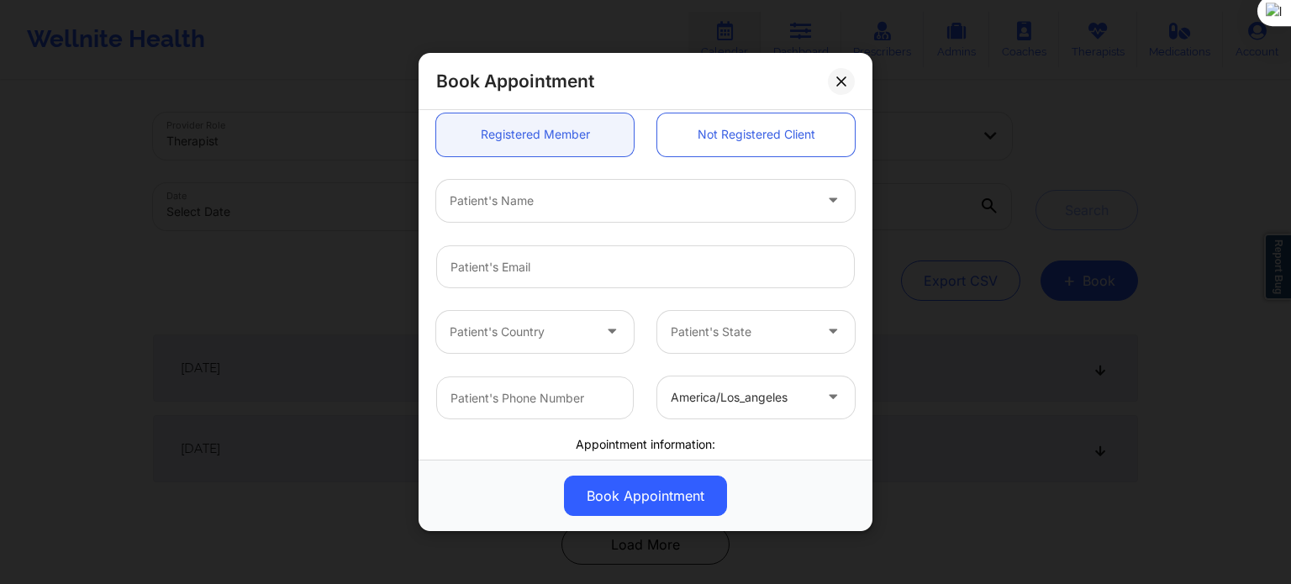
click at [556, 214] on div "Patient's Name" at bounding box center [625, 201] width 378 height 42
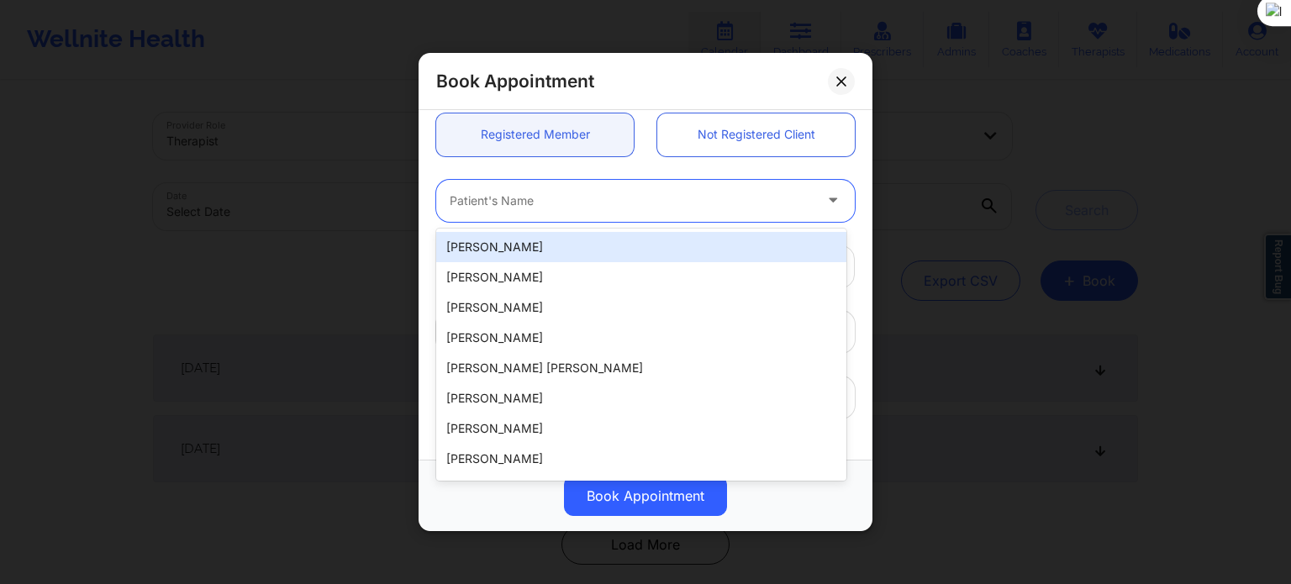
paste input "Lucas Hunter"
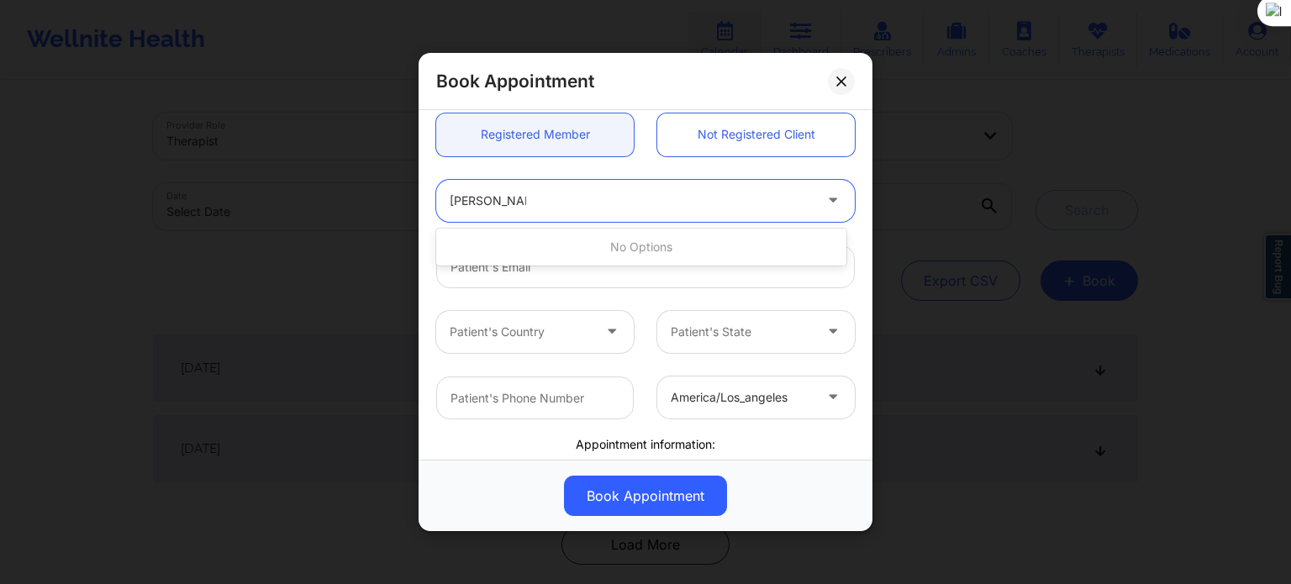
type input "Lucas Hunter"
click at [579, 282] on input "email" at bounding box center [645, 266] width 419 height 43
paste input "[EMAIL_ADDRESS][DOMAIN_NAME]"
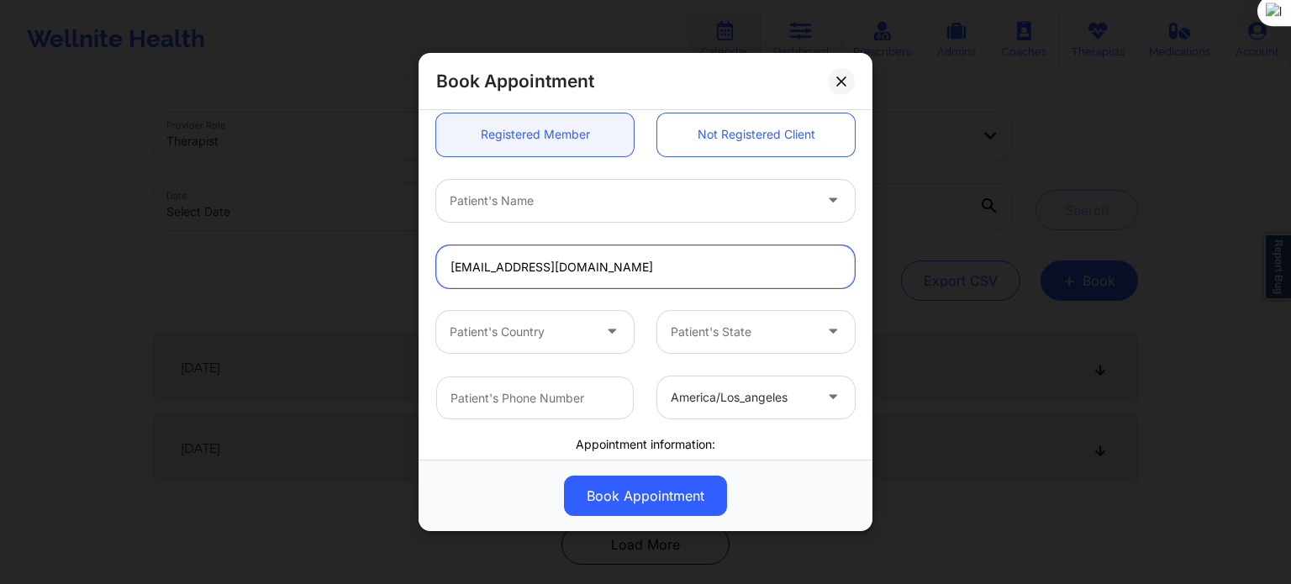
type input "[EMAIL_ADDRESS][DOMAIN_NAME]"
click at [570, 300] on div "Patient's Country Patient's State" at bounding box center [645, 332] width 442 height 66
click at [574, 272] on input "[EMAIL_ADDRESS][DOMAIN_NAME]" at bounding box center [645, 266] width 419 height 43
click at [554, 208] on div at bounding box center [631, 201] width 363 height 20
type input "[PERSON_NAME]"
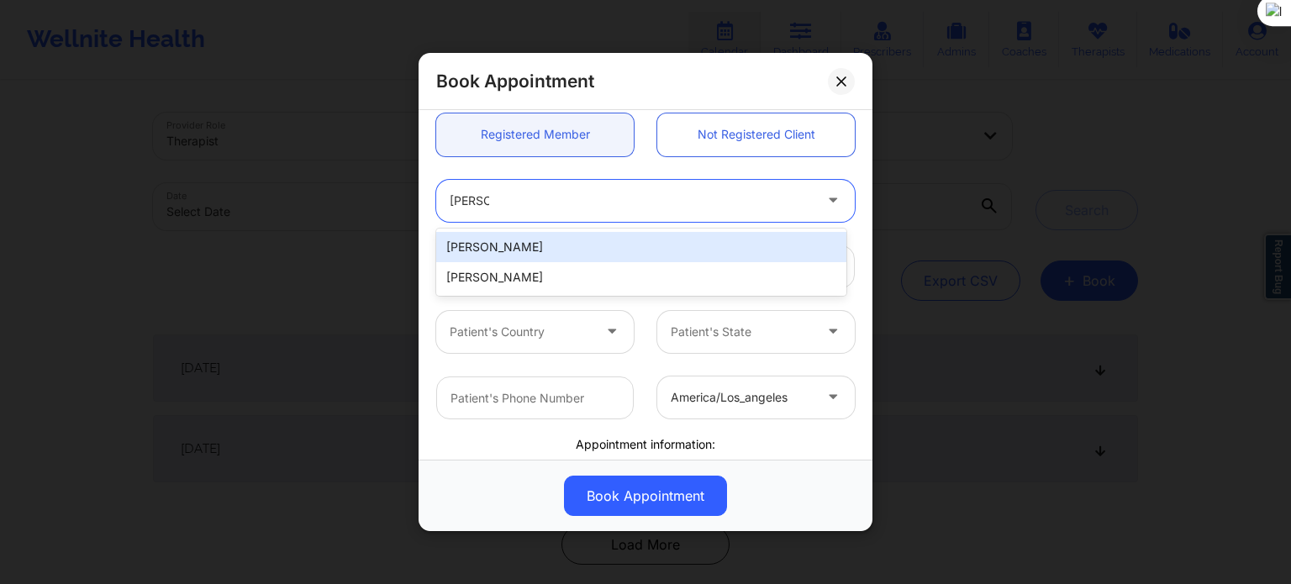
click at [546, 251] on div "[PERSON_NAME]" at bounding box center [641, 247] width 410 height 30
type input "[PHONE_NUMBER]"
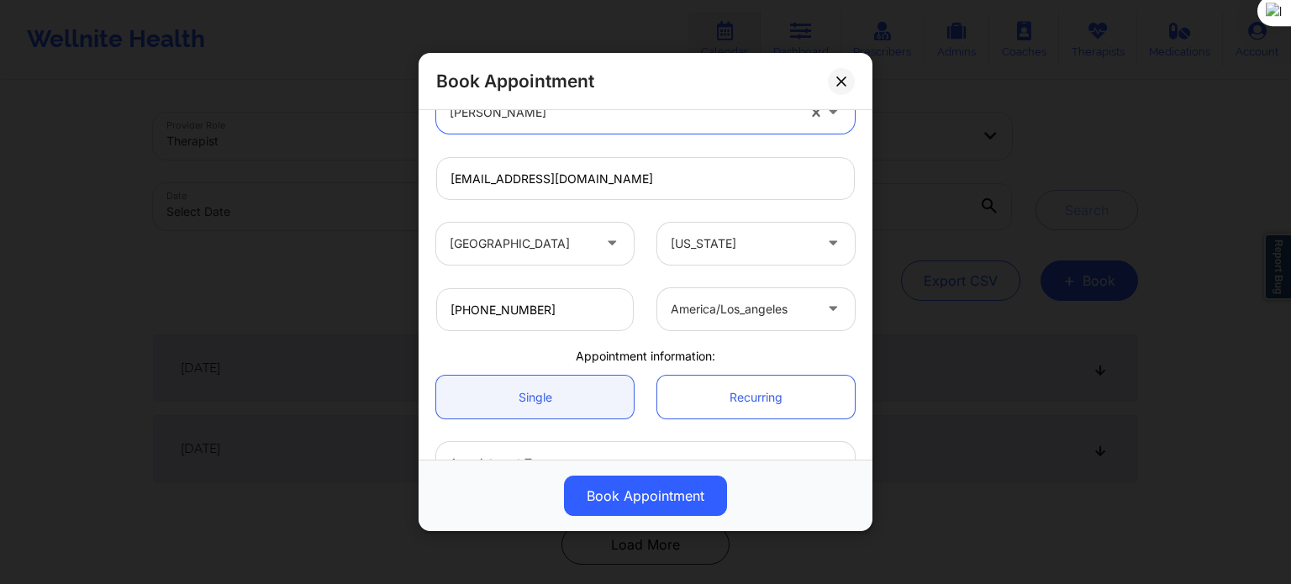
scroll to position [363, 0]
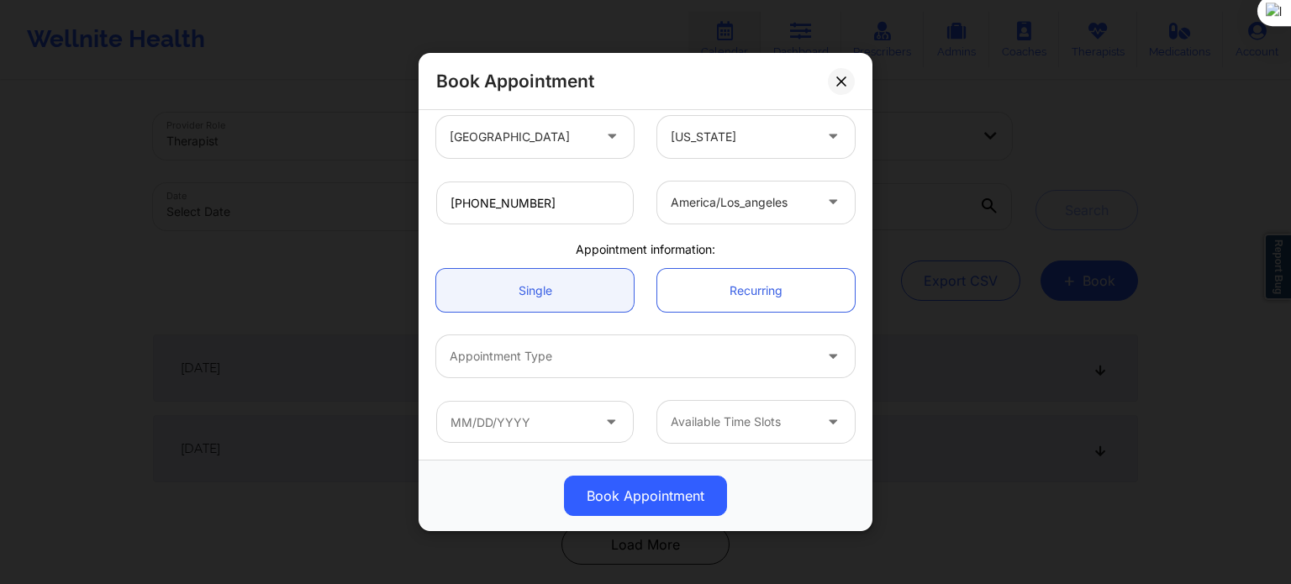
click at [786, 201] on div at bounding box center [742, 202] width 142 height 20
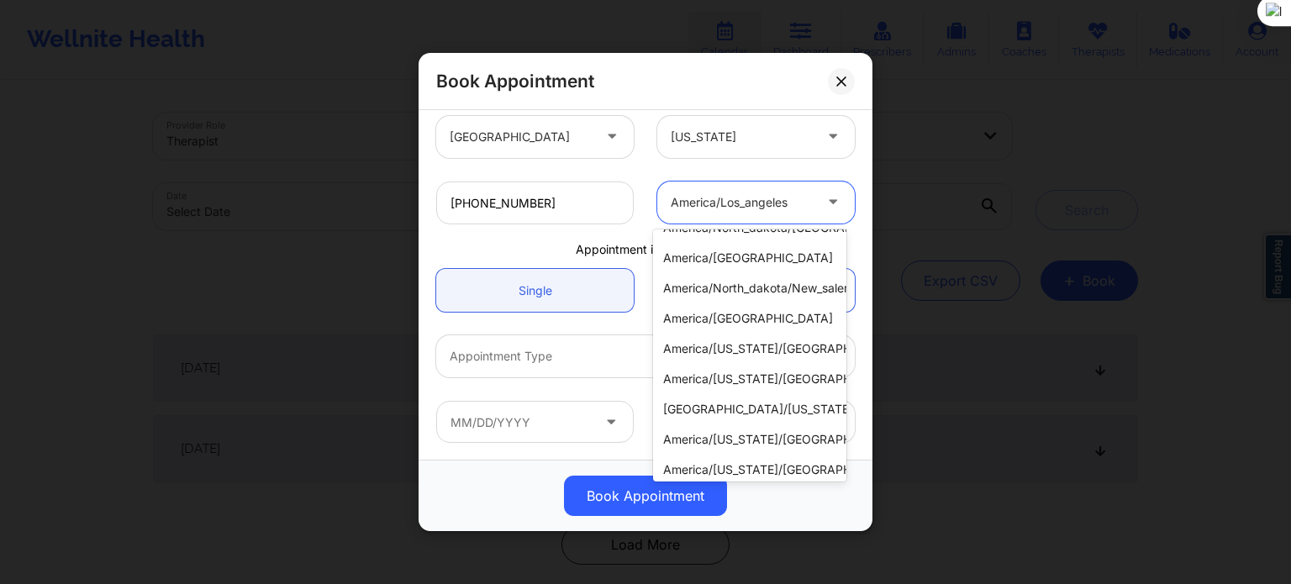
scroll to position [640, 0]
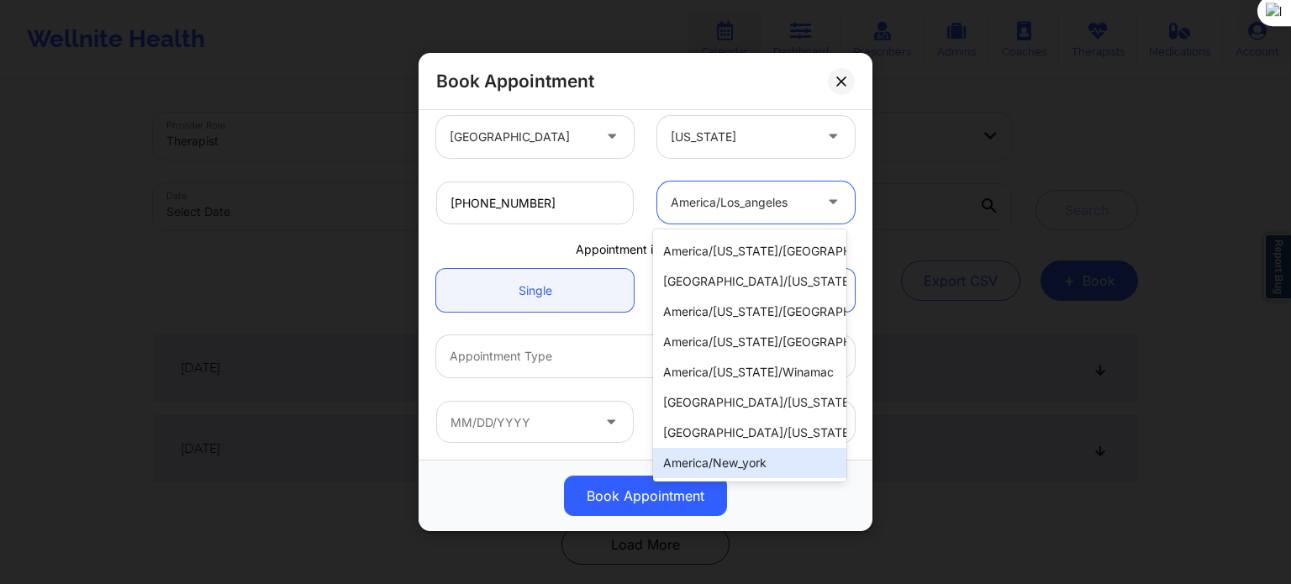
click at [730, 465] on div "america/new_york" at bounding box center [749, 463] width 193 height 30
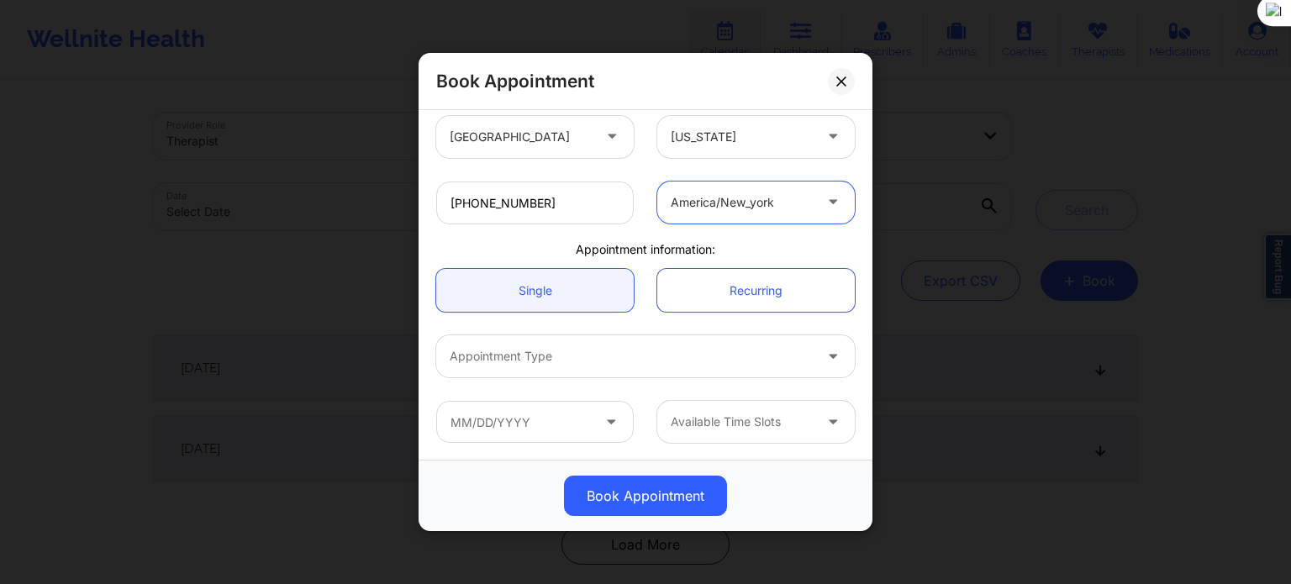
click at [535, 368] on div "Appointment Type" at bounding box center [625, 356] width 378 height 42
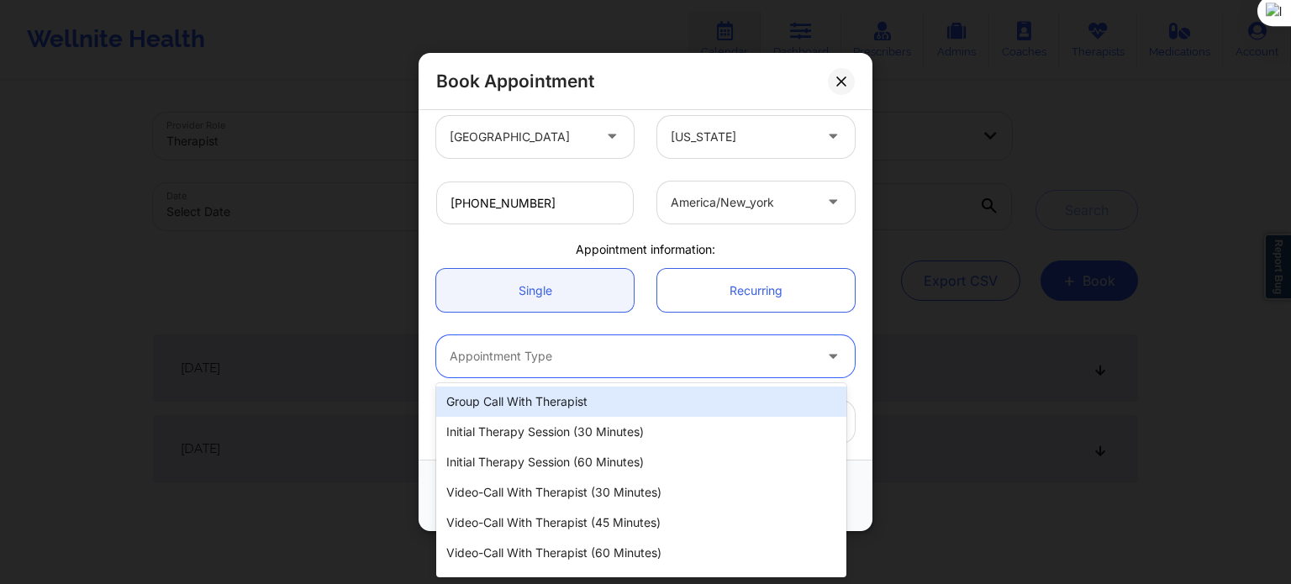
scroll to position [24, 0]
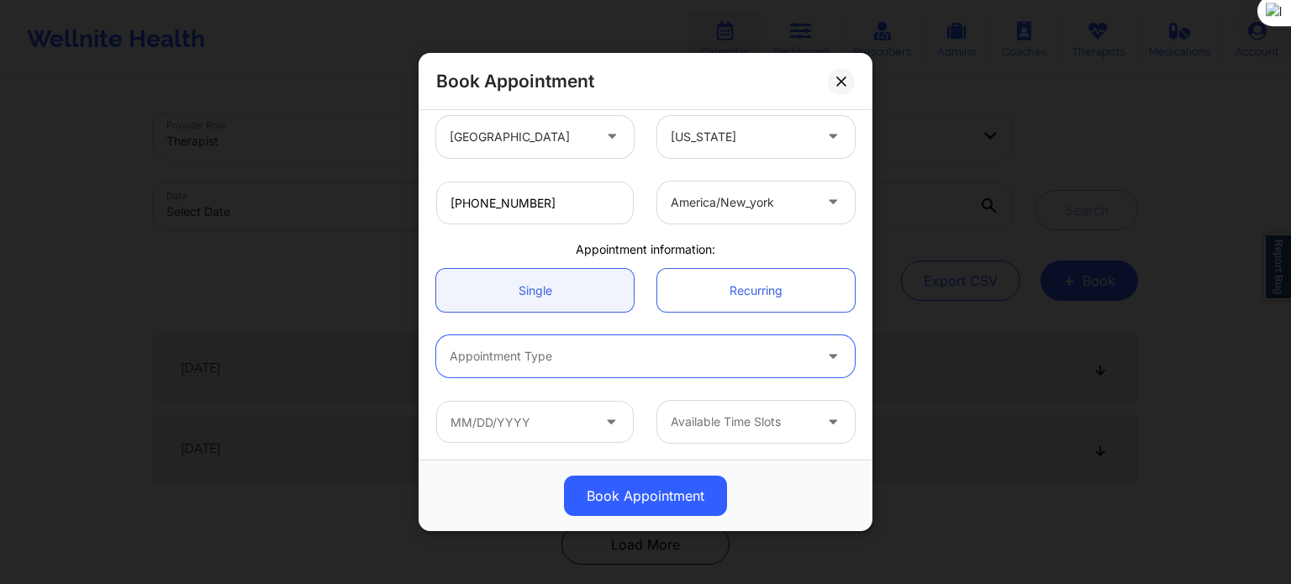
click at [591, 366] on div at bounding box center [631, 356] width 363 height 20
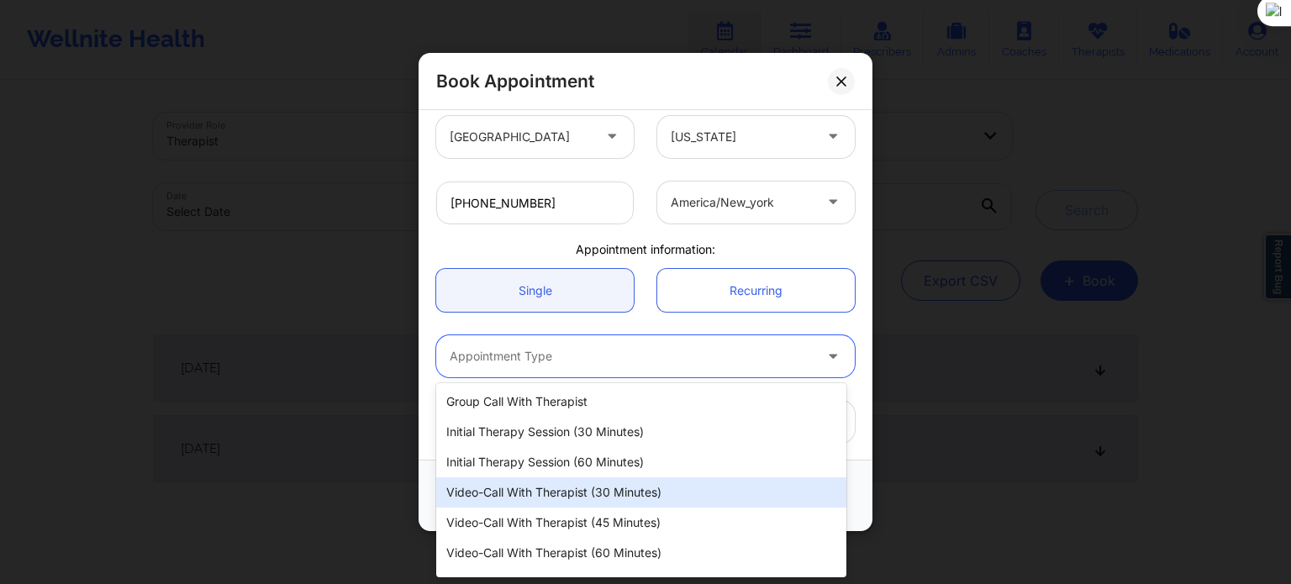
click at [592, 494] on div "Video-Call with Therapist (30 minutes)" at bounding box center [641, 492] width 410 height 30
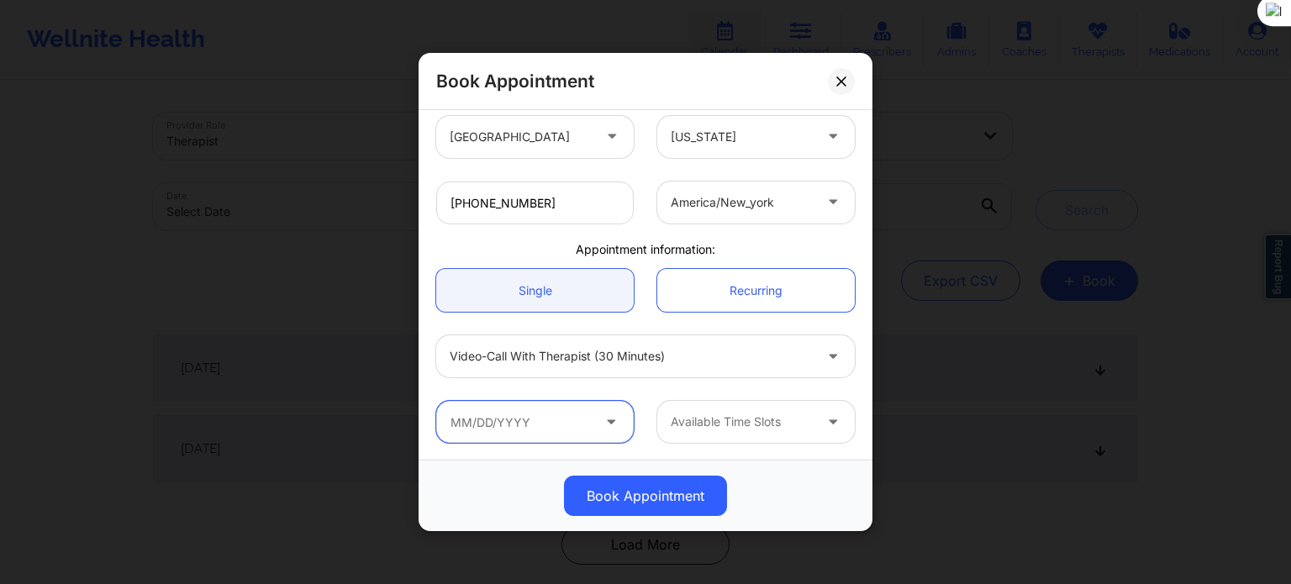
click at [508, 424] on input "text" at bounding box center [535, 422] width 198 height 42
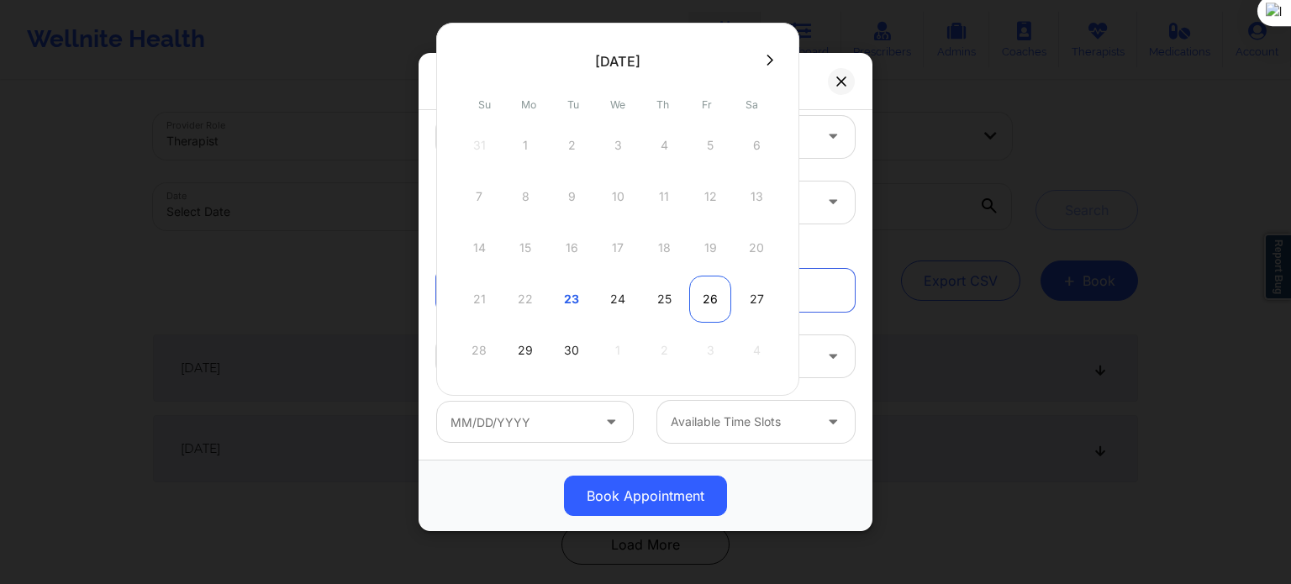
click at [704, 298] on div "26" at bounding box center [710, 299] width 42 height 47
type input "09/26/2025"
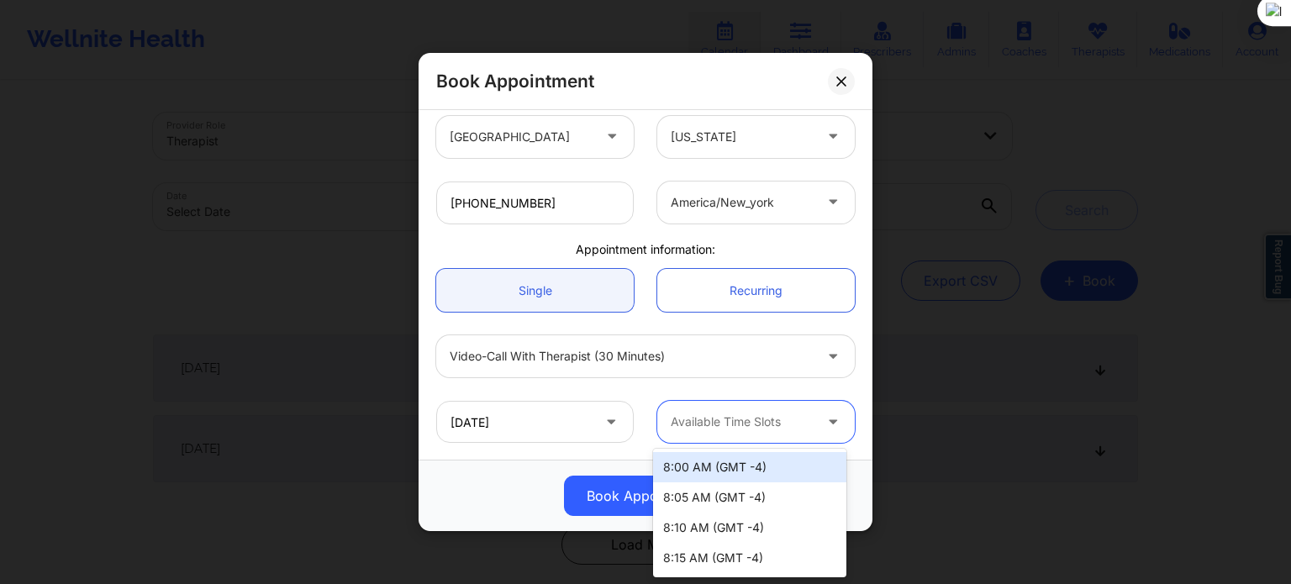
click at [731, 422] on div at bounding box center [742, 422] width 142 height 20
click at [734, 472] on div "11:00 AM (GMT -4)" at bounding box center [749, 464] width 193 height 30
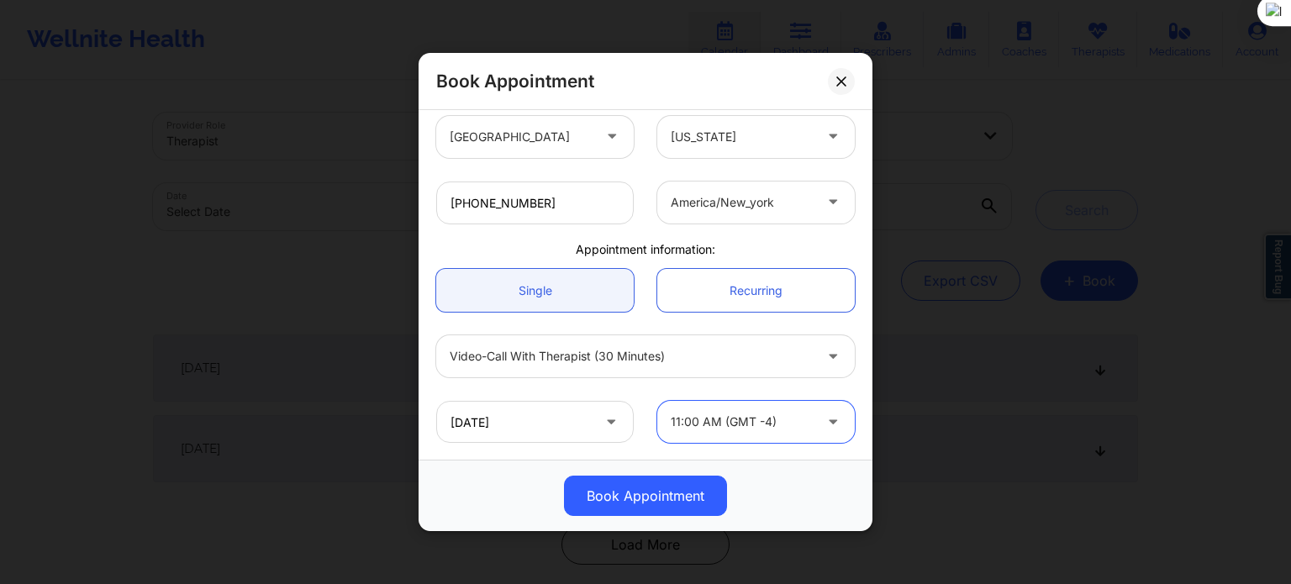
click at [780, 468] on div "Book Appointment" at bounding box center [646, 495] width 454 height 71
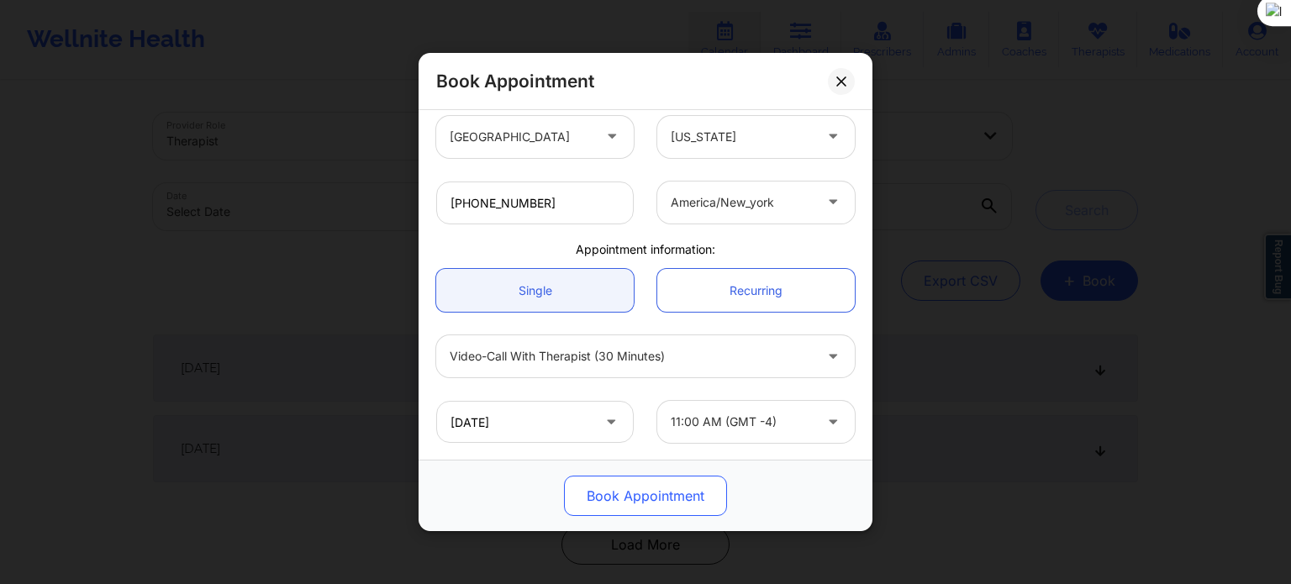
click at [631, 494] on button "Book Appointment" at bounding box center [645, 496] width 163 height 40
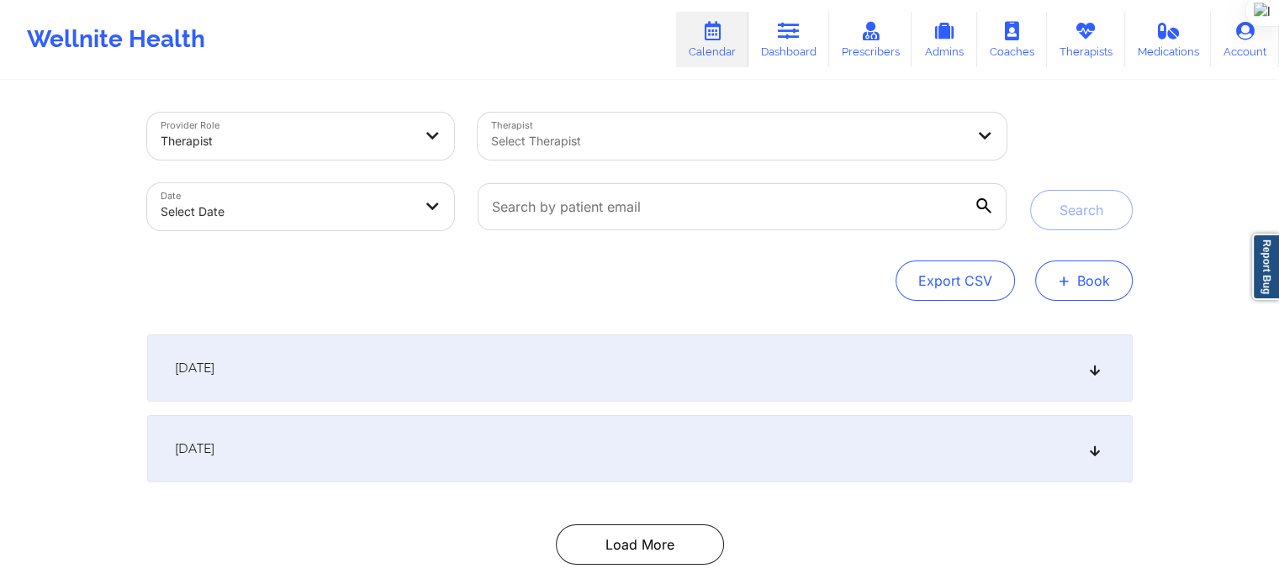
click at [1062, 285] on span "+" at bounding box center [1063, 280] width 13 height 9
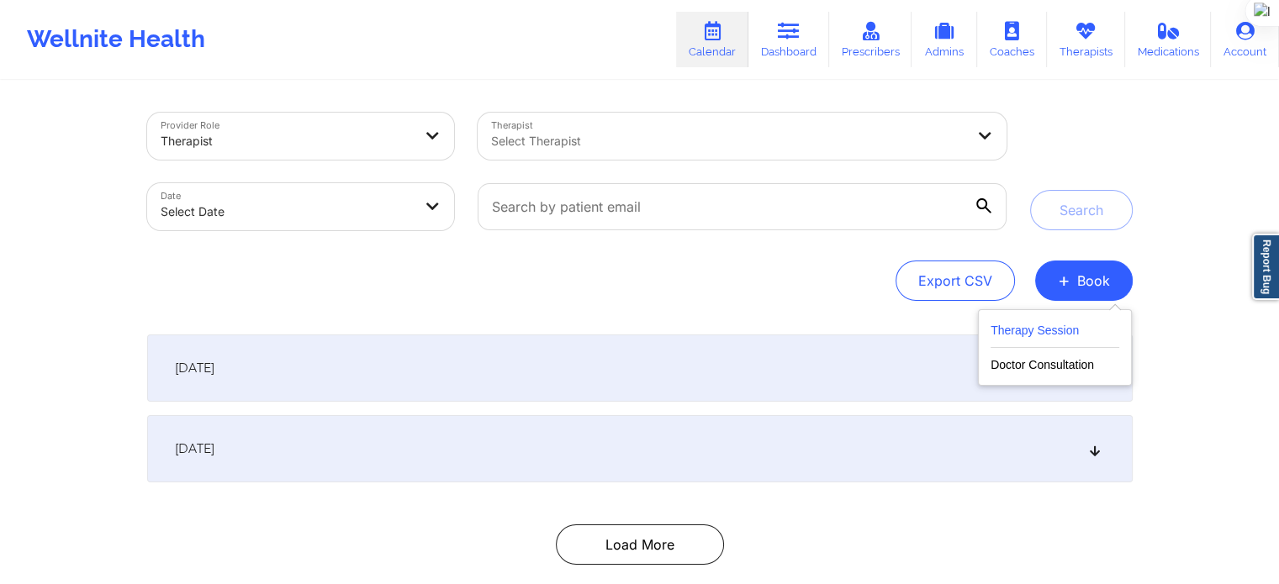
click at [1062, 322] on button "Therapy Session" at bounding box center [1054, 334] width 129 height 28
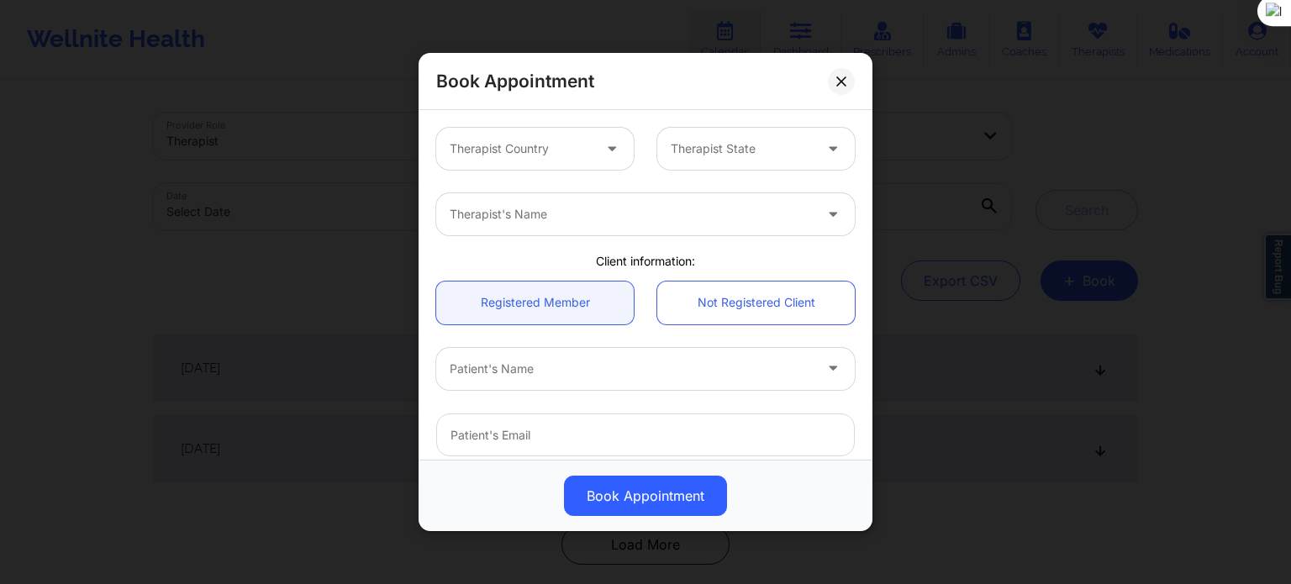
click at [514, 140] on div at bounding box center [521, 149] width 142 height 20
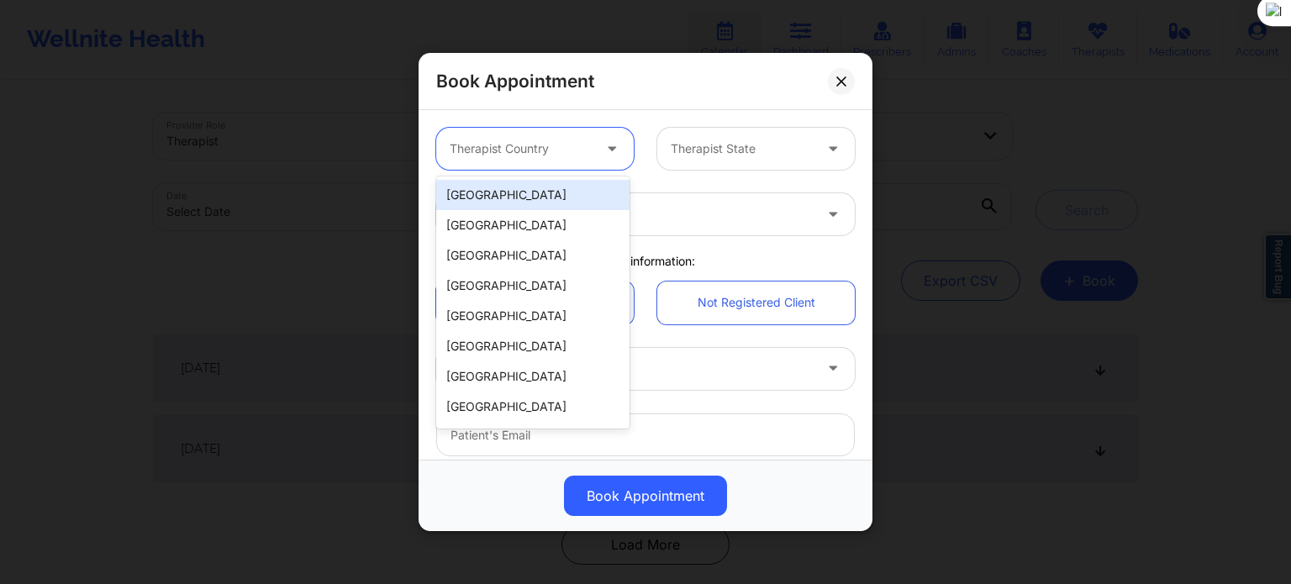
click at [526, 194] on div "[GEOGRAPHIC_DATA]" at bounding box center [532, 195] width 193 height 30
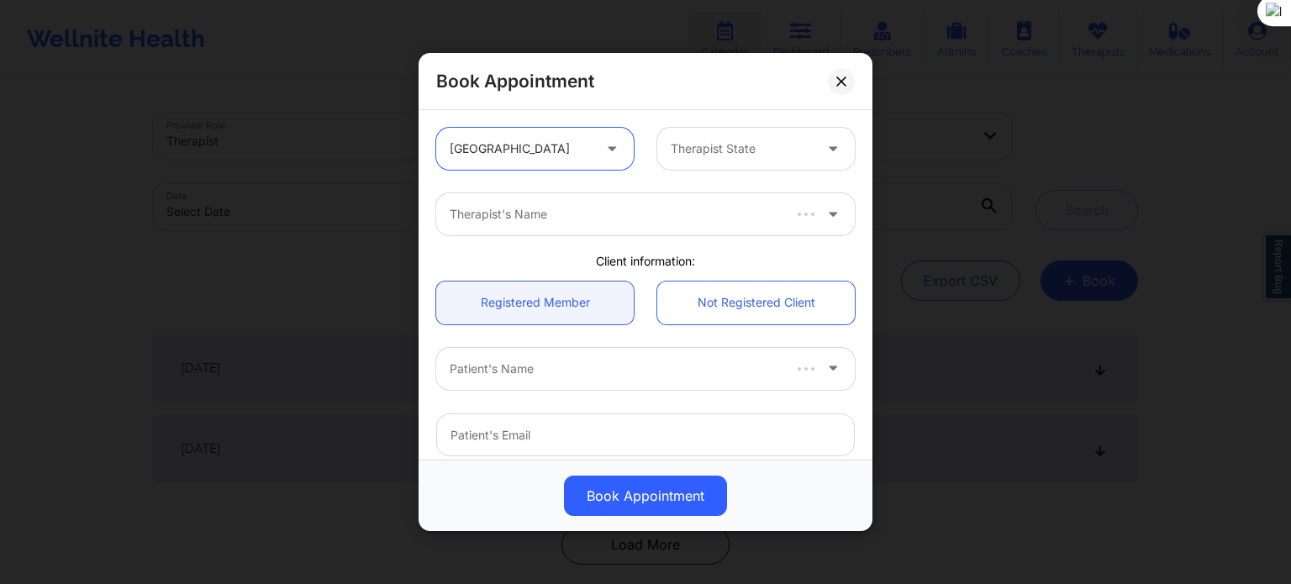
click at [646, 154] on div "Therapist State" at bounding box center [756, 149] width 221 height 42
click at [692, 150] on div at bounding box center [742, 149] width 142 height 20
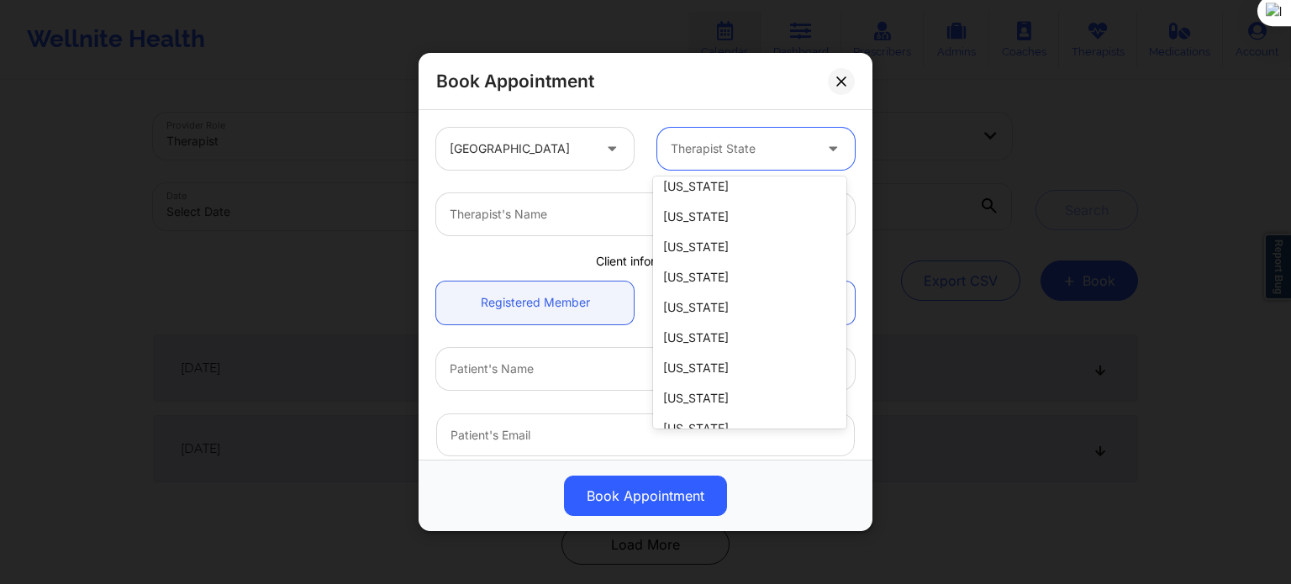
scroll to position [962, 0]
click at [725, 212] on div "[US_STATE]" at bounding box center [749, 218] width 193 height 30
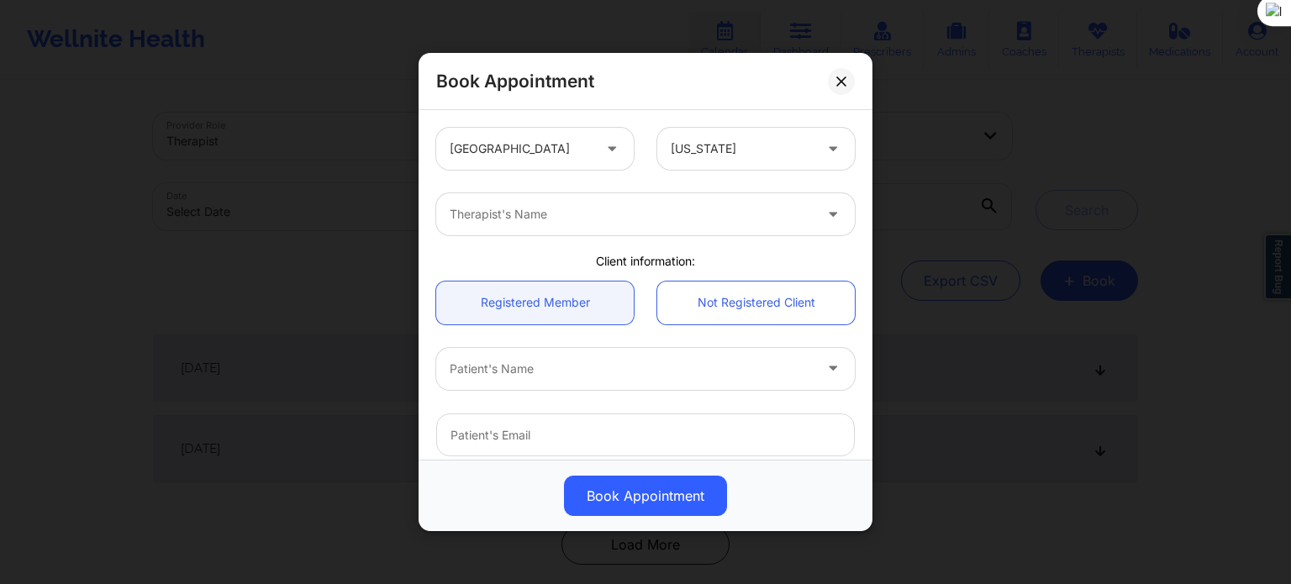
click at [598, 218] on div at bounding box center [631, 214] width 363 height 20
type input "sakim"
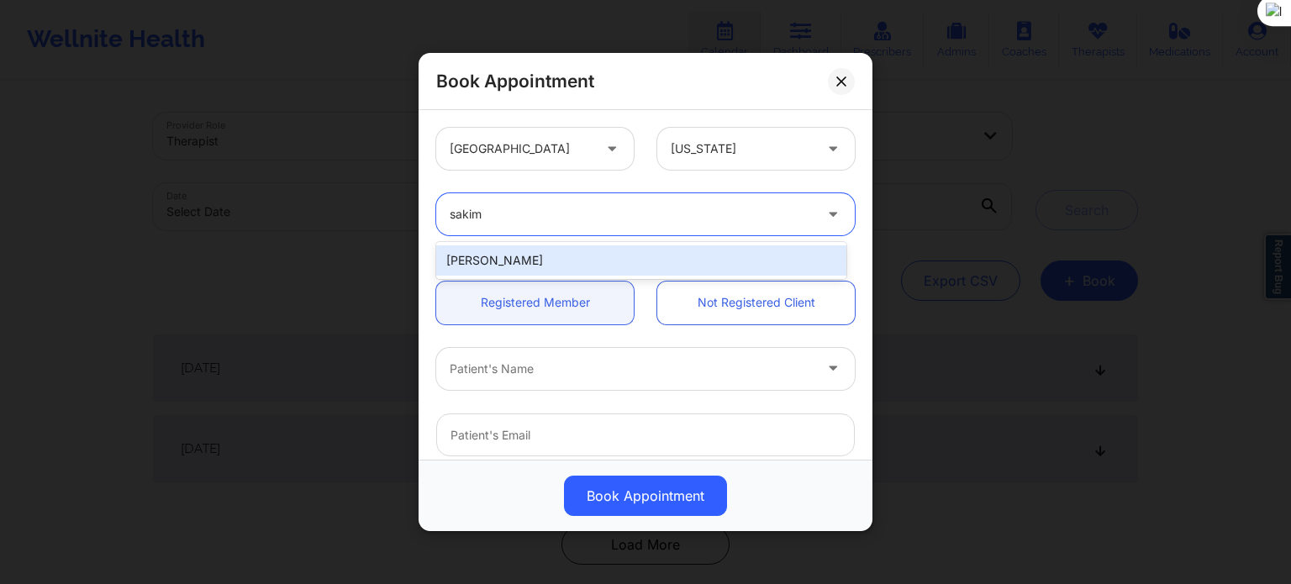
click at [572, 262] on div "[PERSON_NAME]" at bounding box center [641, 260] width 410 height 30
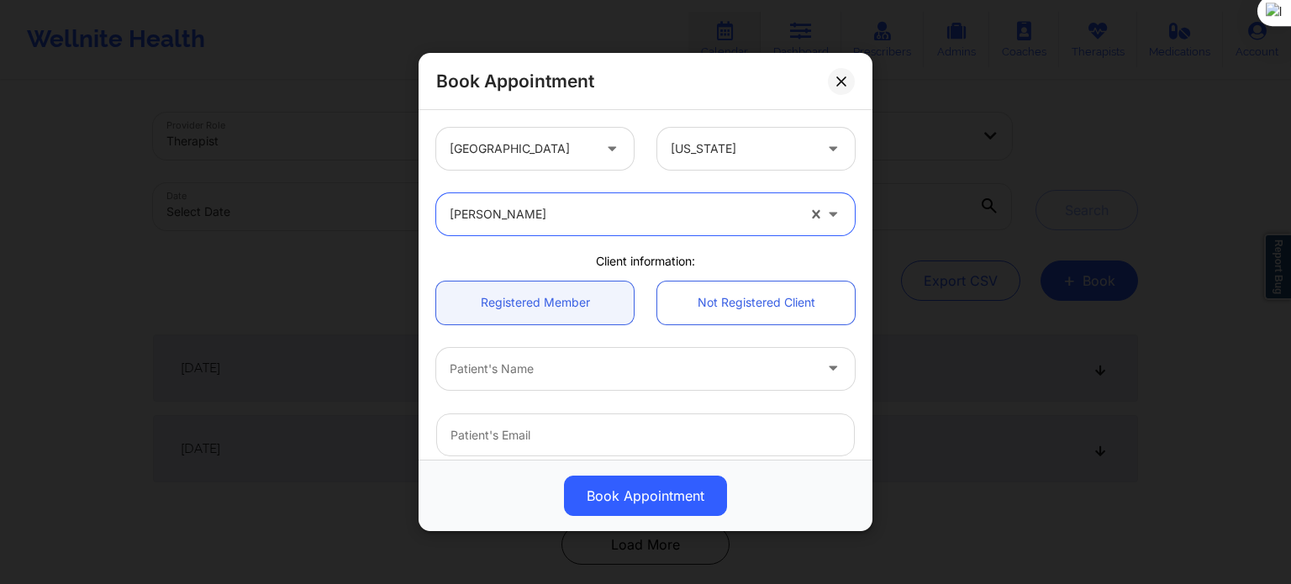
click at [511, 377] on div at bounding box center [631, 369] width 363 height 20
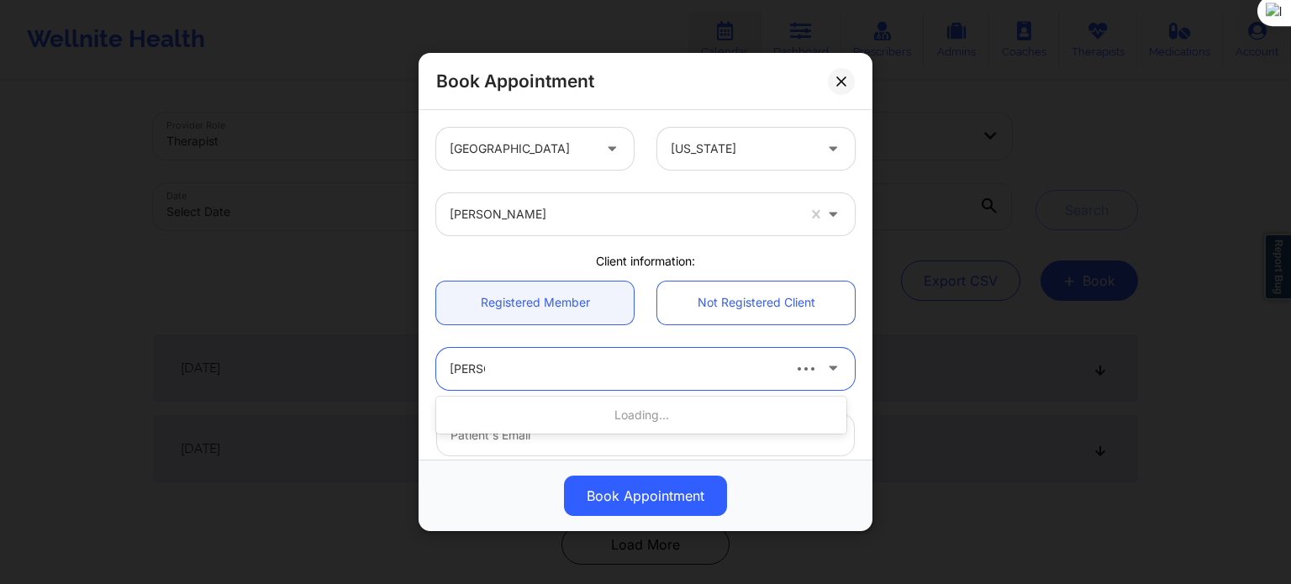
type input "[PERSON_NAME]"
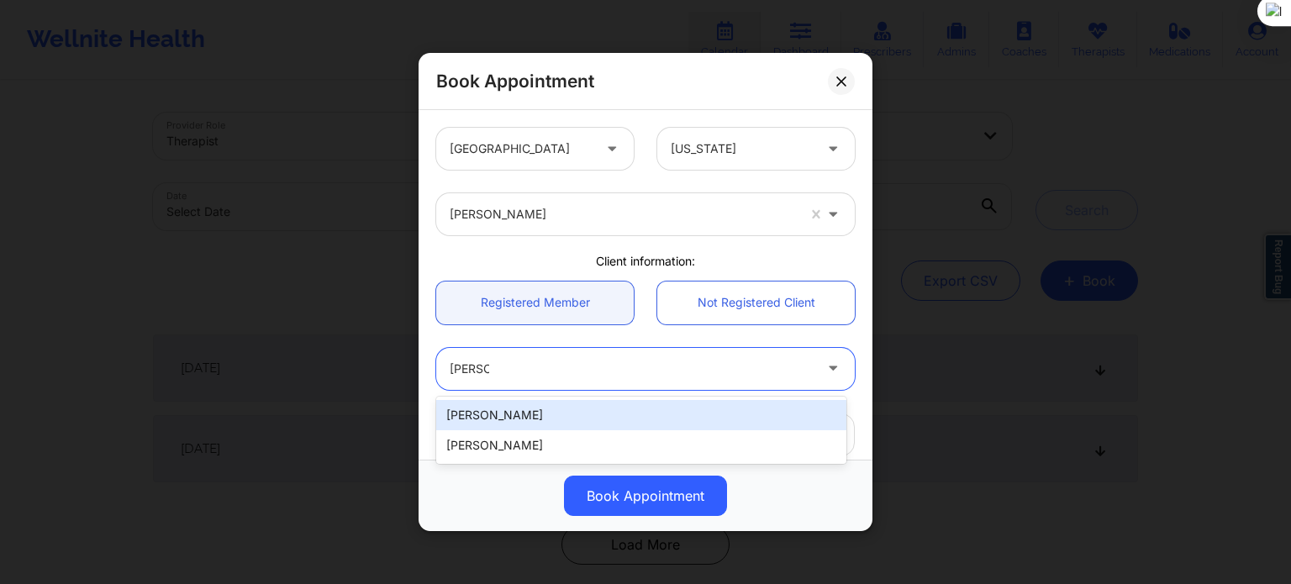
click at [519, 414] on div "[PERSON_NAME]" at bounding box center [641, 415] width 410 height 30
type input "[EMAIL_ADDRESS][DOMAIN_NAME]"
type input "[PHONE_NUMBER]"
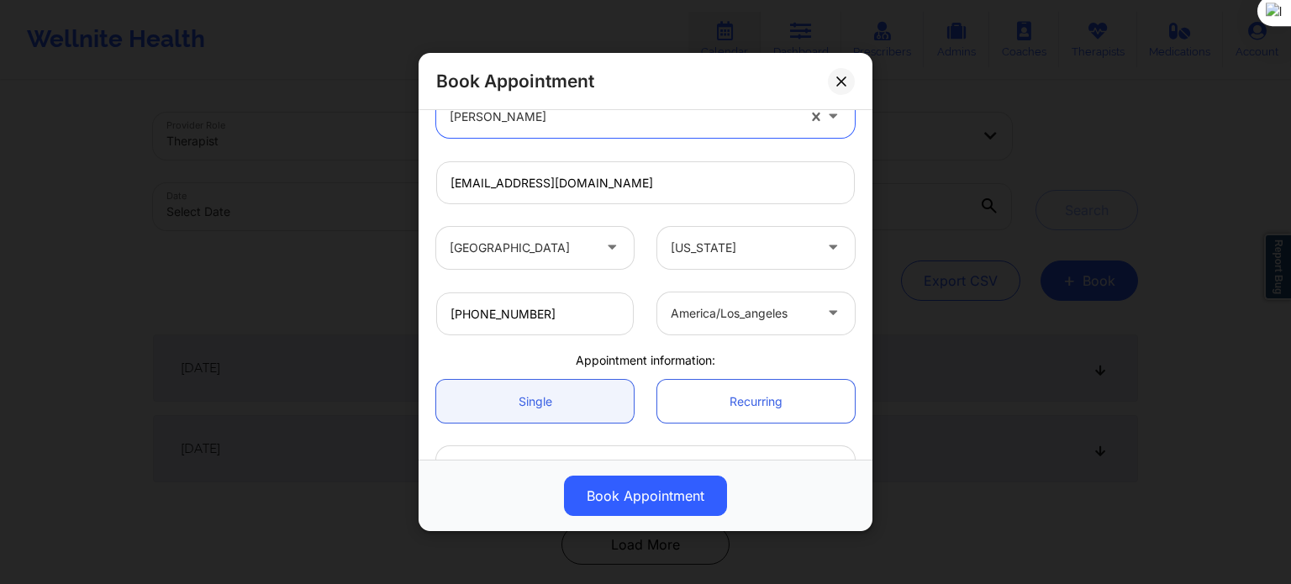
scroll to position [336, 0]
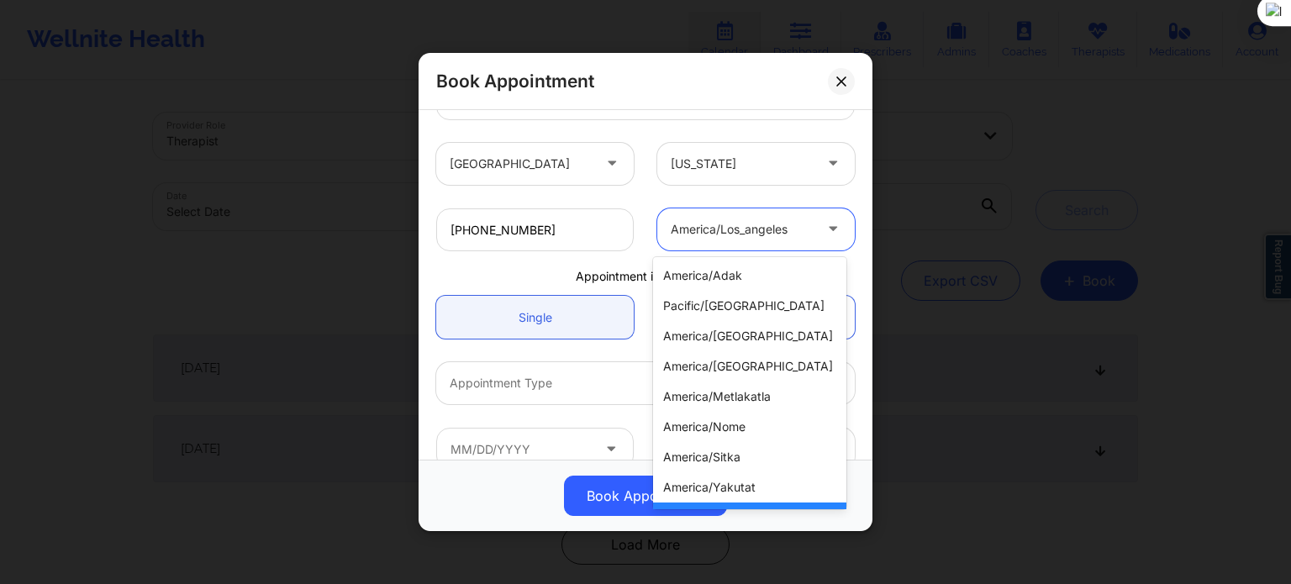
click at [769, 221] on div at bounding box center [742, 229] width 142 height 20
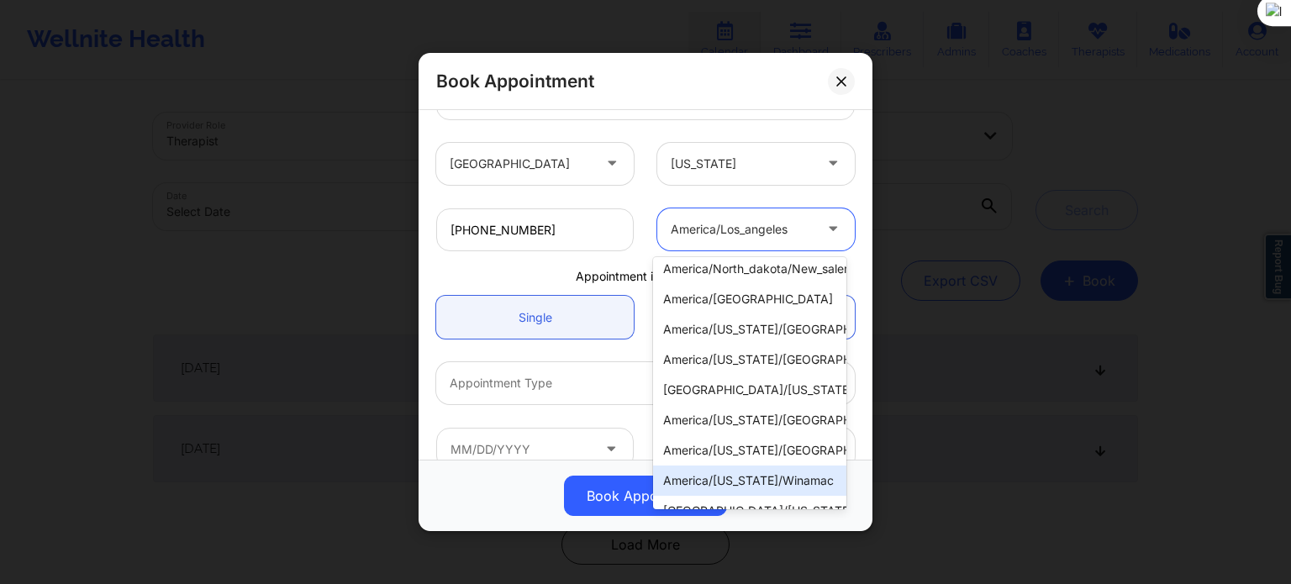
scroll to position [640, 0]
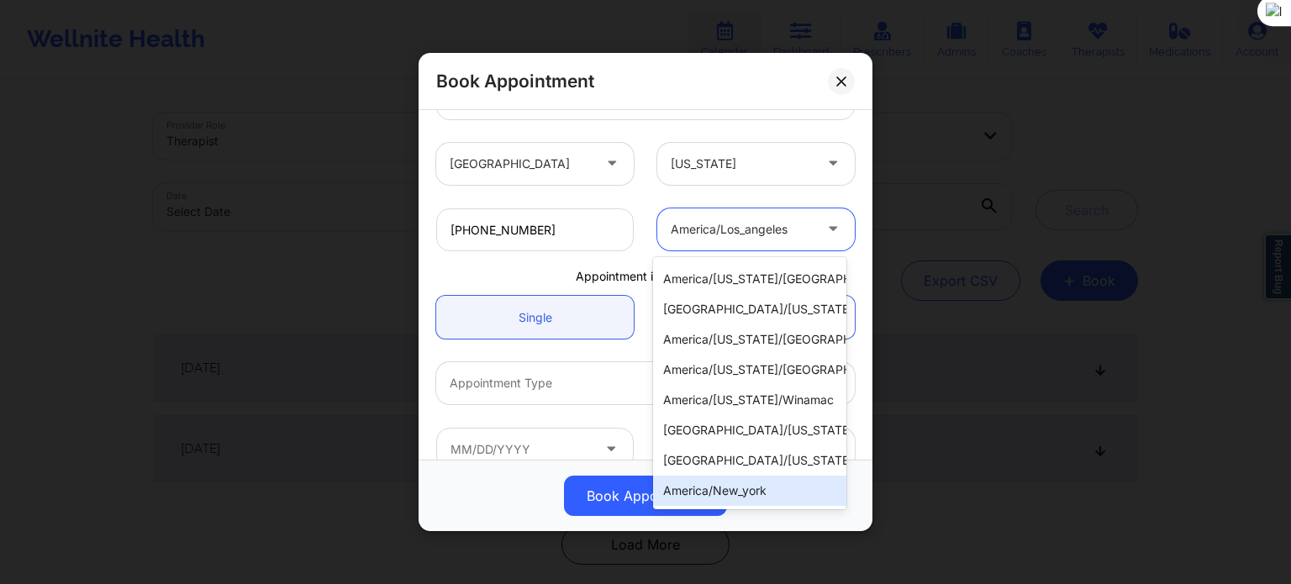
click at [769, 483] on div "america/new_york" at bounding box center [749, 491] width 193 height 30
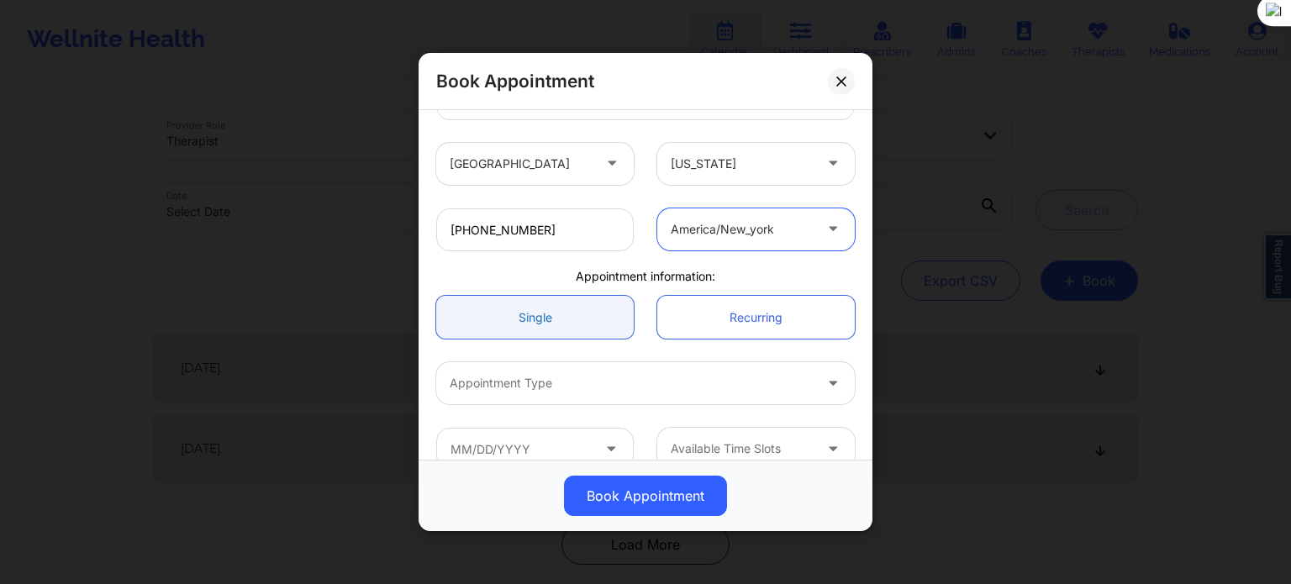
click at [551, 319] on link "Single" at bounding box center [535, 317] width 198 height 43
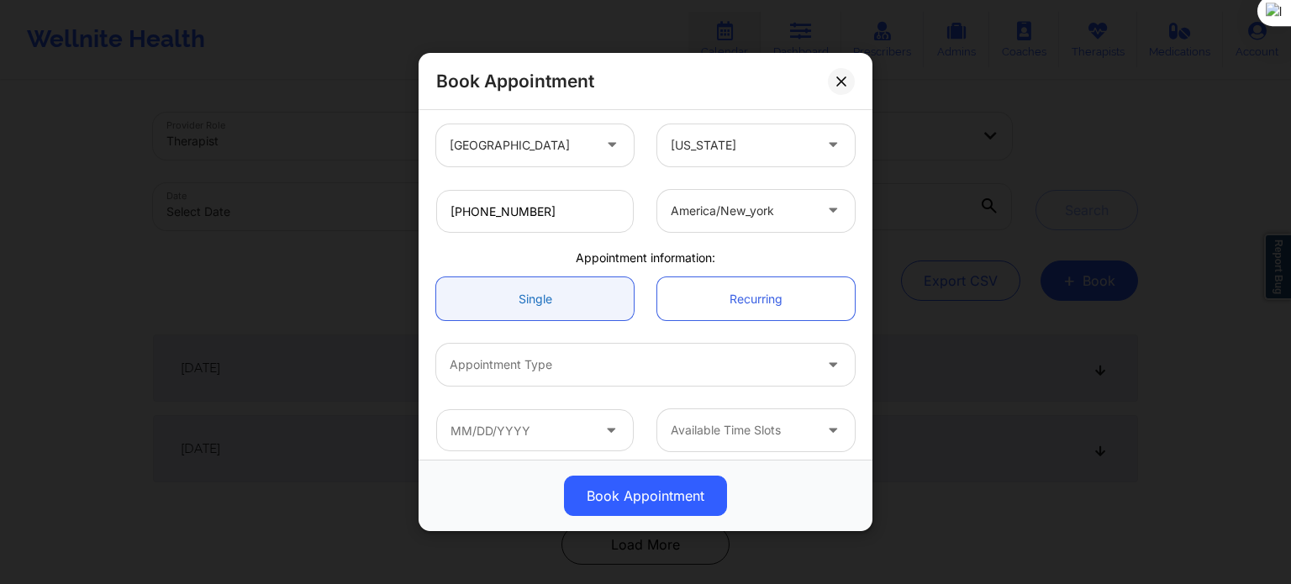
scroll to position [363, 0]
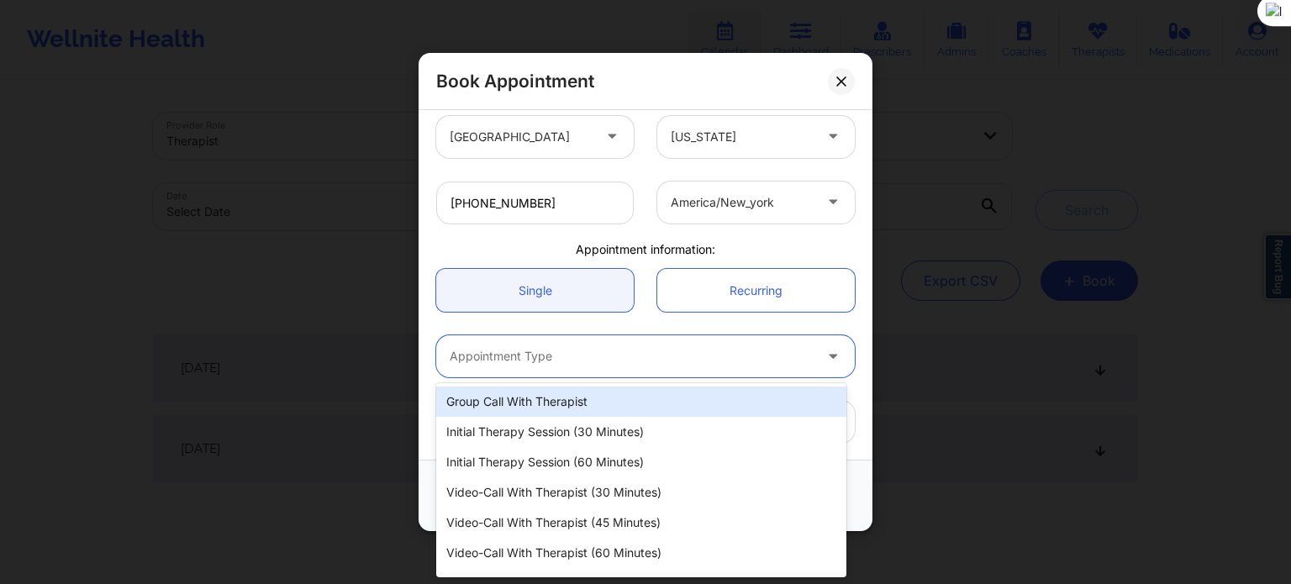
click at [565, 347] on div at bounding box center [631, 356] width 363 height 20
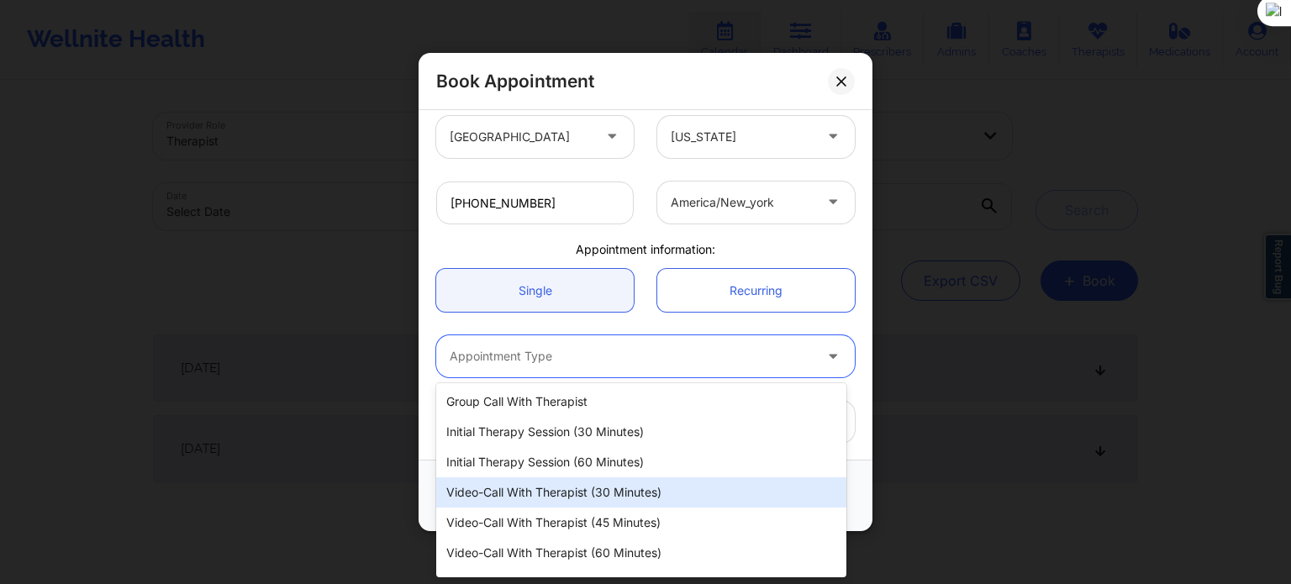
click at [592, 498] on div "Video-Call with Therapist (30 minutes)" at bounding box center [641, 492] width 410 height 30
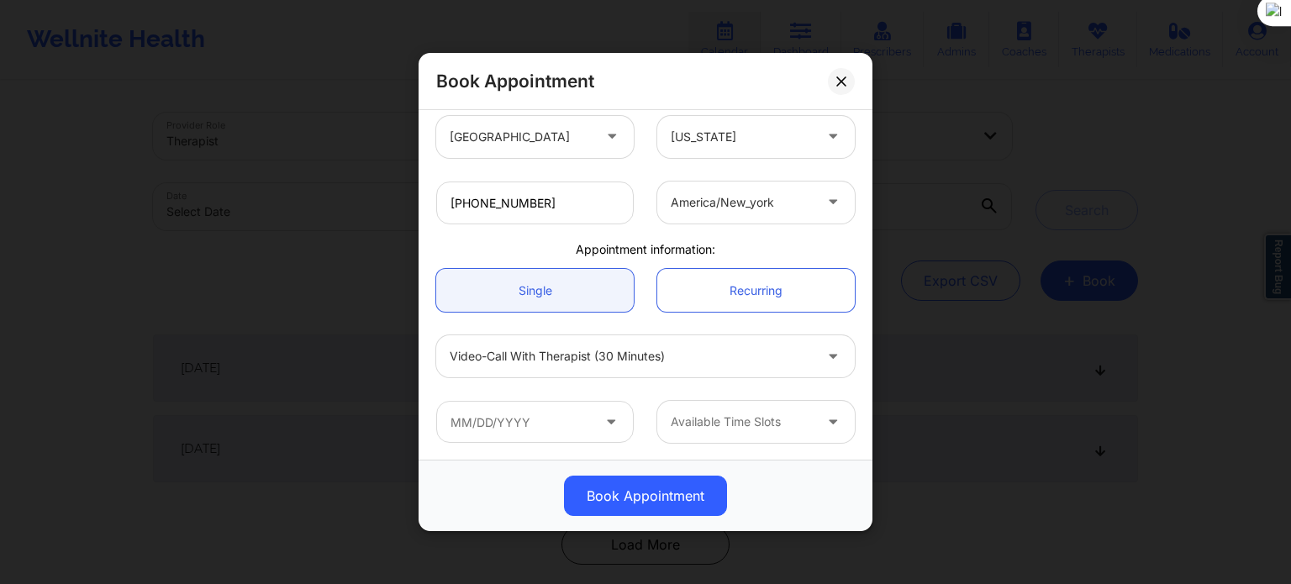
click at [613, 419] on icon at bounding box center [611, 419] width 17 height 14
click at [609, 418] on icon at bounding box center [611, 419] width 17 height 14
click at [565, 430] on input "text" at bounding box center [535, 422] width 198 height 42
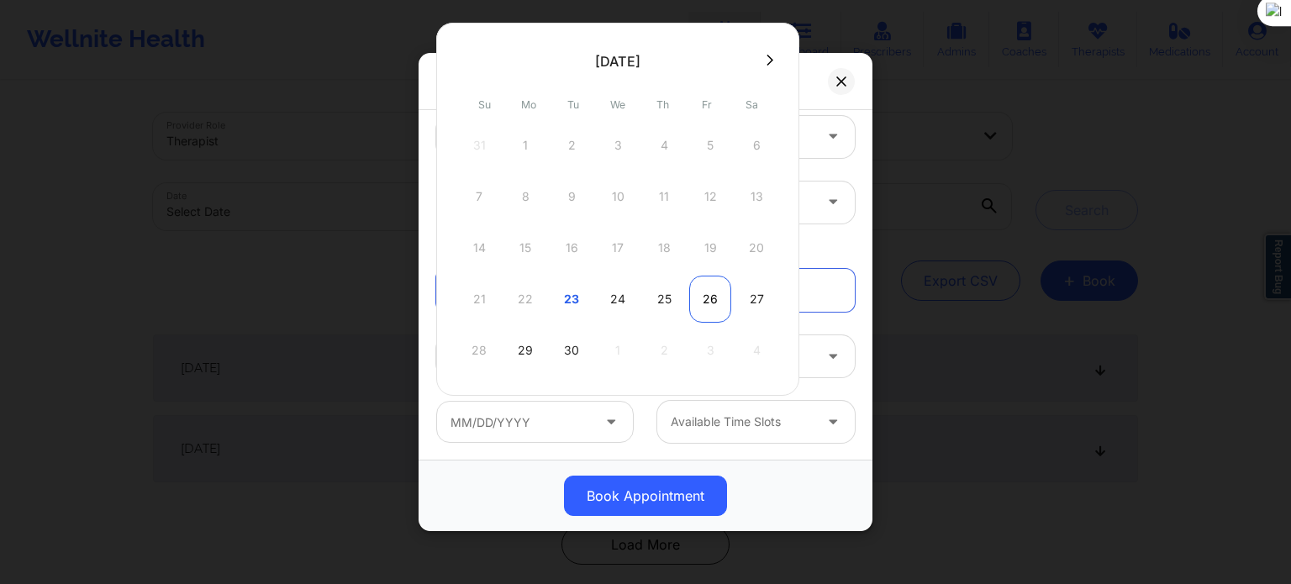
click at [706, 289] on div "26" at bounding box center [710, 299] width 42 height 47
type input "09/26/2025"
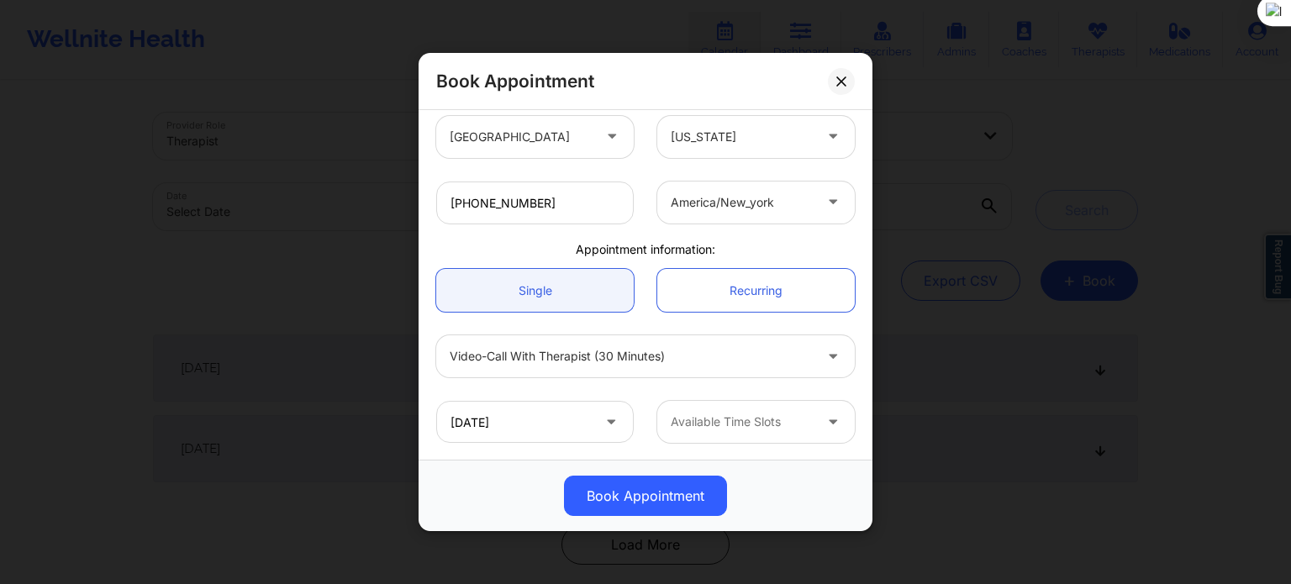
click at [720, 429] on div at bounding box center [742, 422] width 142 height 20
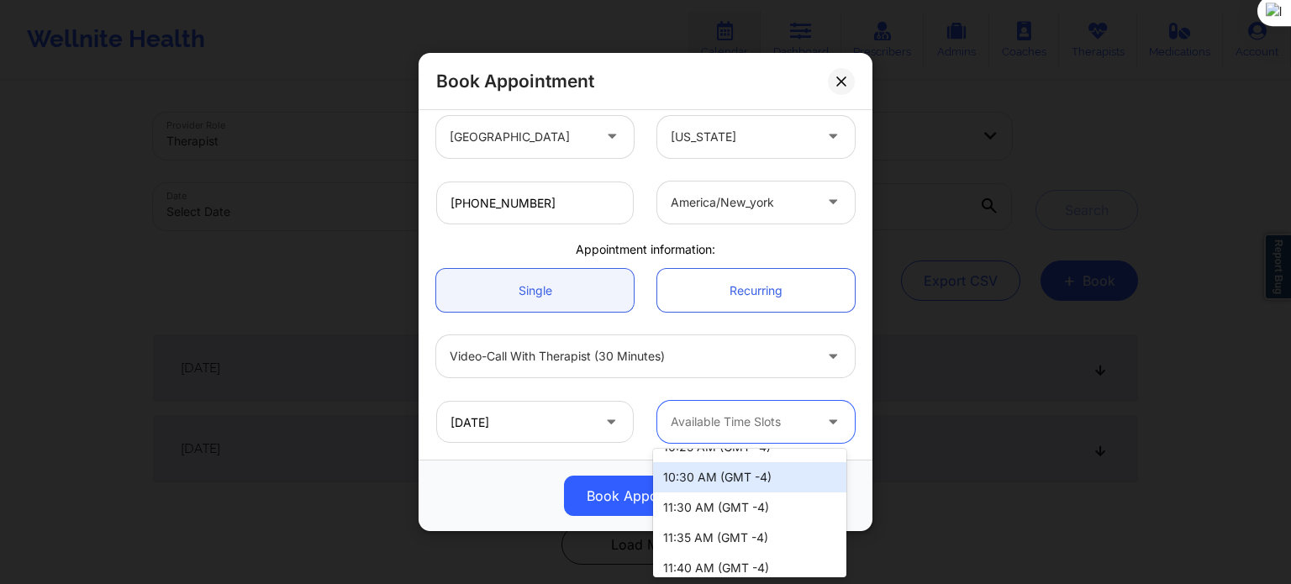
scroll to position [925, 0]
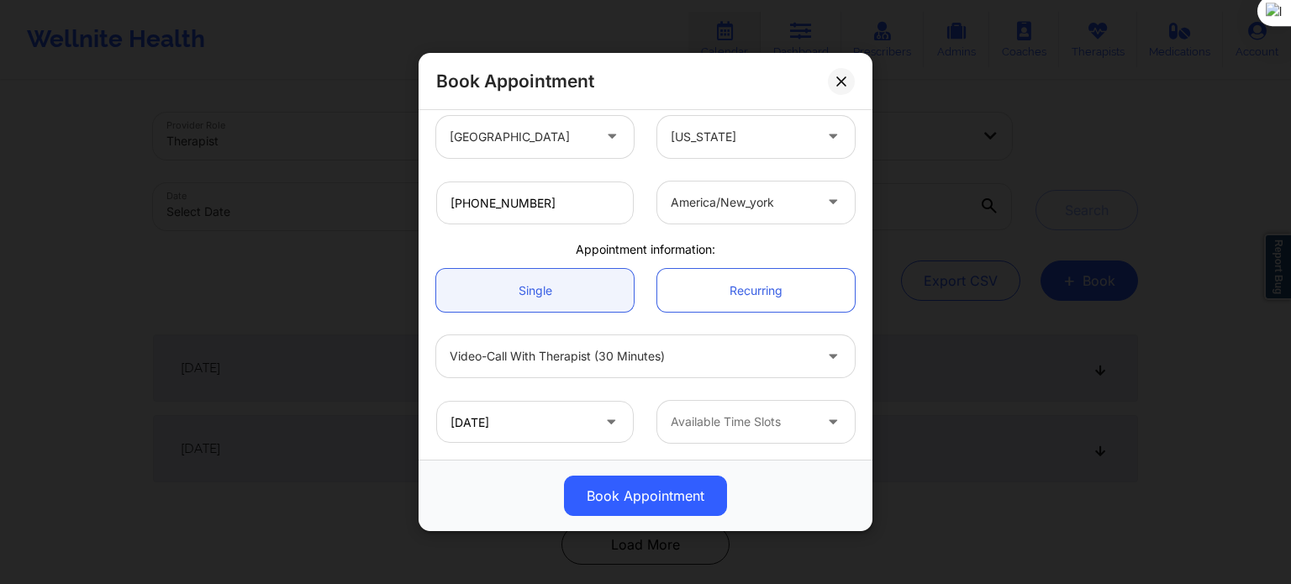
click at [612, 428] on span at bounding box center [613, 422] width 20 height 21
click at [612, 421] on icon at bounding box center [611, 419] width 17 height 14
click at [597, 416] on input "09/26/2025" at bounding box center [535, 422] width 198 height 42
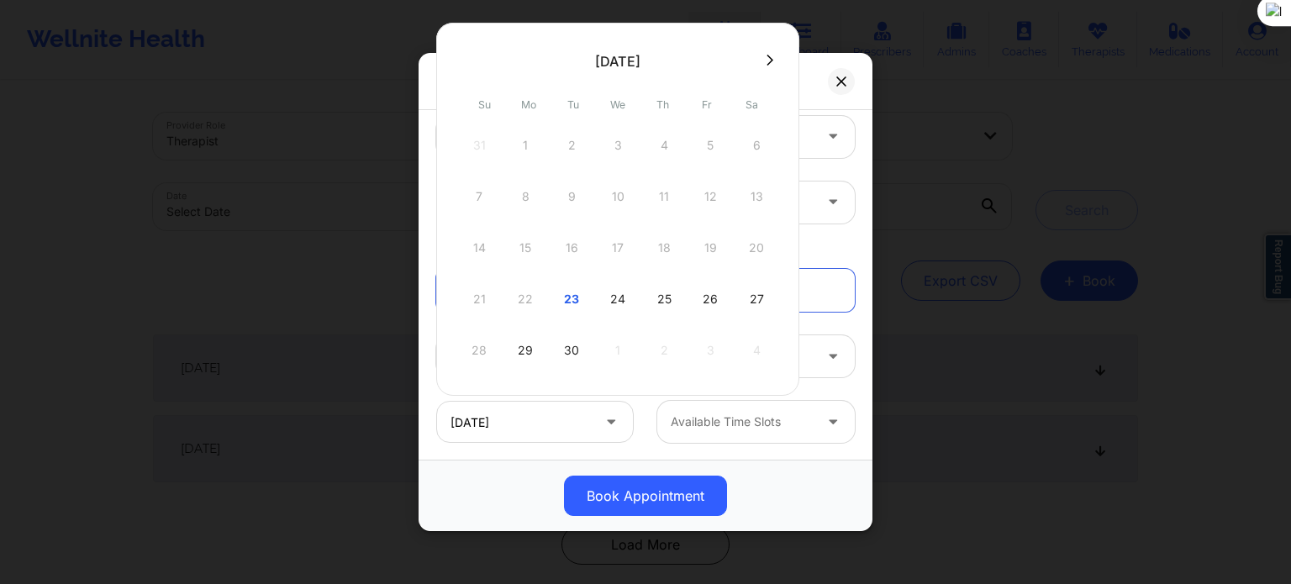
click at [767, 60] on icon at bounding box center [770, 60] width 7 height 13
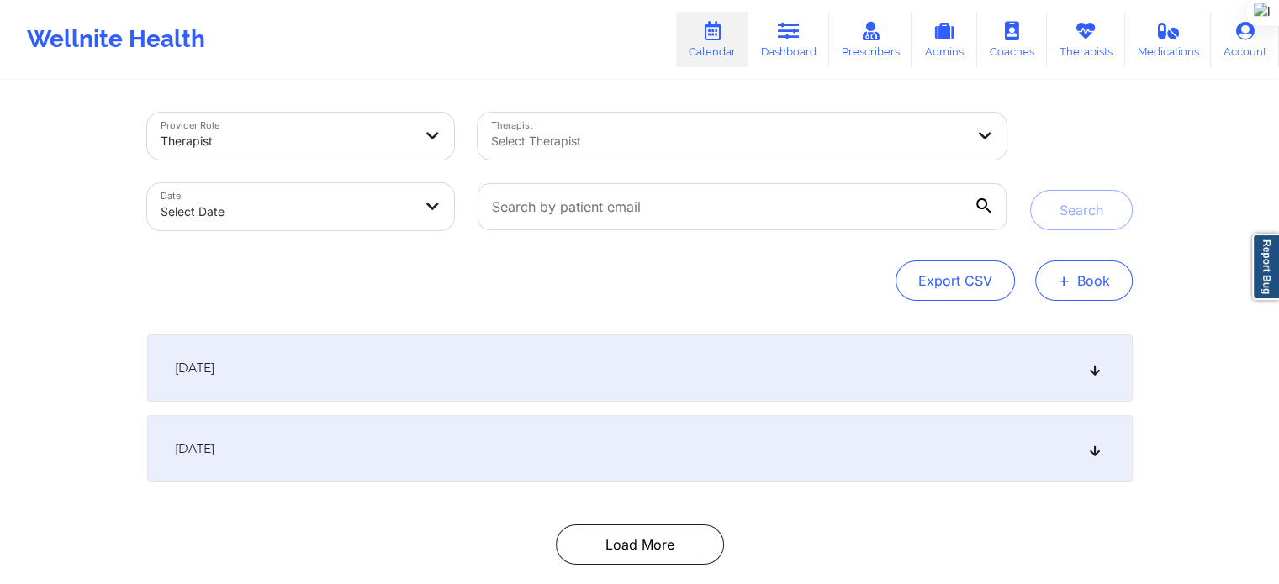
click at [1086, 287] on button "+ Book" at bounding box center [1084, 281] width 98 height 40
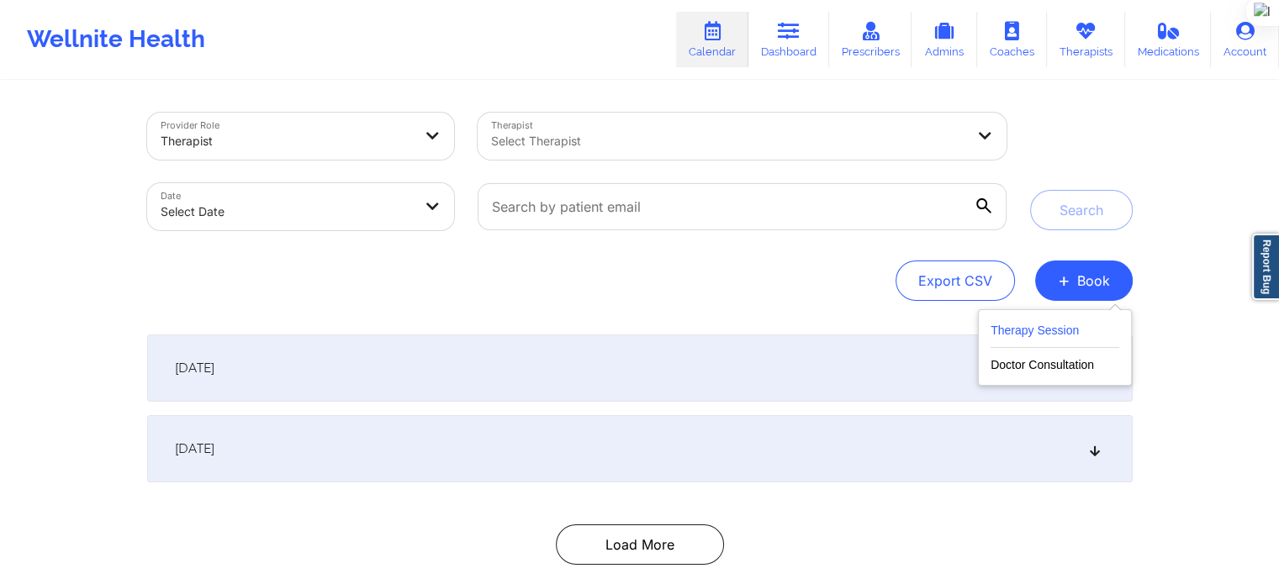
click at [1042, 327] on button "Therapy Session" at bounding box center [1054, 334] width 129 height 28
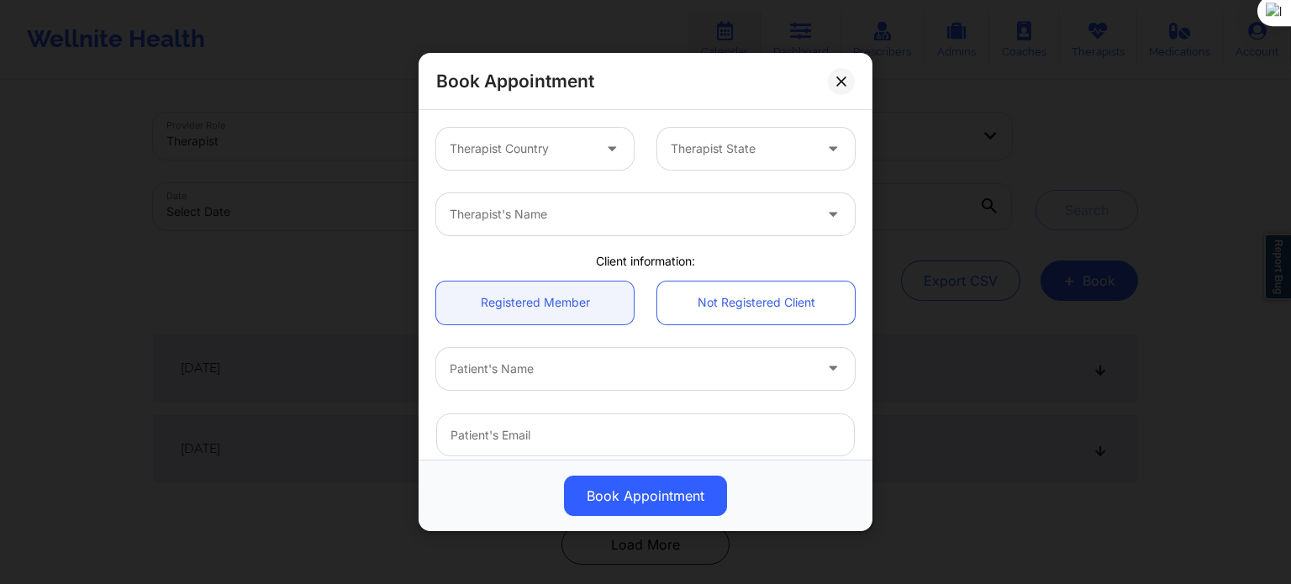
click at [513, 144] on div at bounding box center [521, 149] width 142 height 20
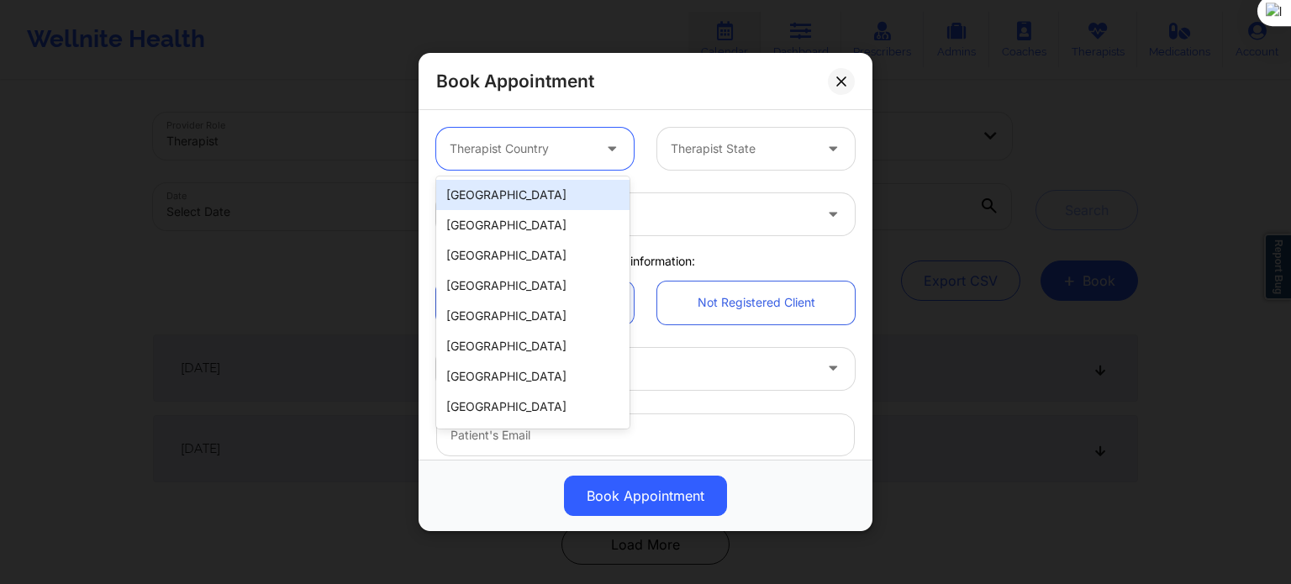
click at [511, 196] on div "[GEOGRAPHIC_DATA]" at bounding box center [532, 195] width 193 height 30
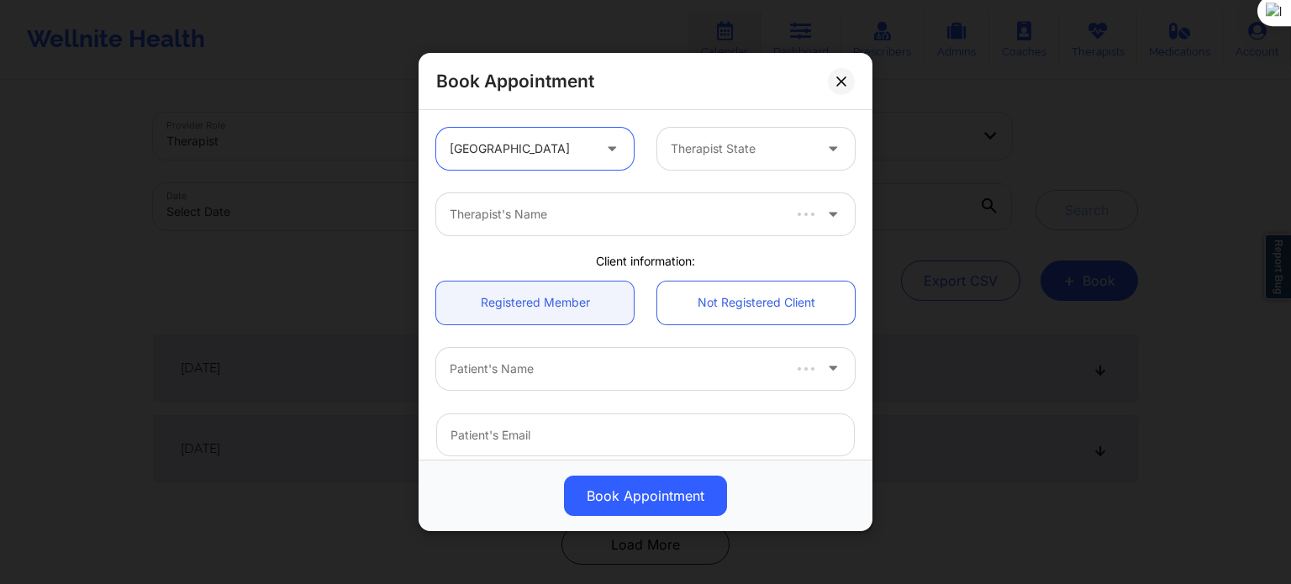
click at [684, 161] on div "Therapist State" at bounding box center [735, 149] width 157 height 42
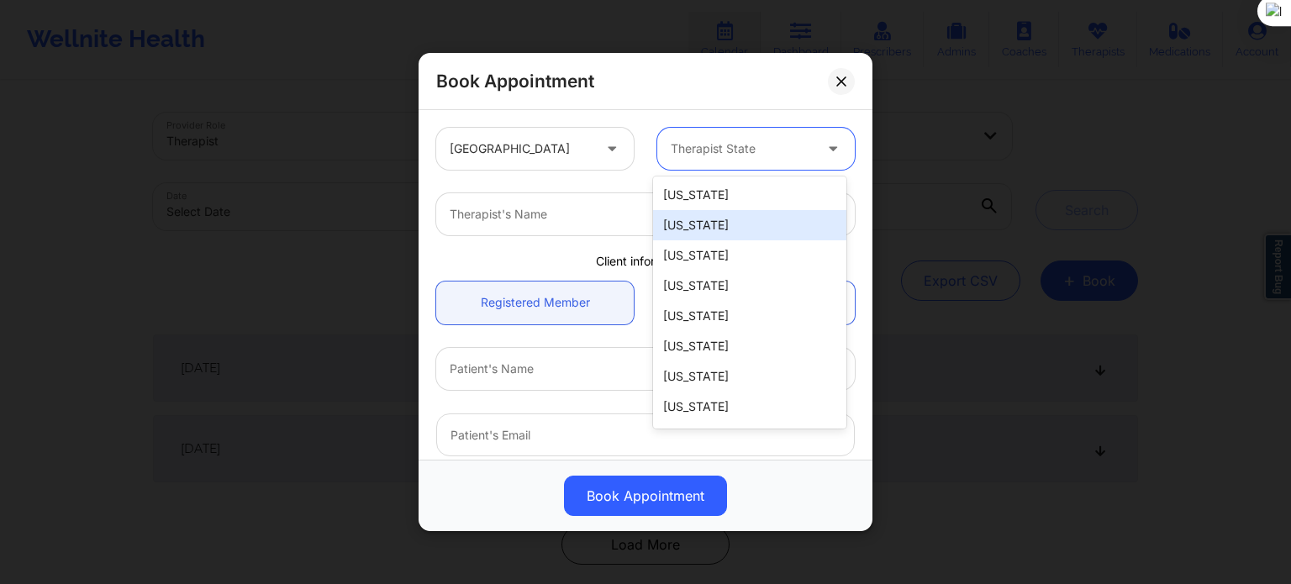
type input "n"
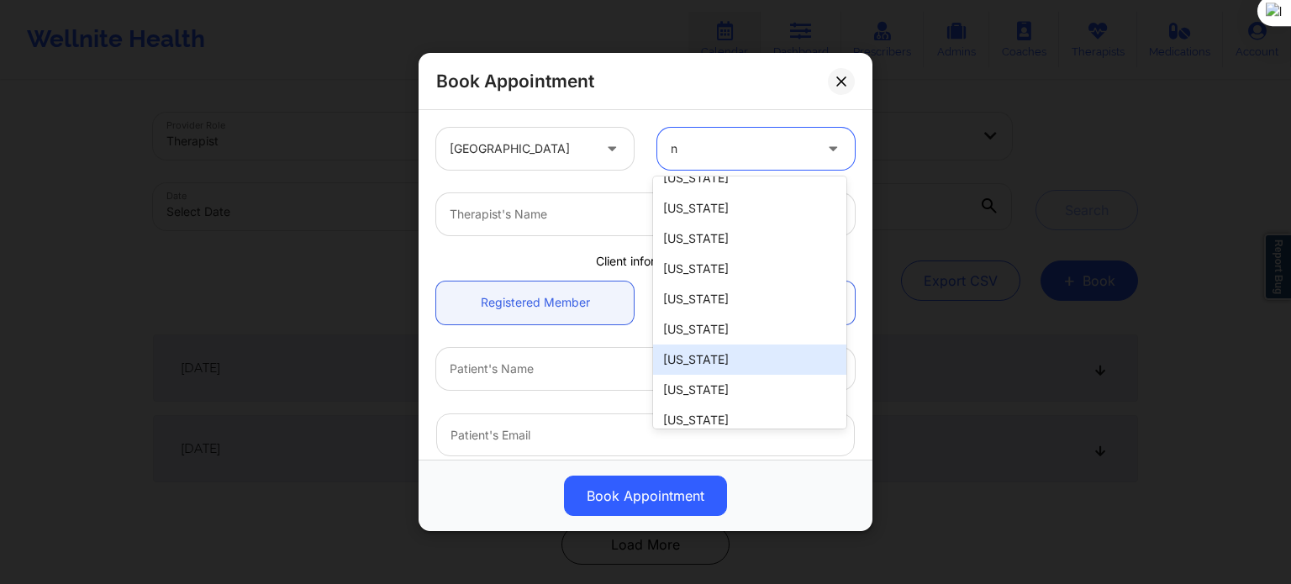
scroll to position [420, 0]
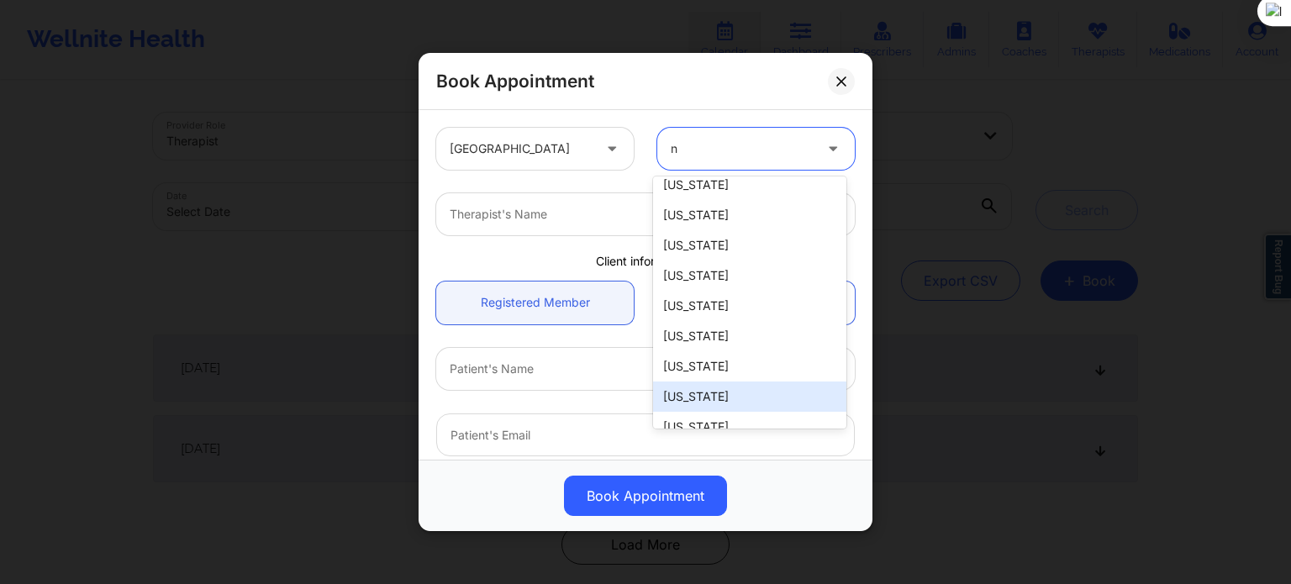
click at [723, 382] on div "[US_STATE]" at bounding box center [749, 397] width 193 height 30
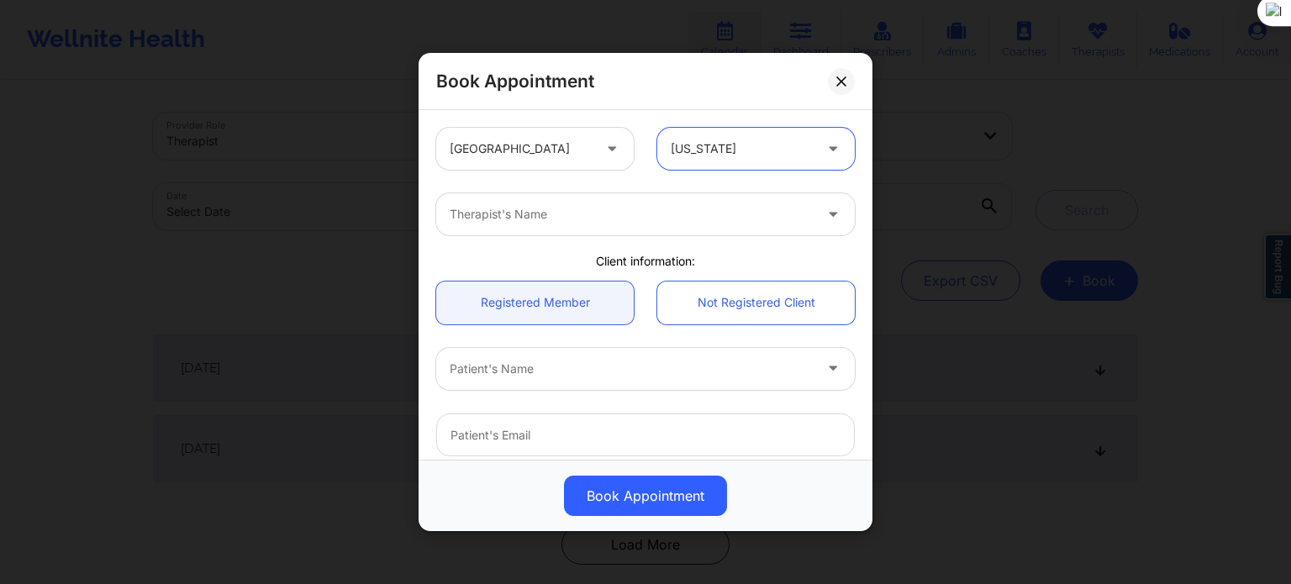
click at [582, 218] on div at bounding box center [631, 214] width 363 height 20
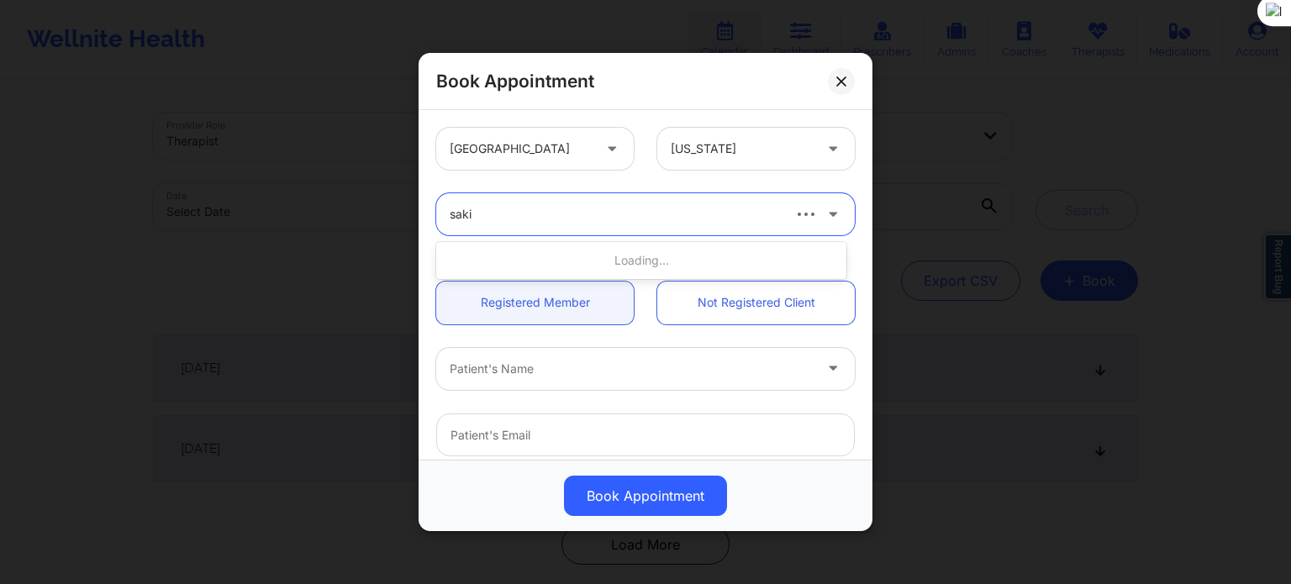
type input "sakim"
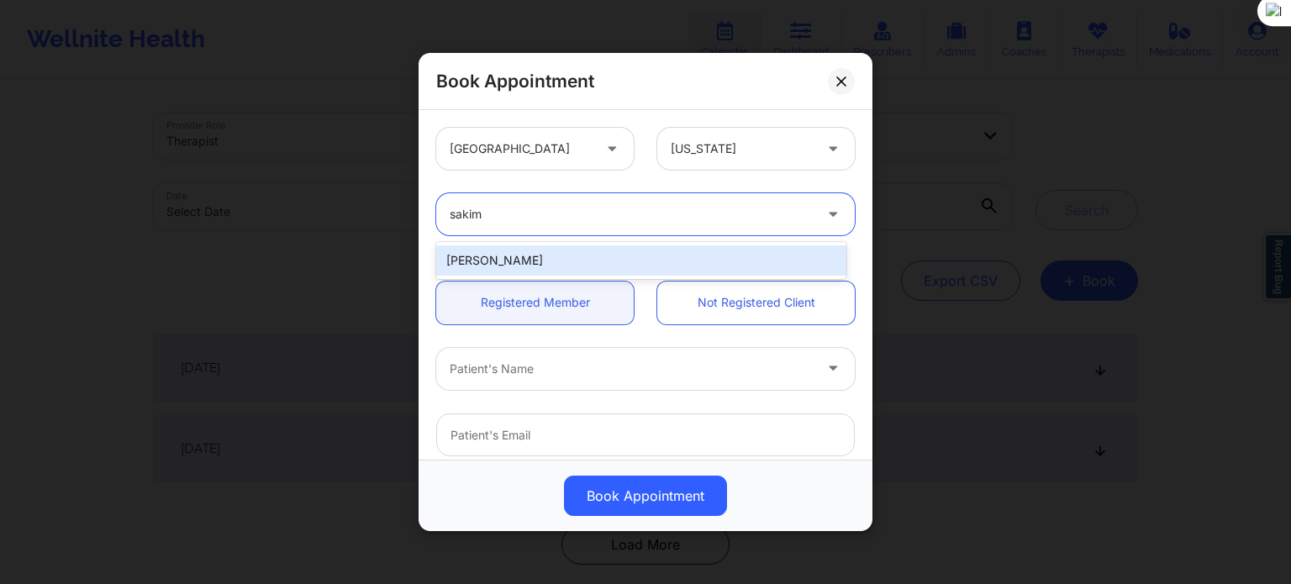
click at [558, 261] on div "[PERSON_NAME]" at bounding box center [641, 260] width 410 height 30
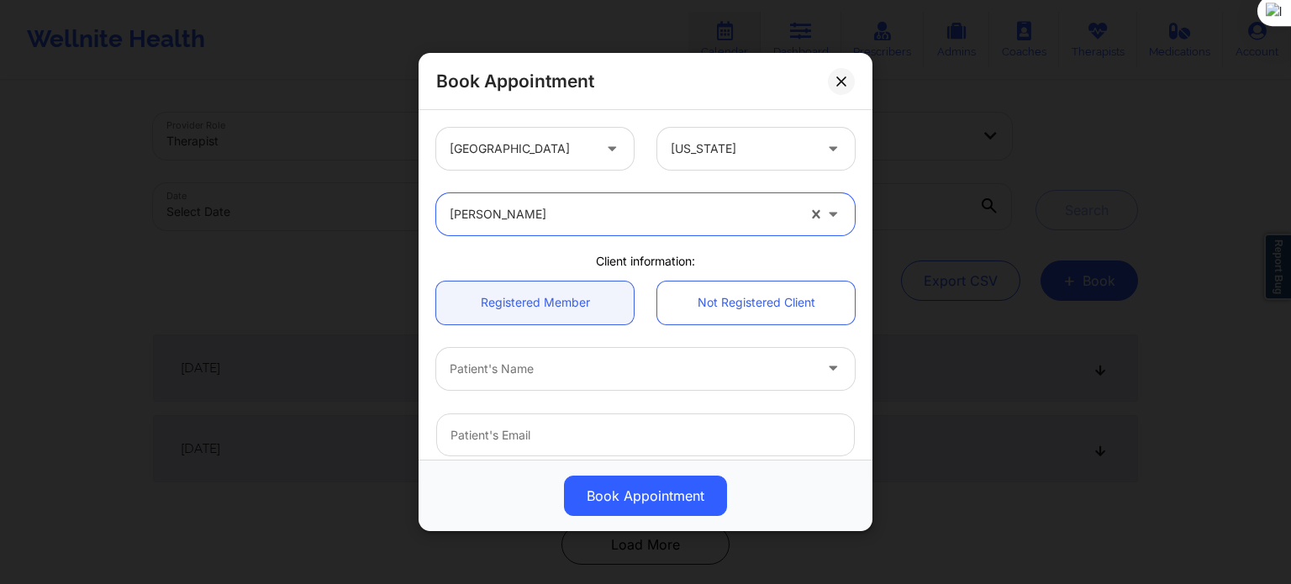
click at [556, 369] on div at bounding box center [631, 369] width 363 height 20
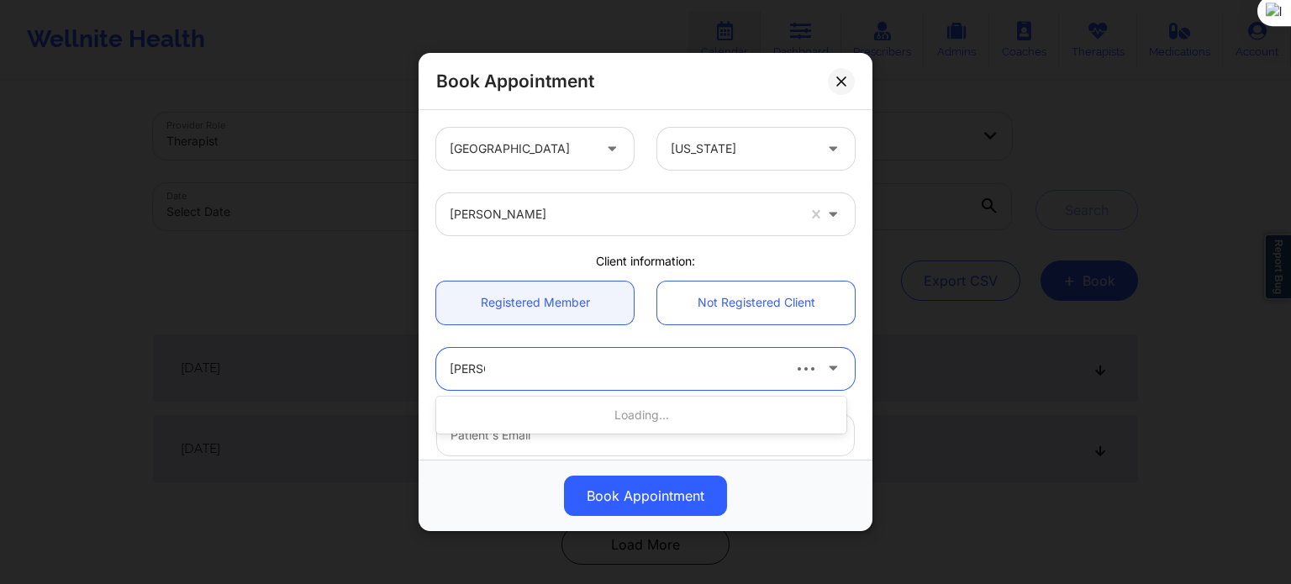
type input "[PERSON_NAME]"
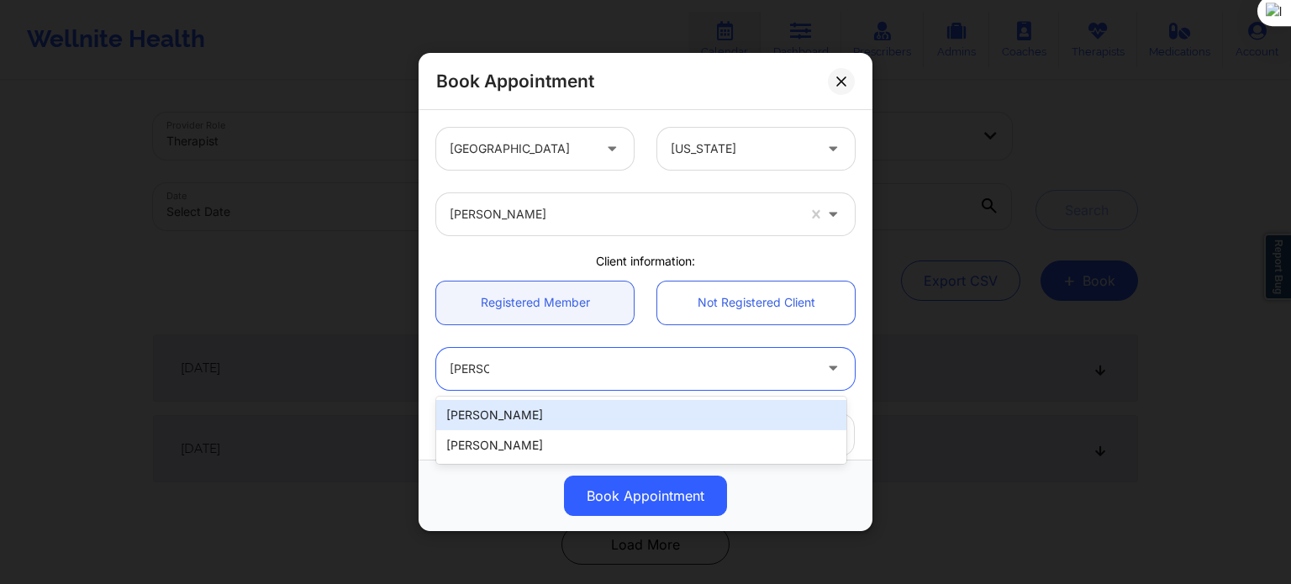
click at [523, 412] on div "[PERSON_NAME]" at bounding box center [641, 415] width 410 height 30
type input "[EMAIL_ADDRESS][DOMAIN_NAME]"
type input "[PHONE_NUMBER]"
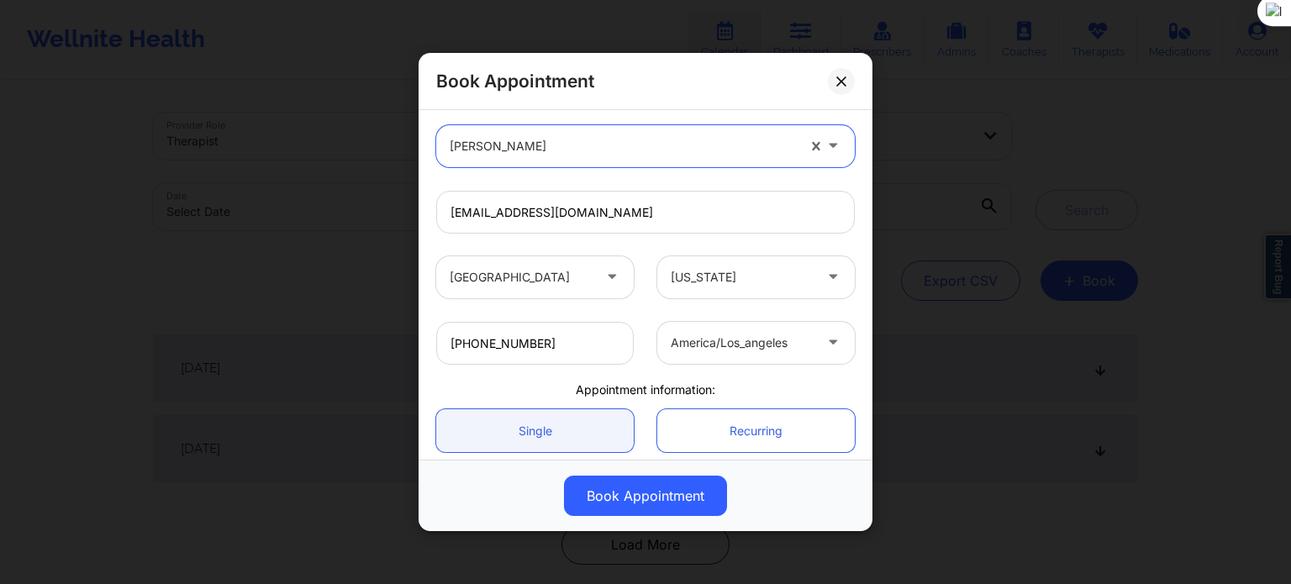
scroll to position [252, 0]
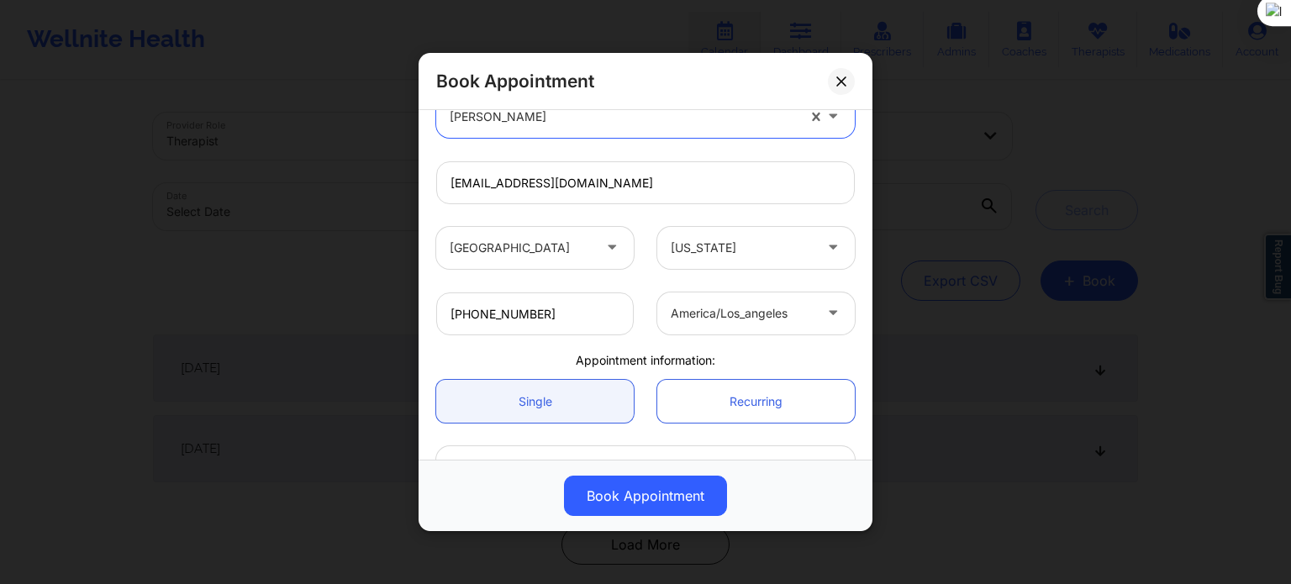
click at [694, 241] on div at bounding box center [742, 248] width 142 height 20
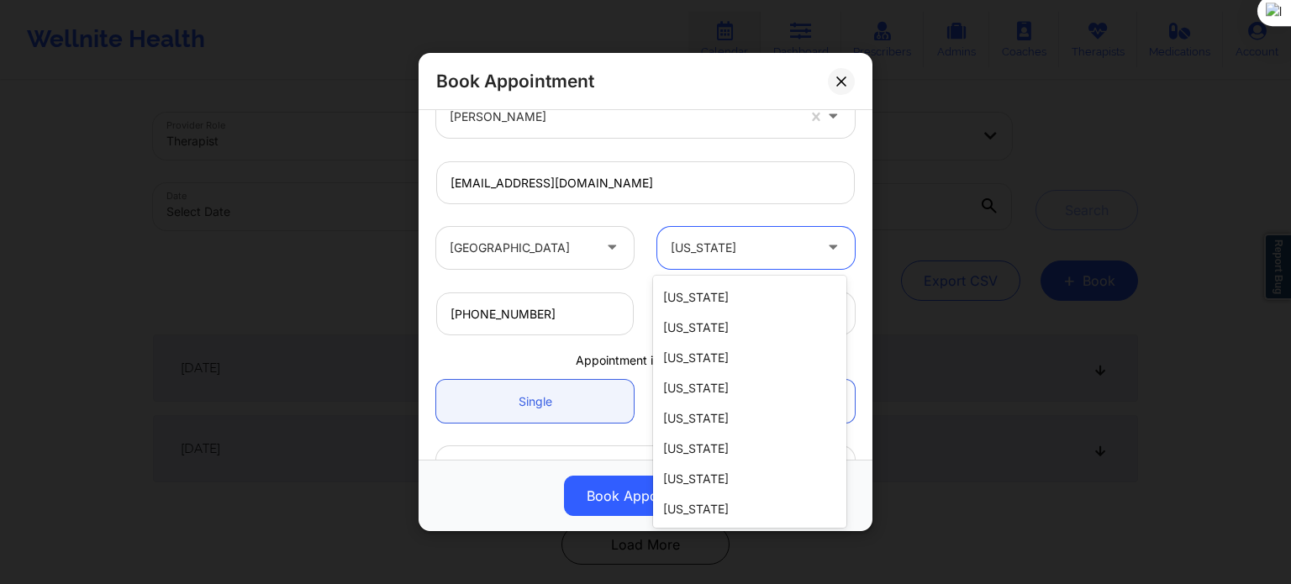
scroll to position [925, 0]
click at [743, 340] on div "[US_STATE]" at bounding box center [749, 355] width 193 height 30
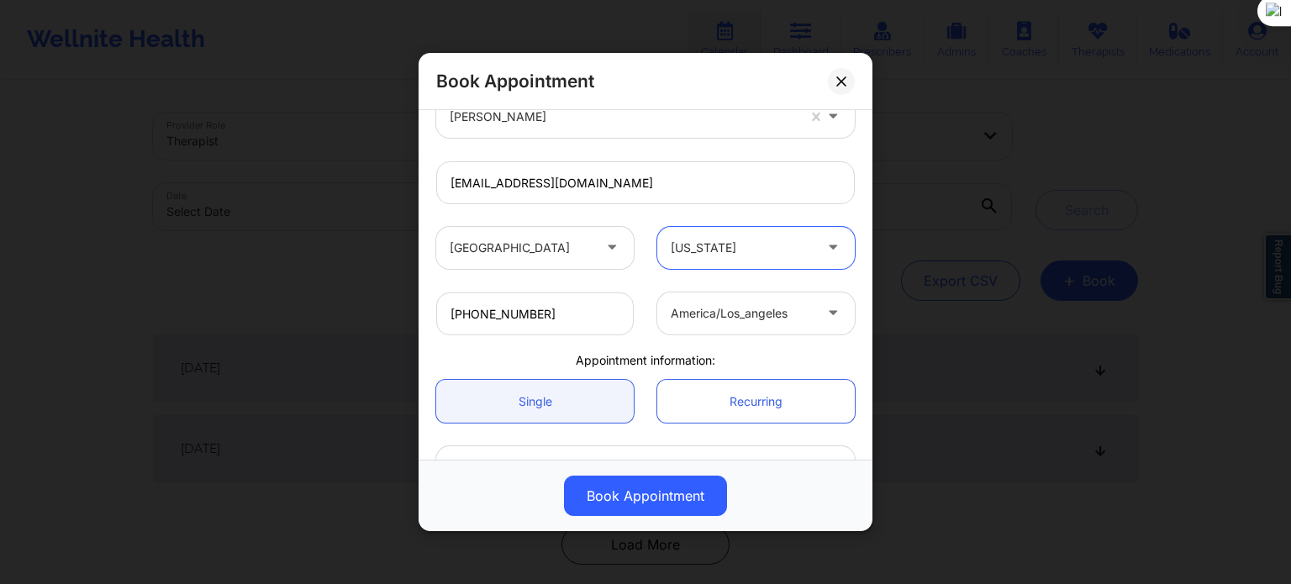
click at [792, 317] on div at bounding box center [742, 313] width 142 height 20
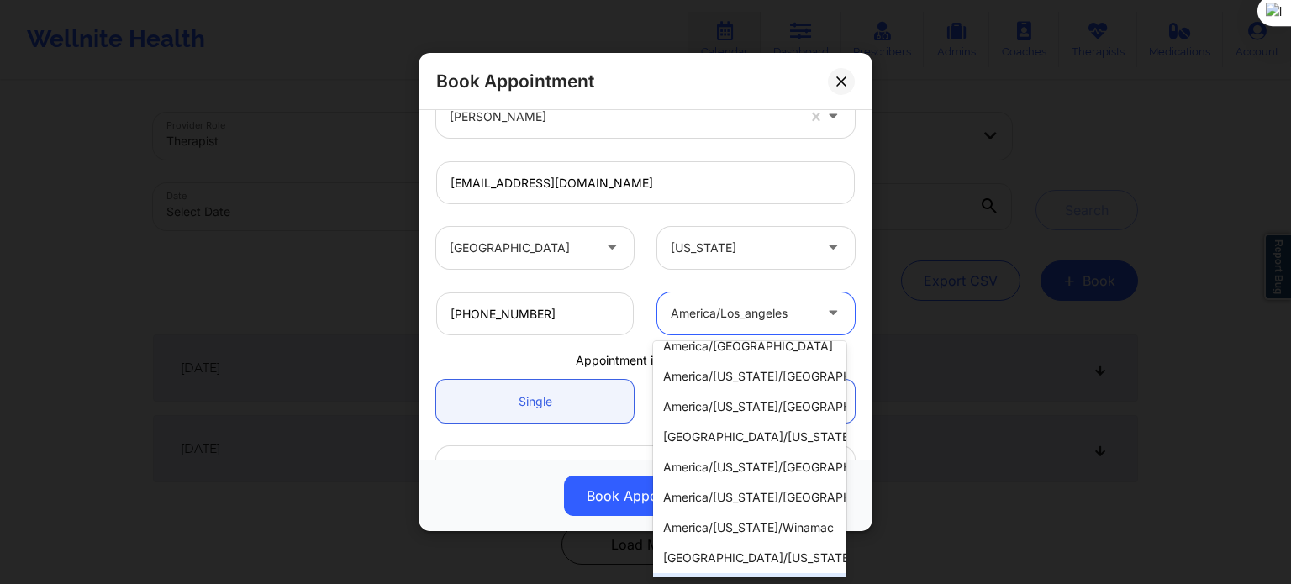
scroll to position [656, 0]
click at [760, 546] on div "america/new_york" at bounding box center [749, 559] width 193 height 30
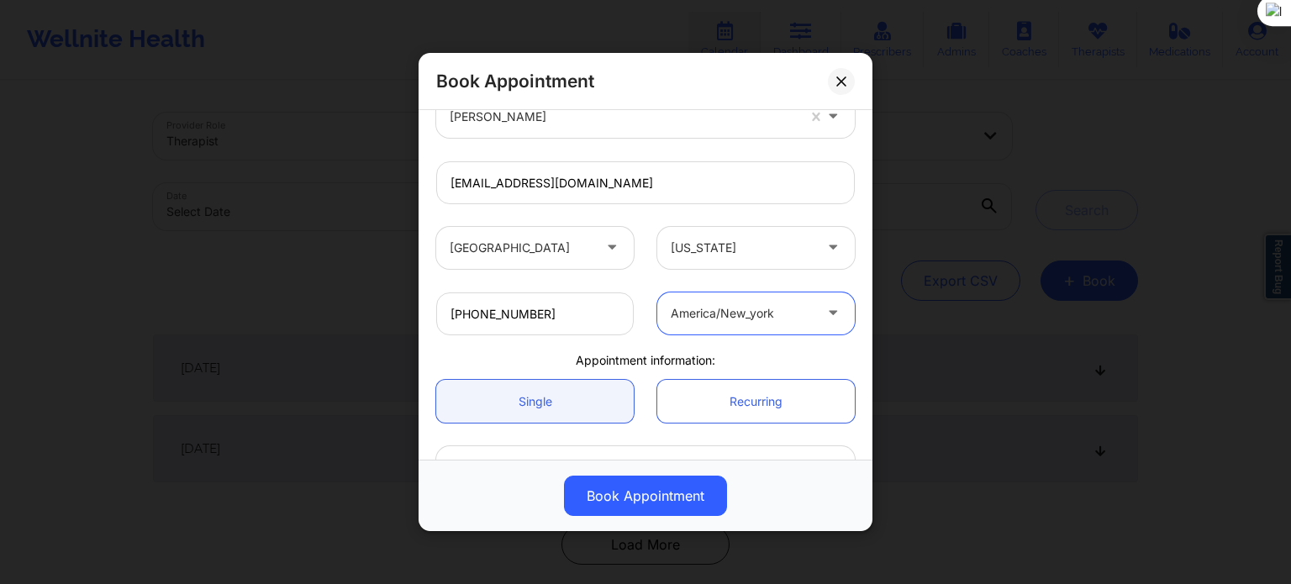
click at [820, 356] on div "Appointment information:" at bounding box center [645, 360] width 442 height 17
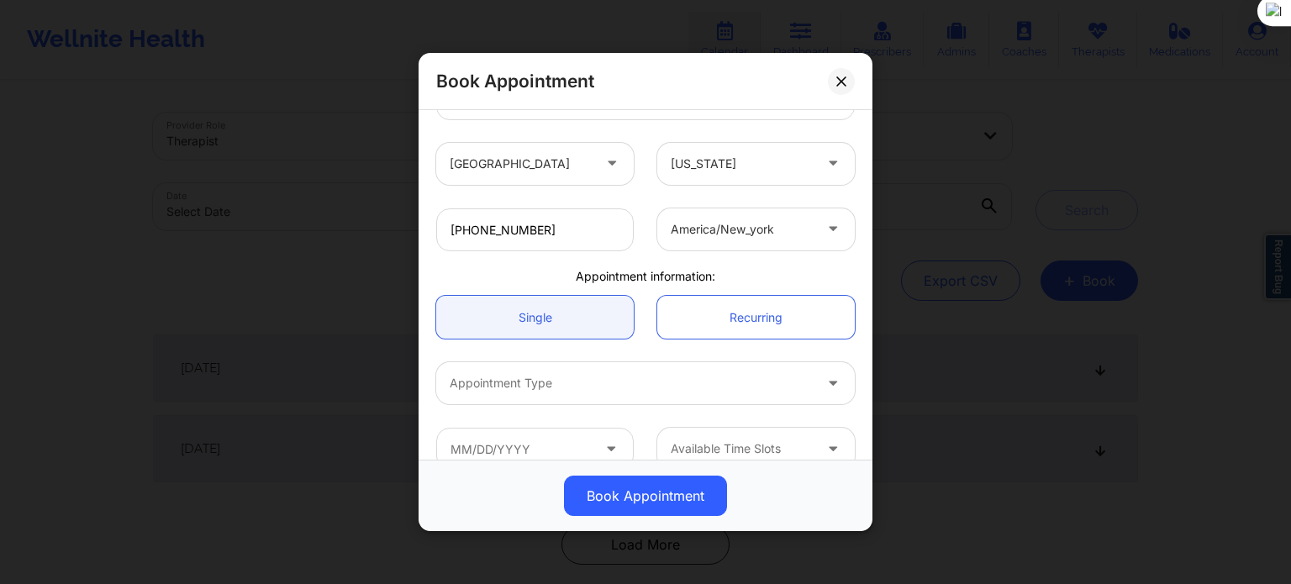
scroll to position [363, 0]
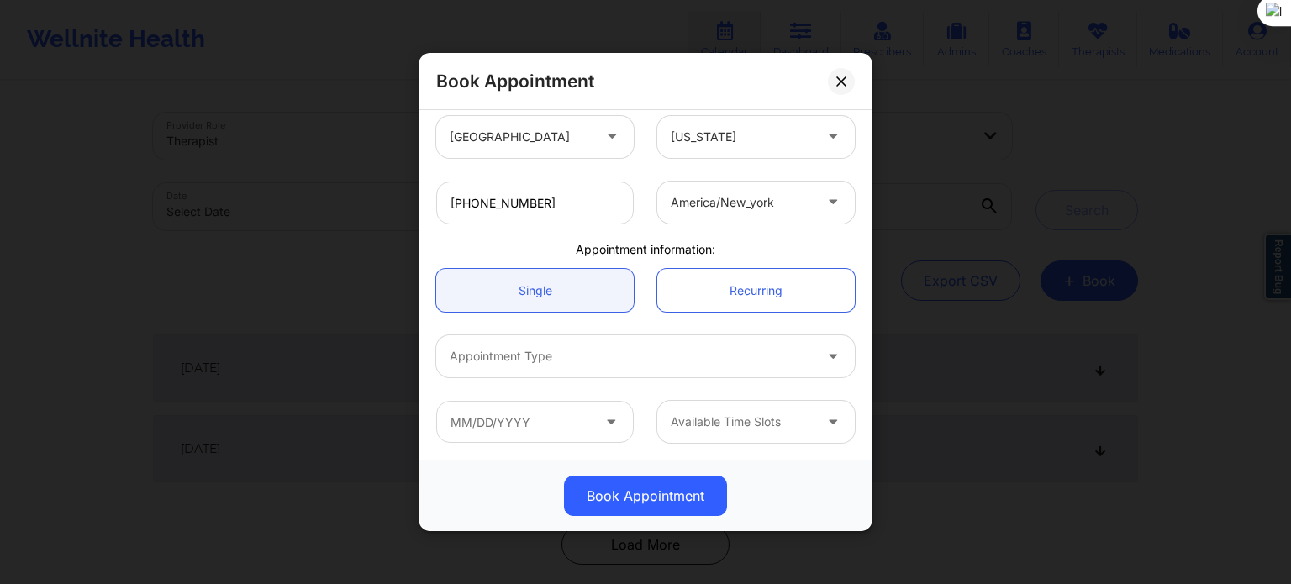
click at [746, 372] on div "Appointment Type" at bounding box center [625, 356] width 378 height 42
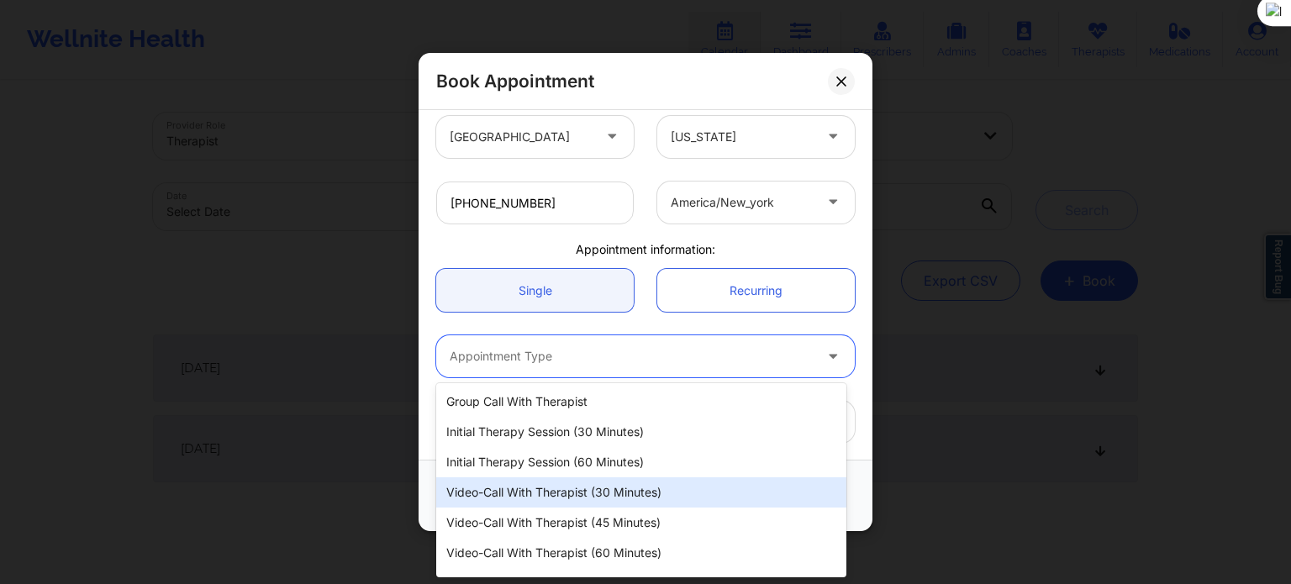
click at [596, 493] on div "Video-Call with Therapist (30 minutes)" at bounding box center [641, 492] width 410 height 30
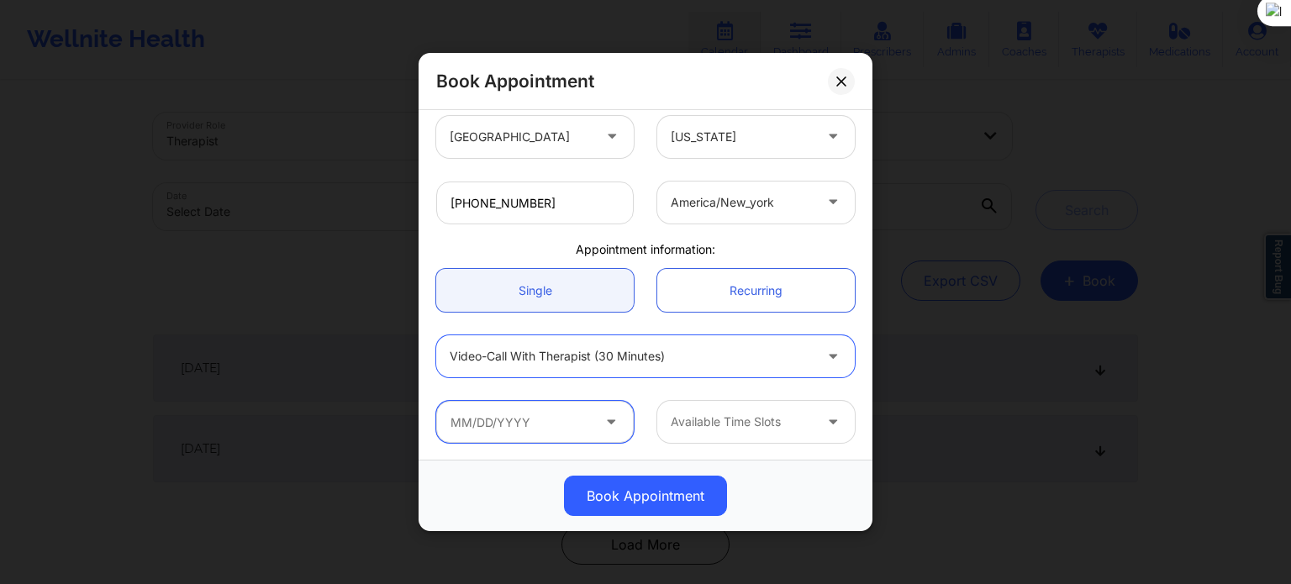
click at [508, 419] on input "text" at bounding box center [535, 422] width 198 height 42
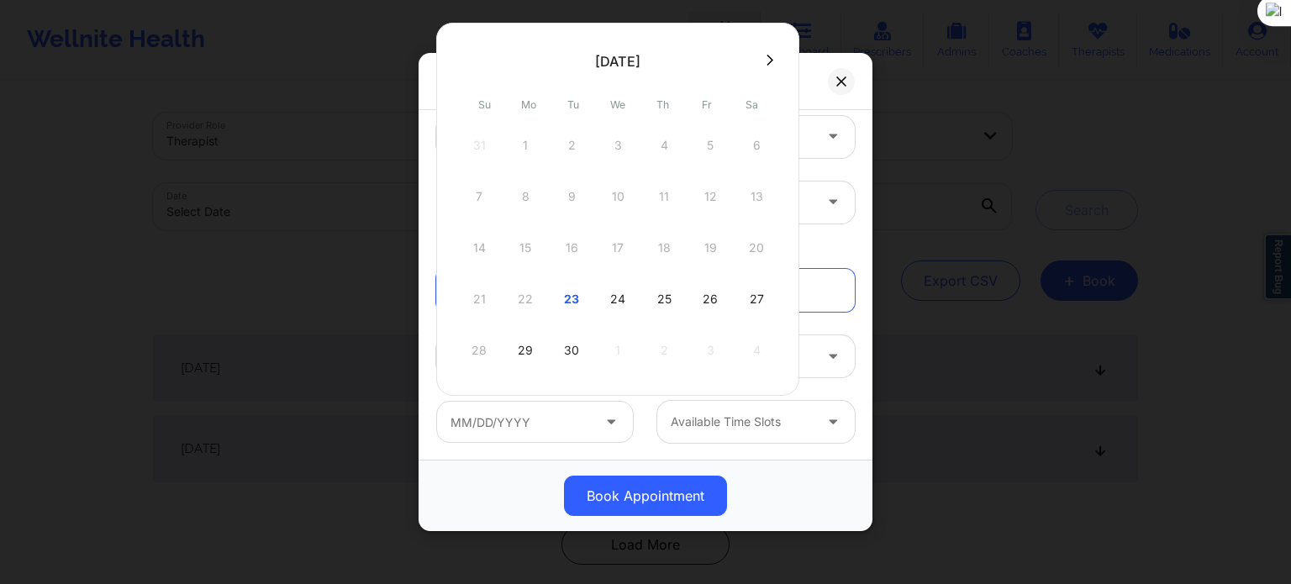
click at [770, 65] on button at bounding box center [770, 60] width 17 height 14
click at [699, 146] on div "3" at bounding box center [710, 145] width 42 height 47
type input "[DATE]"
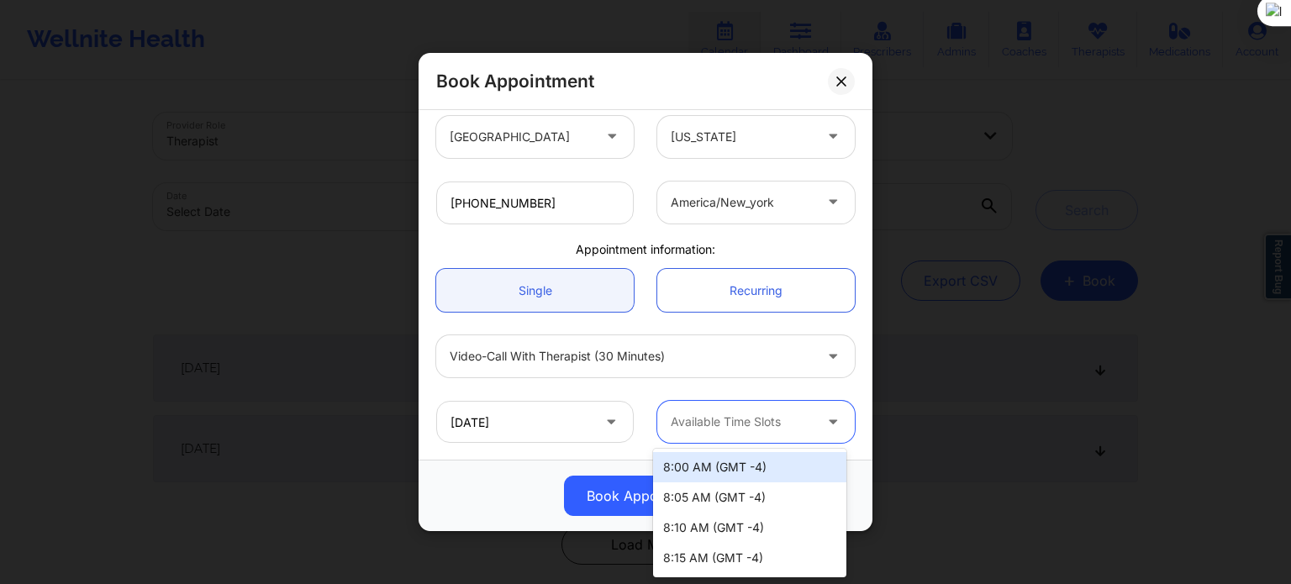
click at [748, 432] on div "Available Time Slots" at bounding box center [735, 422] width 157 height 42
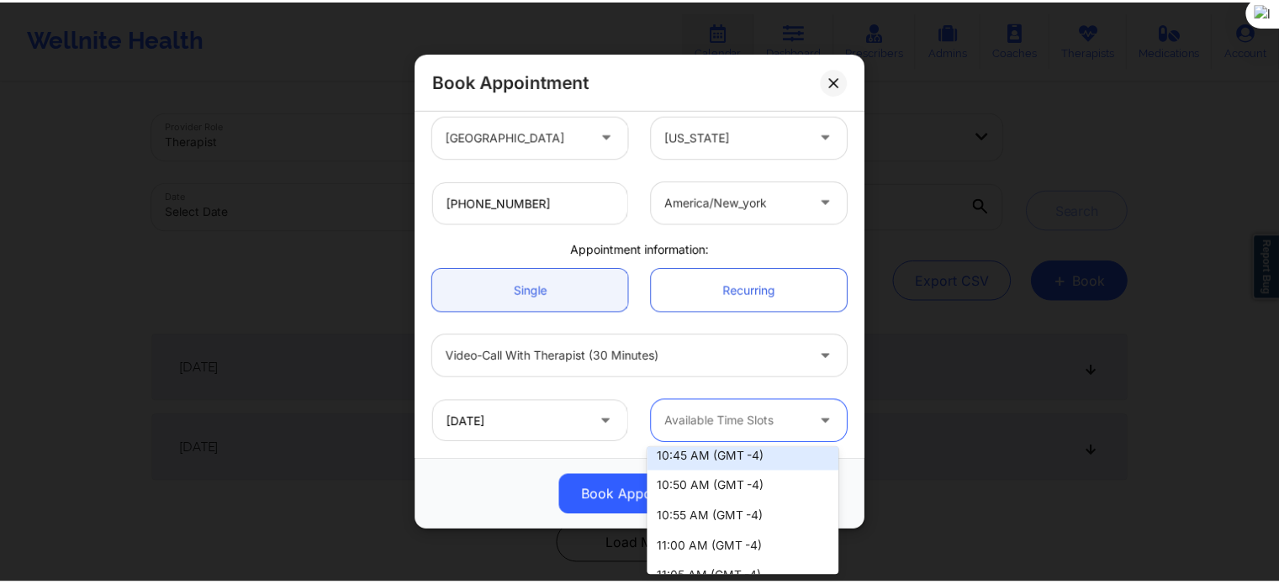
scroll to position [1093, 0]
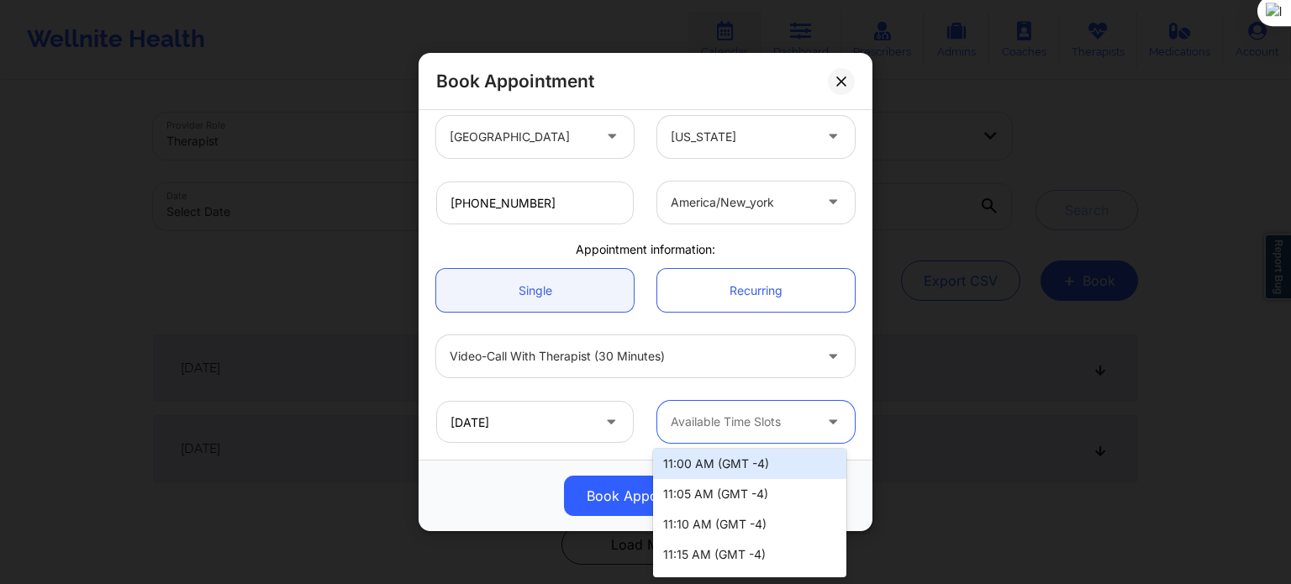
click at [709, 467] on div "11:00 AM (GMT -4)" at bounding box center [749, 464] width 193 height 30
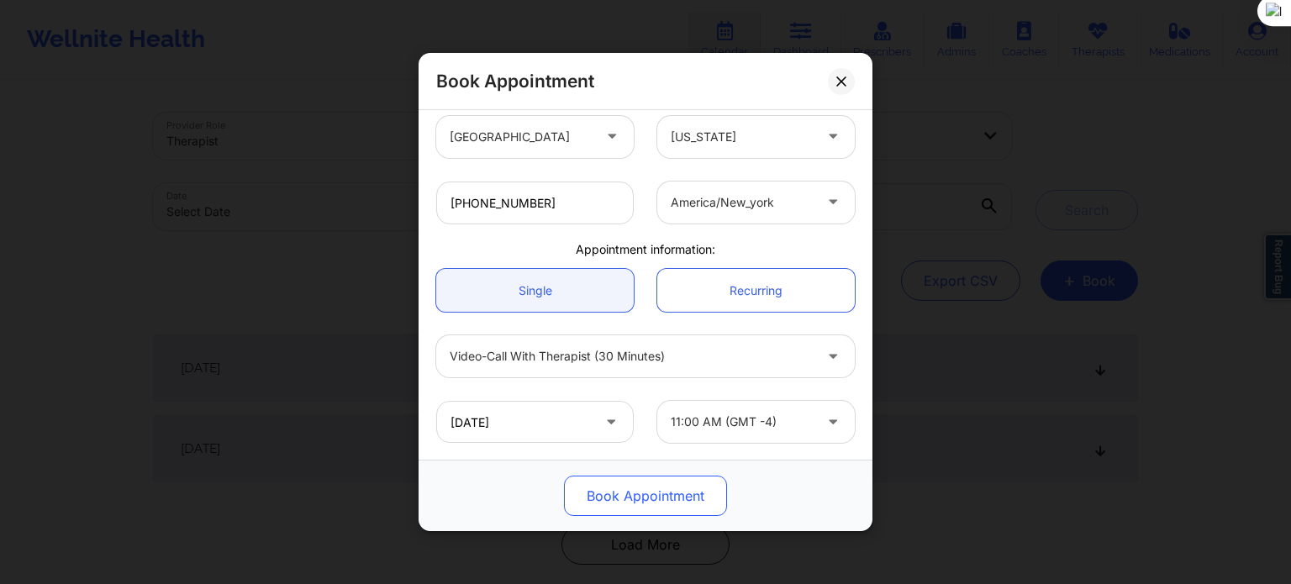
click at [635, 513] on button "Book Appointment" at bounding box center [645, 496] width 163 height 40
